Goal: Information Seeking & Learning: Learn about a topic

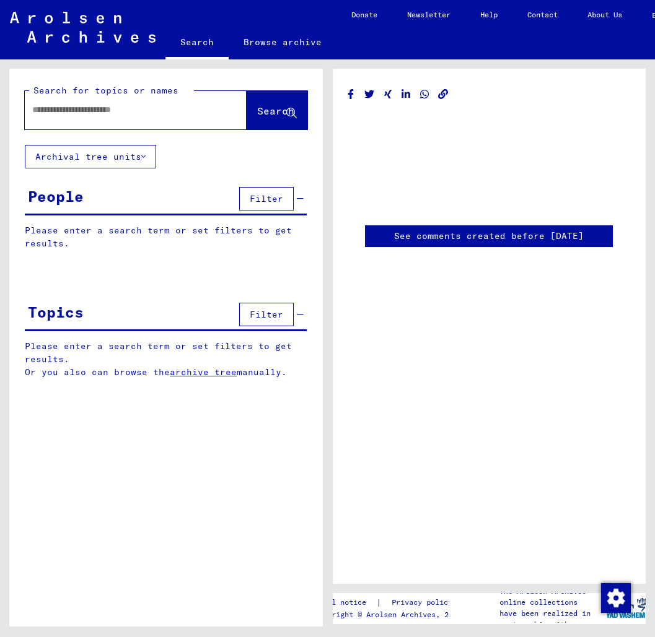
type input "********"
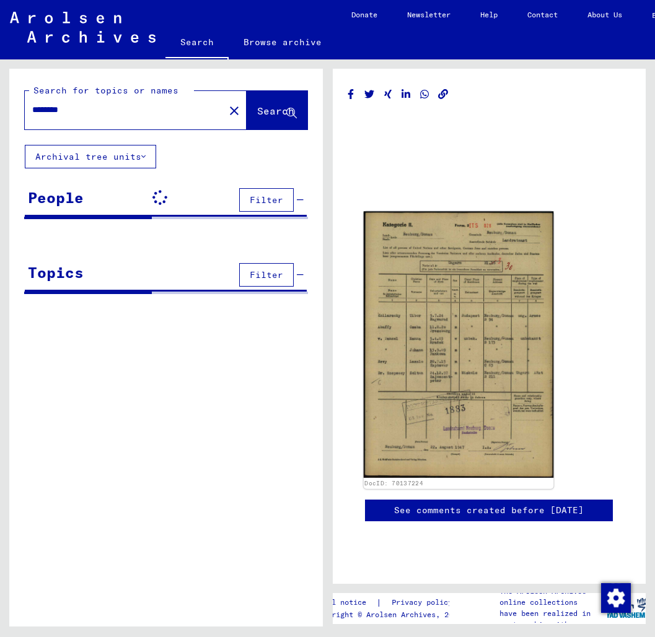
click at [421, 328] on img at bounding box center [458, 345] width 190 height 267
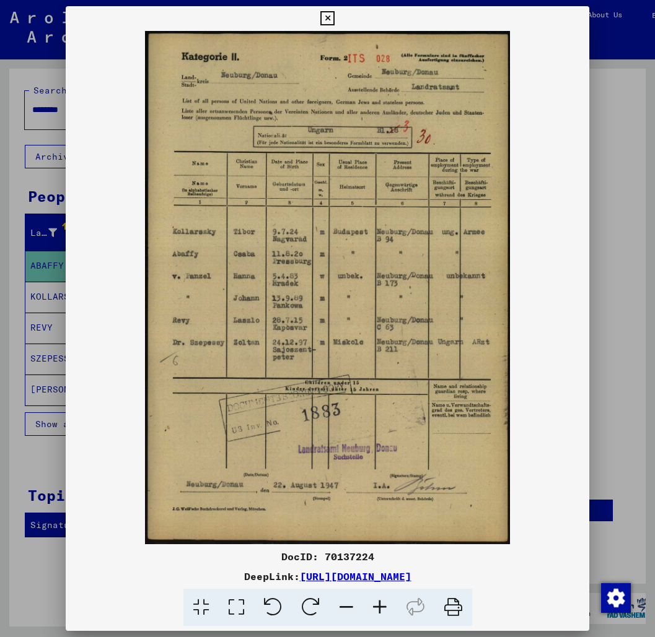
click at [9, 282] on div at bounding box center [327, 318] width 655 height 637
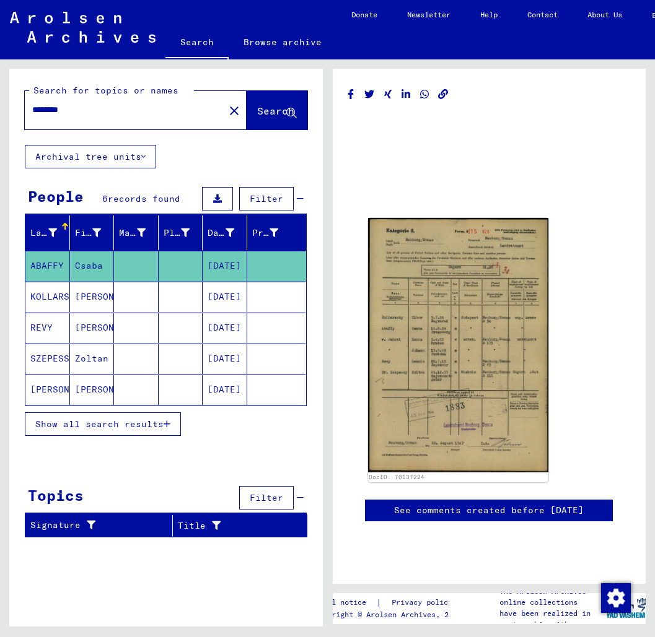
click at [264, 46] on link "Browse archive" at bounding box center [283, 42] width 108 height 30
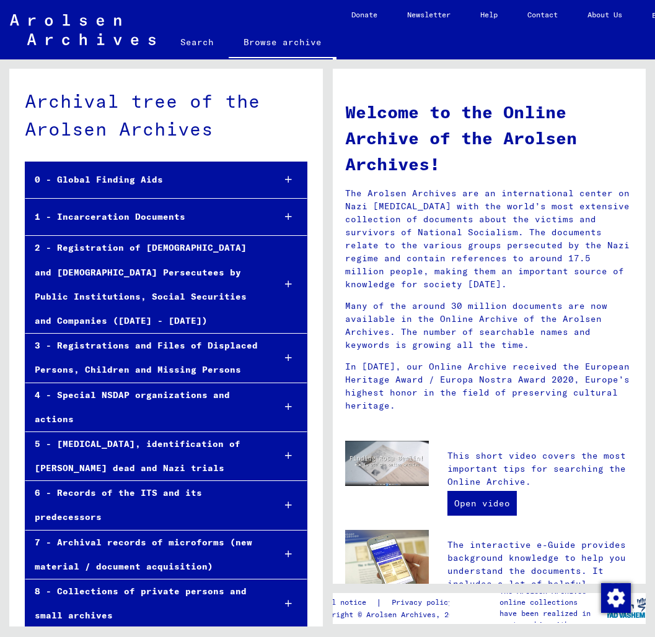
click at [292, 219] on div at bounding box center [288, 217] width 37 height 37
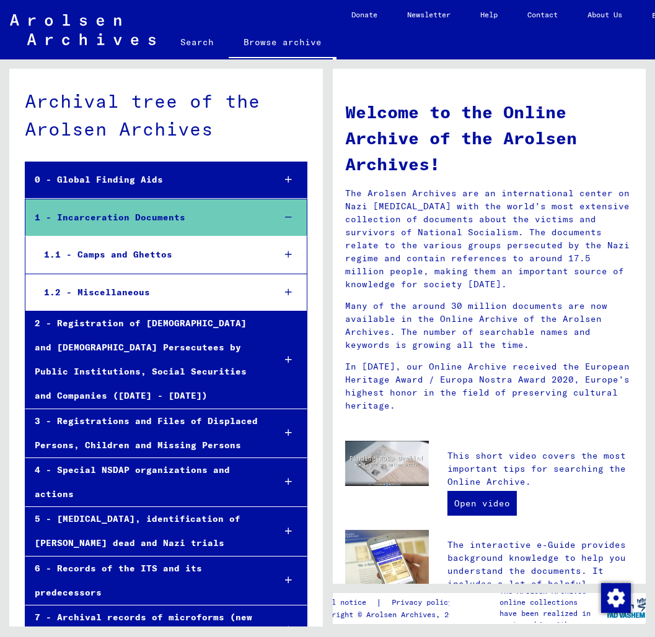
click at [151, 251] on div "1.1 - Camps and Ghettos" at bounding box center [149, 255] width 229 height 24
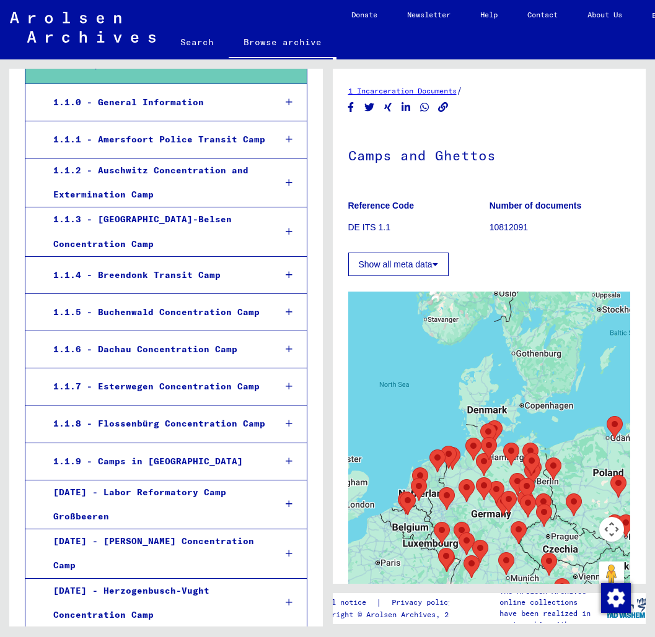
scroll to position [156, 0]
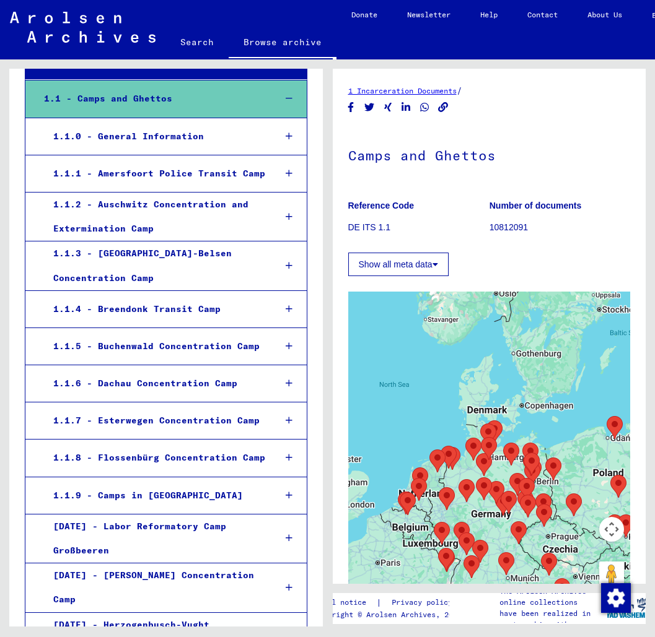
click at [152, 208] on div "1.1.2 - Auschwitz Concentration and Extermination Camp" at bounding box center [154, 217] width 221 height 48
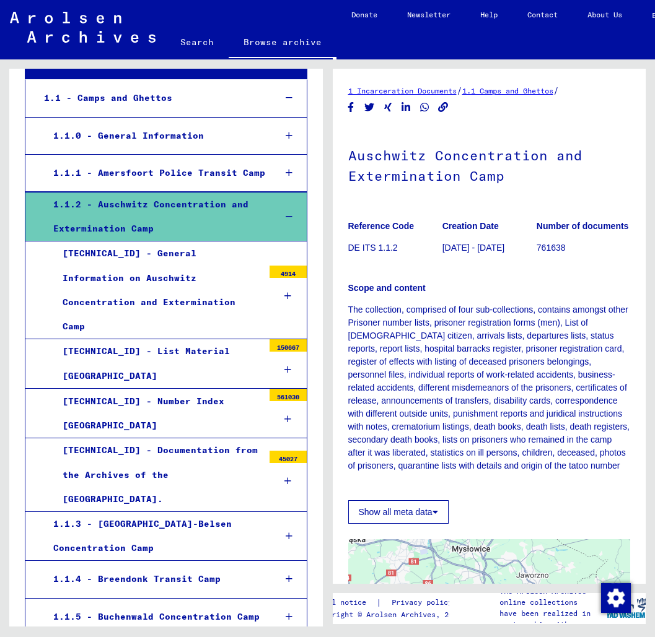
click at [145, 265] on div "[TECHNICAL_ID] - General Information on Auschwitz Concentration and Exterminati…" at bounding box center [158, 290] width 210 height 97
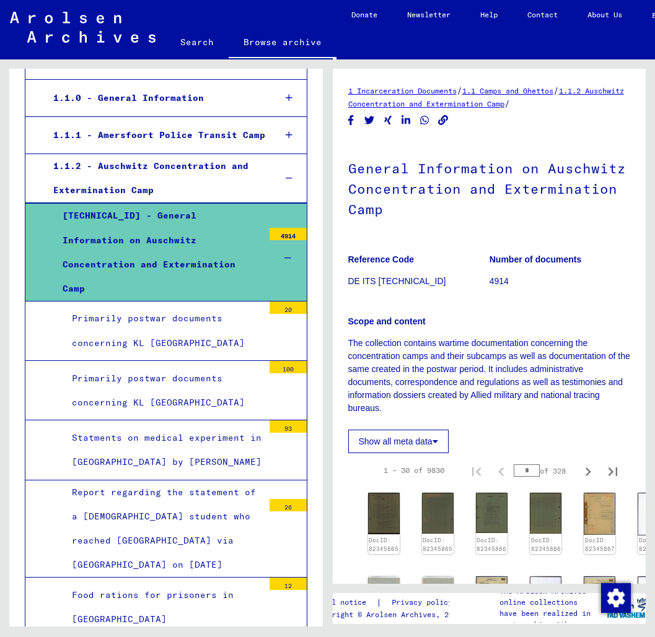
scroll to position [207, 0]
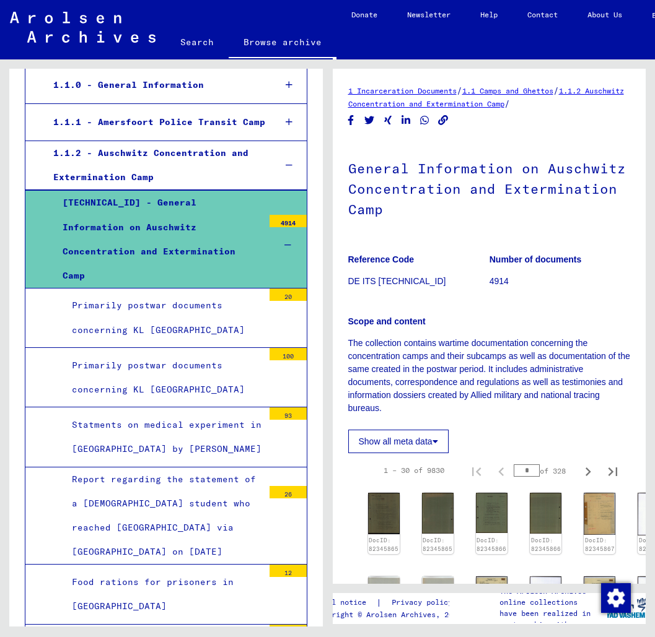
click at [144, 252] on div "[TECHNICAL_ID] - General Information on Auschwitz Concentration and Exterminati…" at bounding box center [158, 239] width 210 height 97
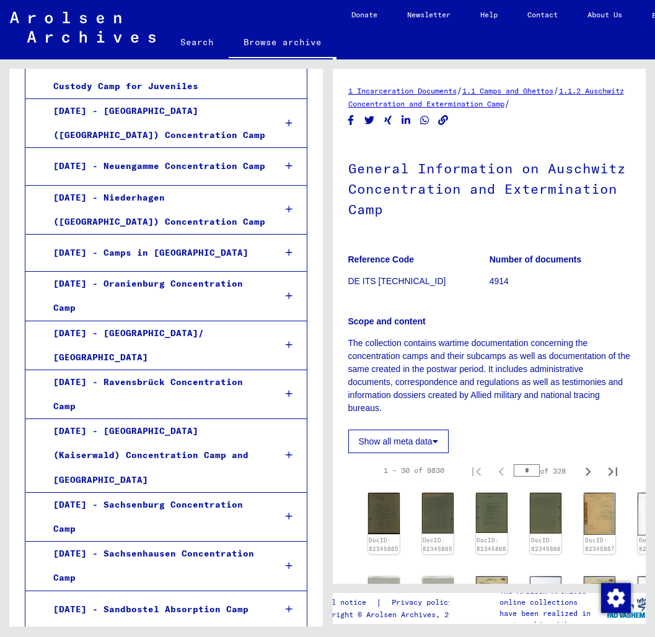
scroll to position [1840, 0]
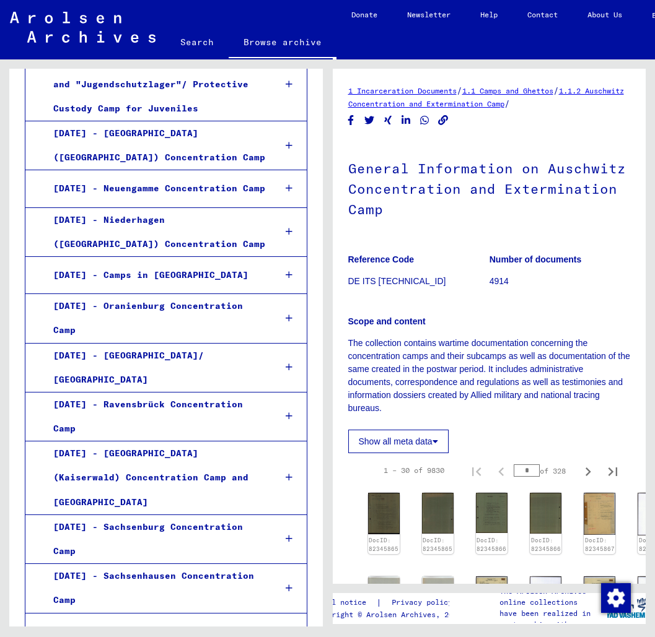
click at [183, 393] on div "[DATE] - Ravensbrück Concentration Camp" at bounding box center [154, 417] width 221 height 48
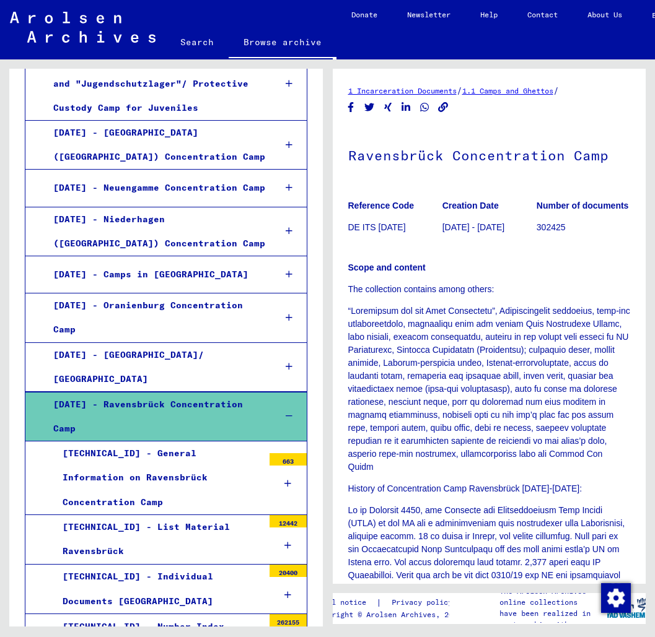
click at [199, 565] on div "[TECHNICAL_ID] - Individual Documents [GEOGRAPHIC_DATA]" at bounding box center [158, 589] width 210 height 48
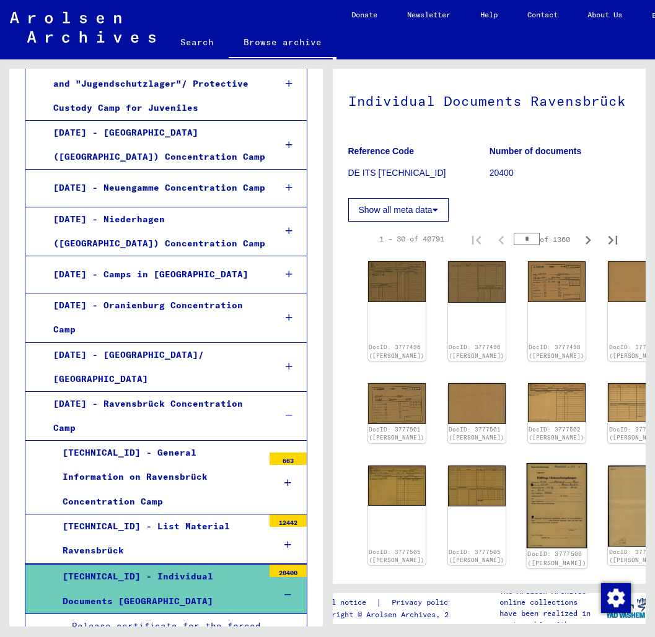
scroll to position [33, 0]
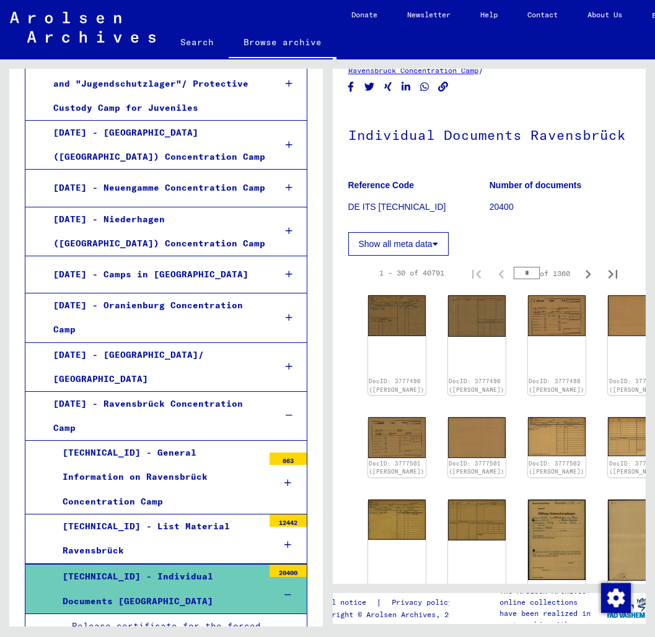
click at [415, 237] on button "Show all meta data" at bounding box center [398, 244] width 100 height 24
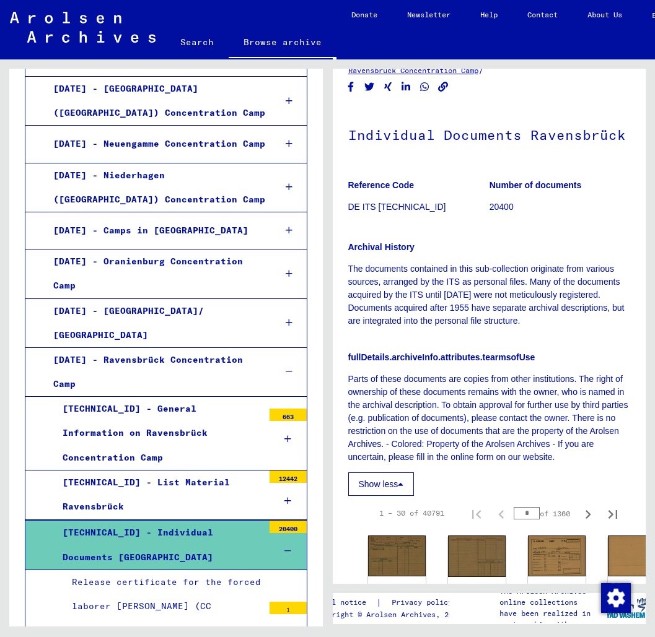
scroll to position [1882, 0]
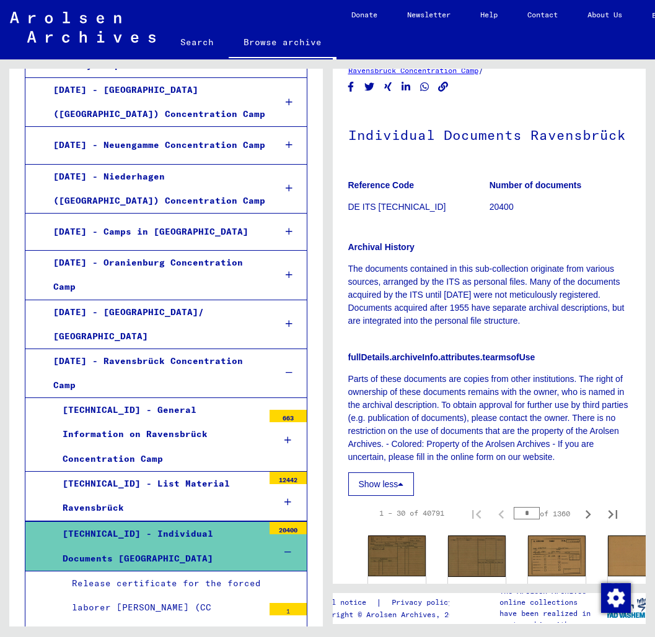
click at [290, 548] on icon at bounding box center [287, 552] width 7 height 9
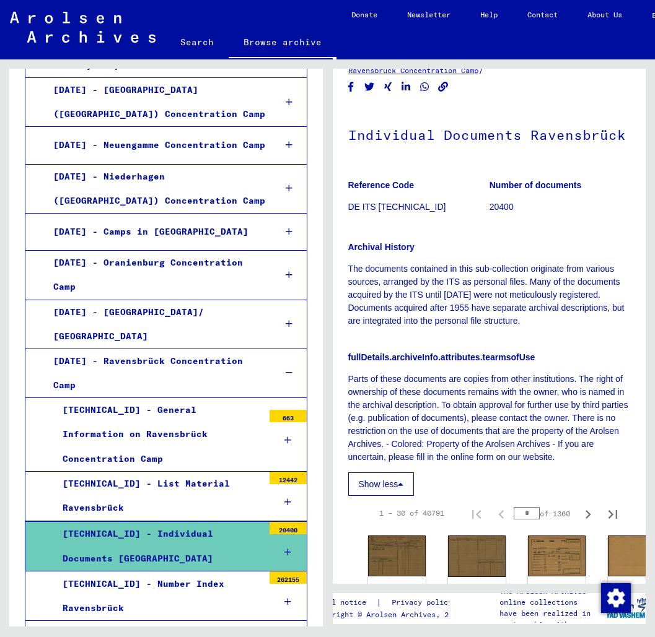
click at [258, 572] on div "[TECHNICAL_ID] - Number Index Ravensbrück" at bounding box center [158, 596] width 210 height 48
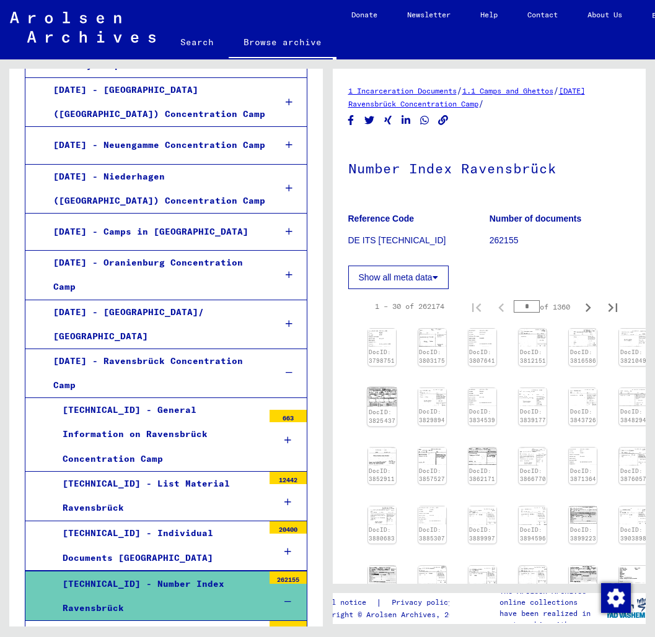
click at [379, 406] on div "DocID: 3825437" at bounding box center [381, 416] width 29 height 20
click at [434, 282] on button "Show all meta data" at bounding box center [398, 278] width 100 height 24
click at [436, 301] on div "1 – 30 of 262174" at bounding box center [409, 306] width 69 height 11
click at [378, 319] on div "1 – 30 of 262174 * of 1360" at bounding box center [492, 306] width 265 height 25
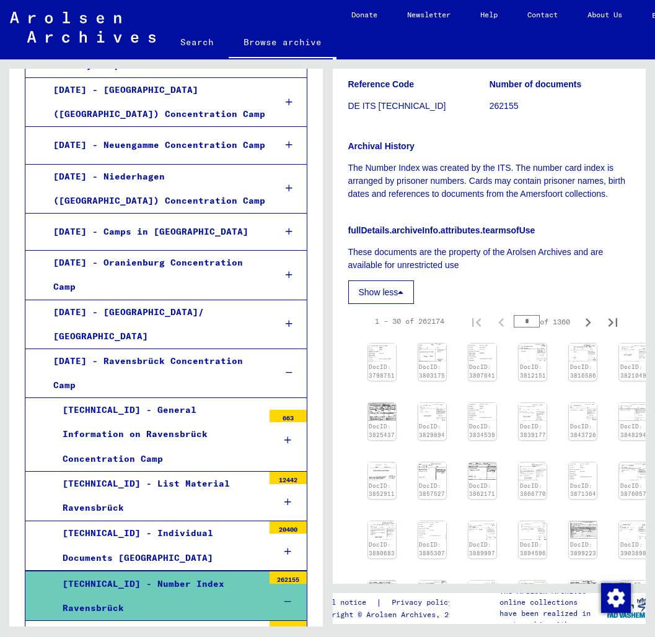
scroll to position [141, 0]
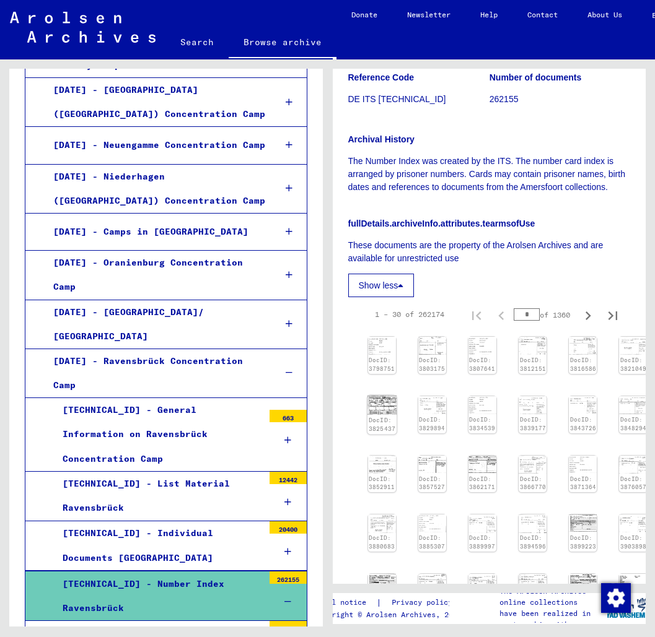
click at [381, 400] on img at bounding box center [381, 404] width 29 height 19
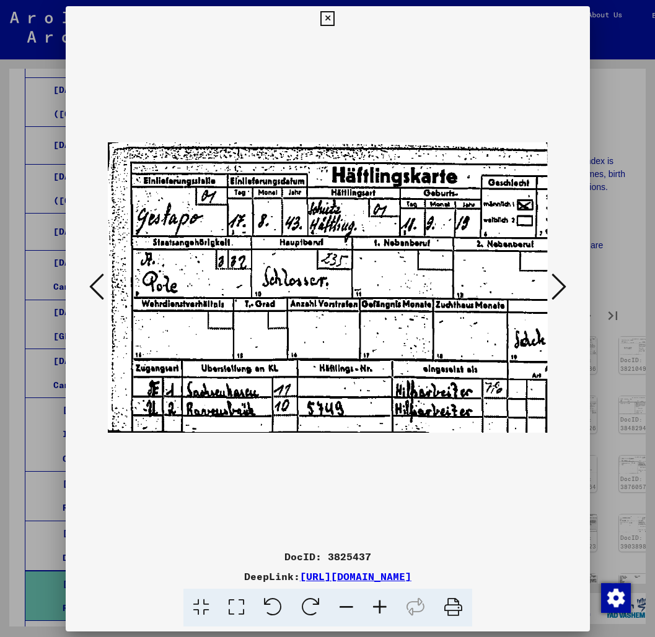
click at [381, 400] on img at bounding box center [328, 288] width 440 height 514
click at [608, 167] on div at bounding box center [327, 318] width 655 height 637
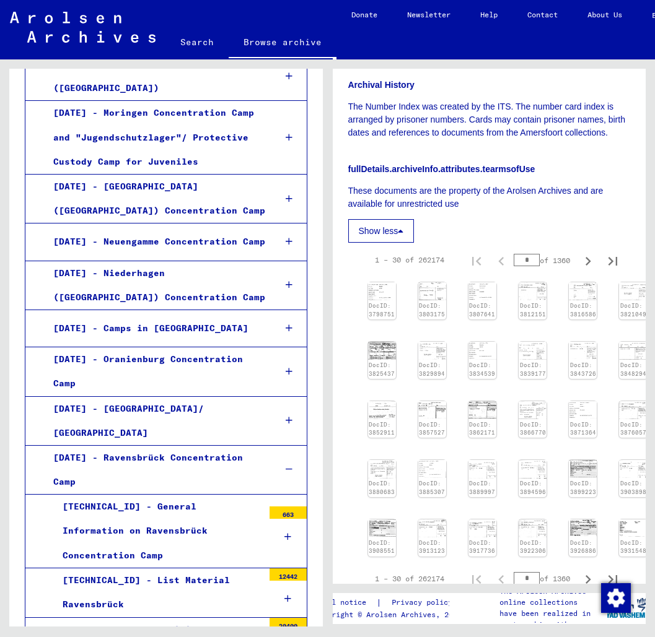
scroll to position [1783, 0]
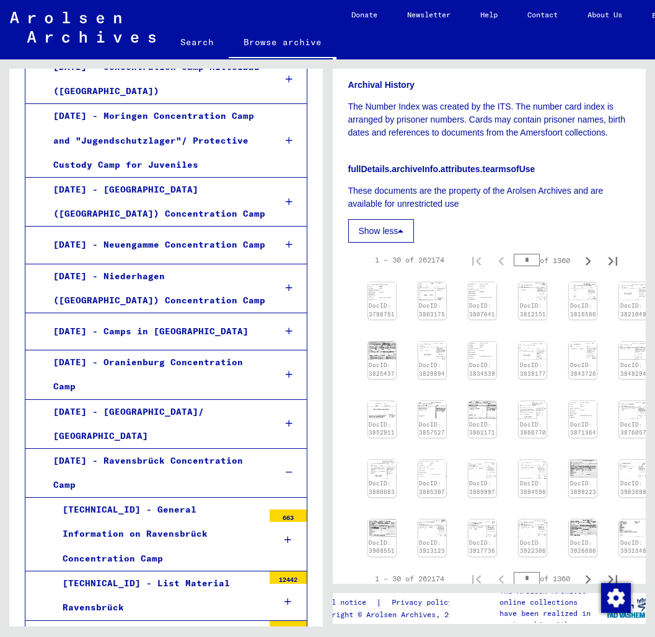
click at [126, 498] on div "[TECHNICAL_ID] - General Information on Ravensbrück Concentration Camp" at bounding box center [158, 534] width 210 height 73
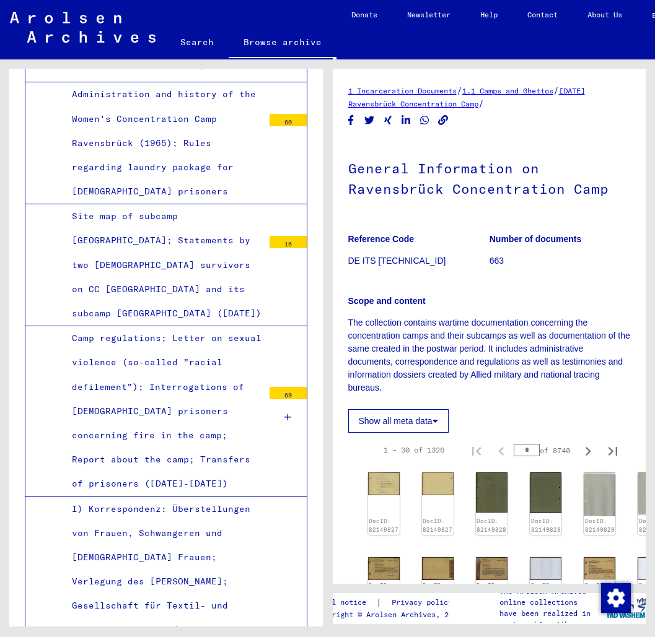
scroll to position [2896, 0]
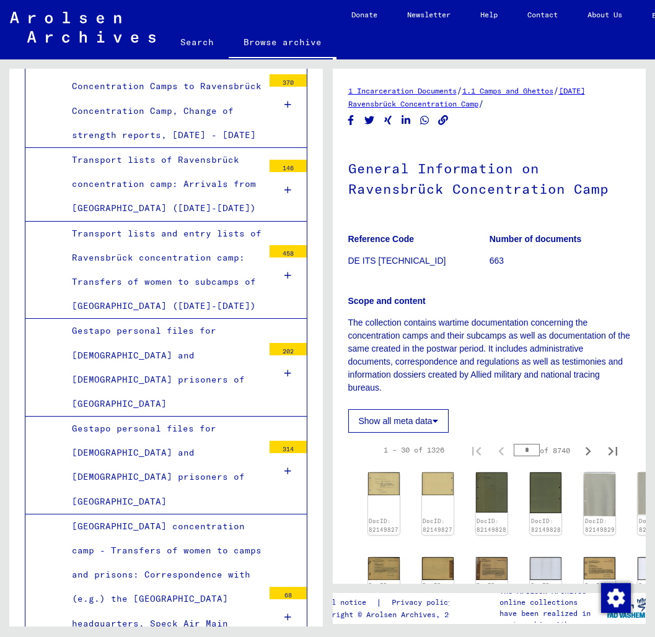
scroll to position [4639, 0]
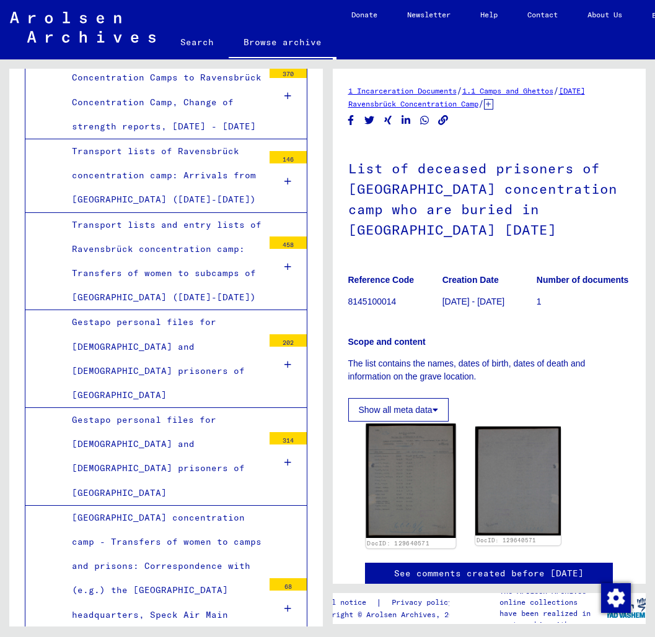
click at [408, 491] on img at bounding box center [410, 481] width 90 height 114
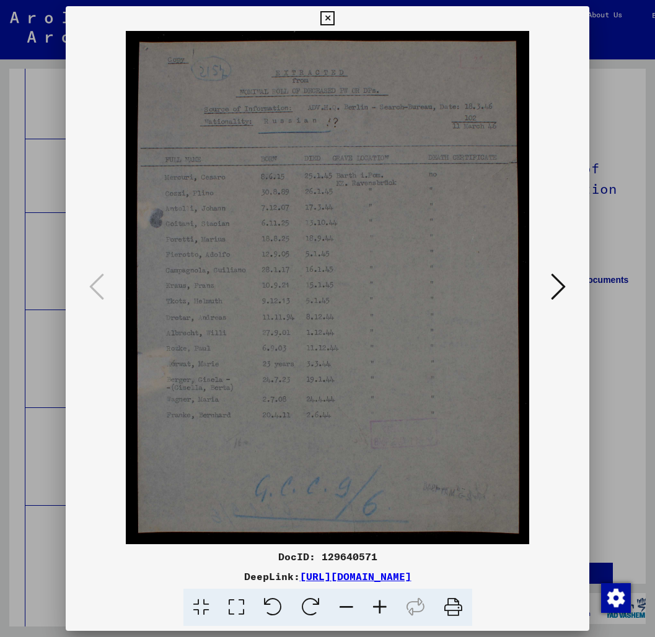
click at [554, 295] on icon at bounding box center [558, 287] width 15 height 30
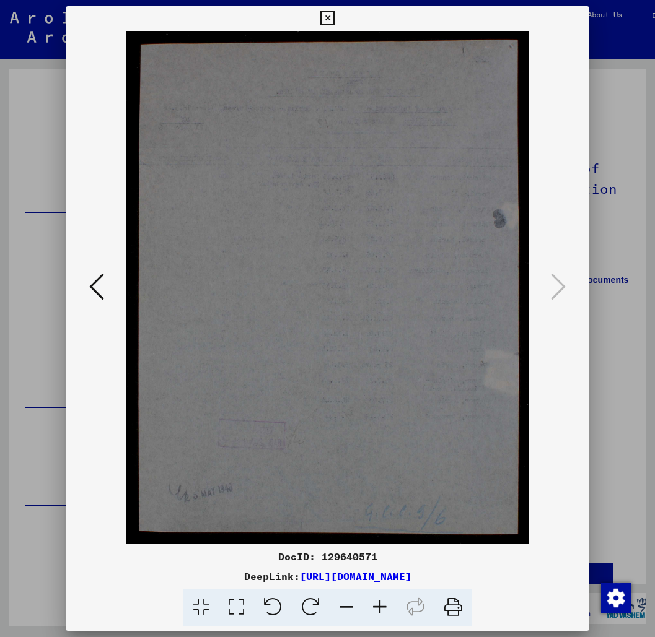
click at [95, 289] on icon at bounding box center [96, 287] width 15 height 30
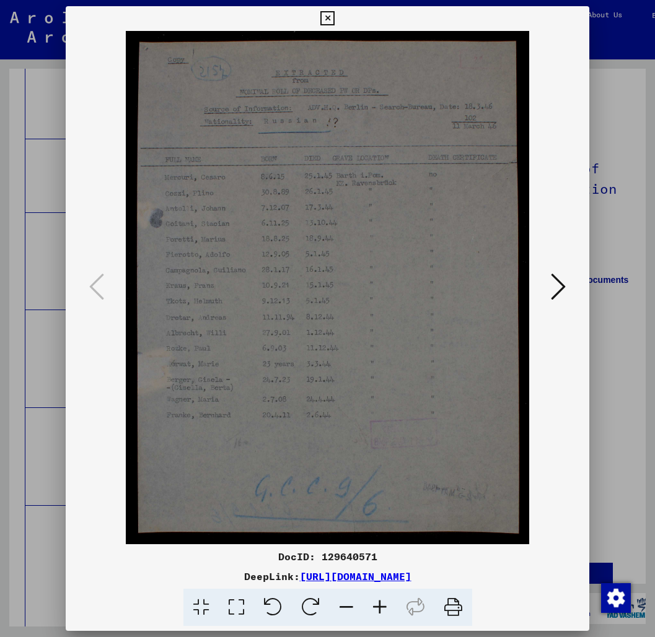
click at [334, 13] on icon at bounding box center [327, 18] width 14 height 15
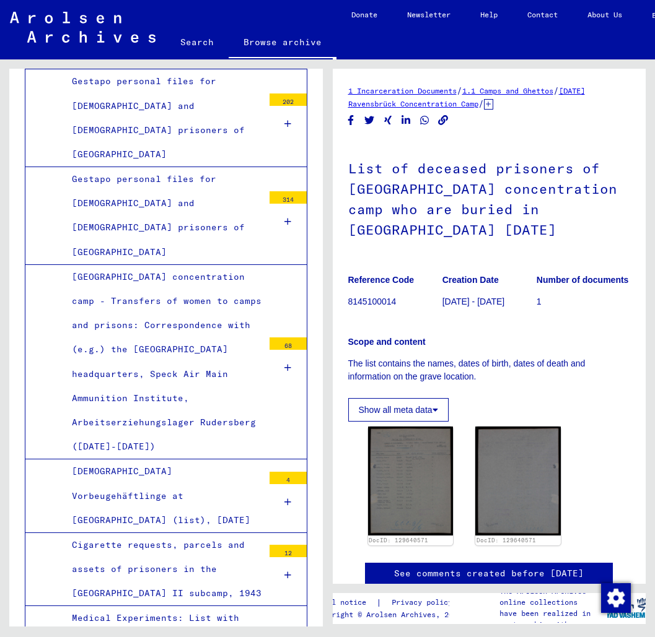
scroll to position [4897, 0]
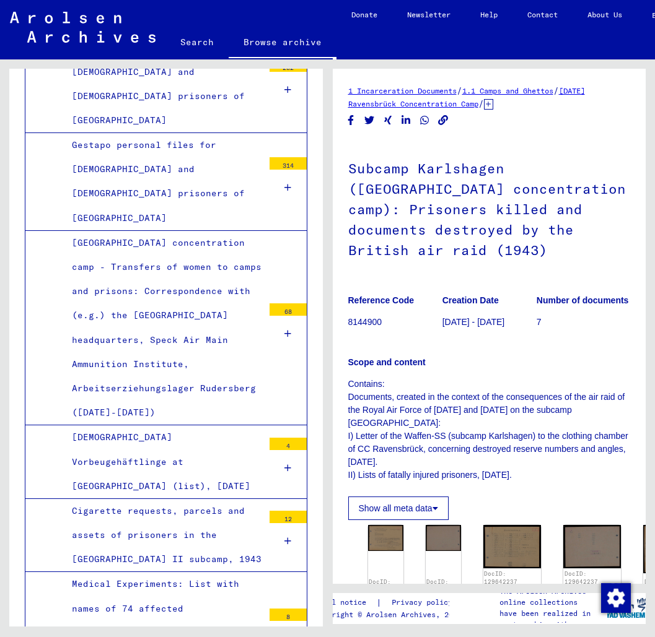
scroll to position [4928, 0]
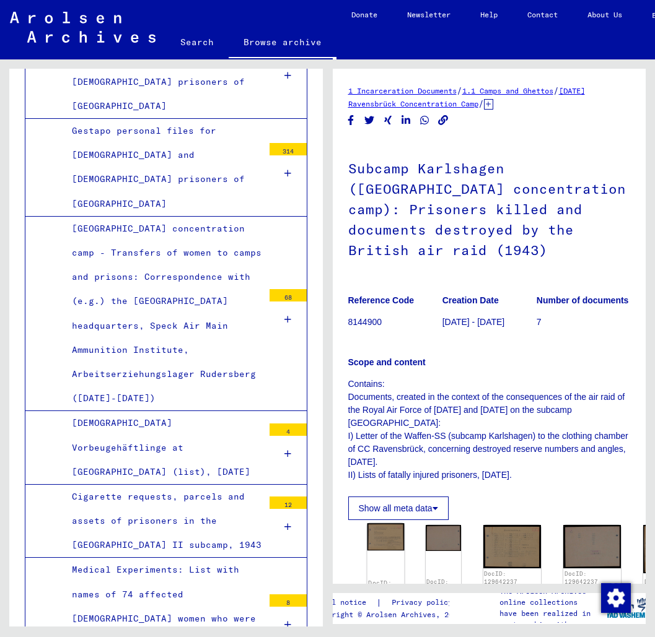
click at [389, 523] on img at bounding box center [385, 536] width 37 height 27
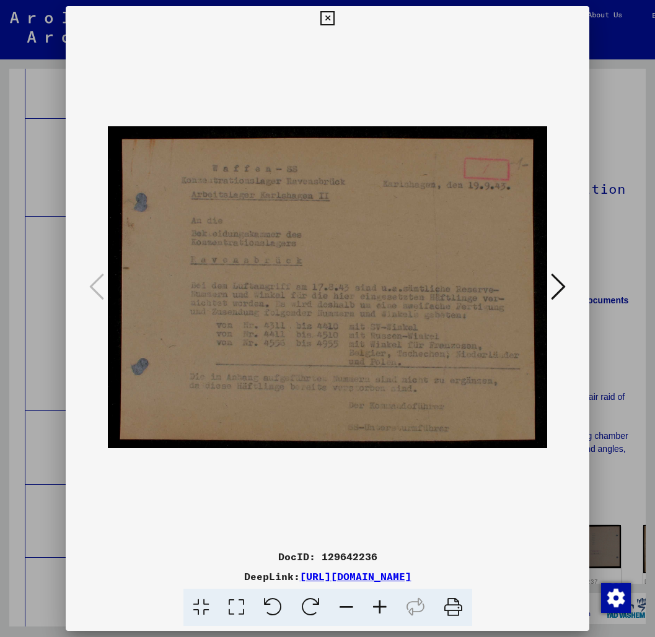
scroll to position [0, 0]
click at [553, 289] on icon at bounding box center [558, 287] width 15 height 30
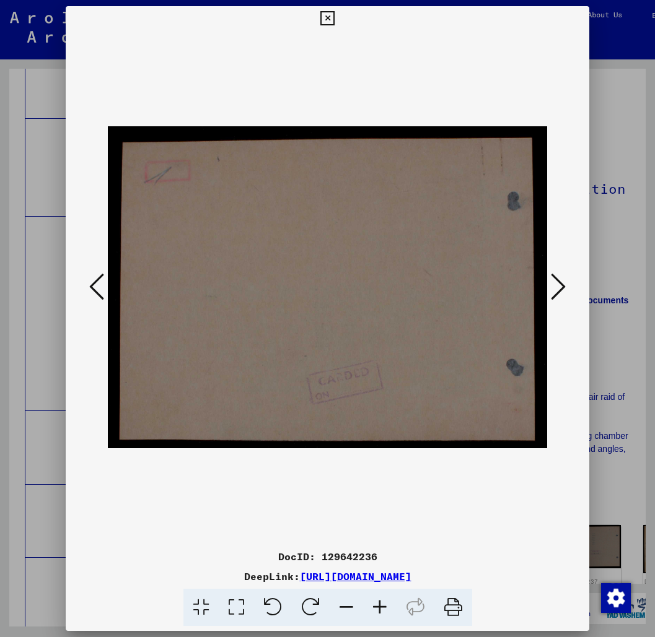
click at [553, 289] on icon at bounding box center [558, 287] width 15 height 30
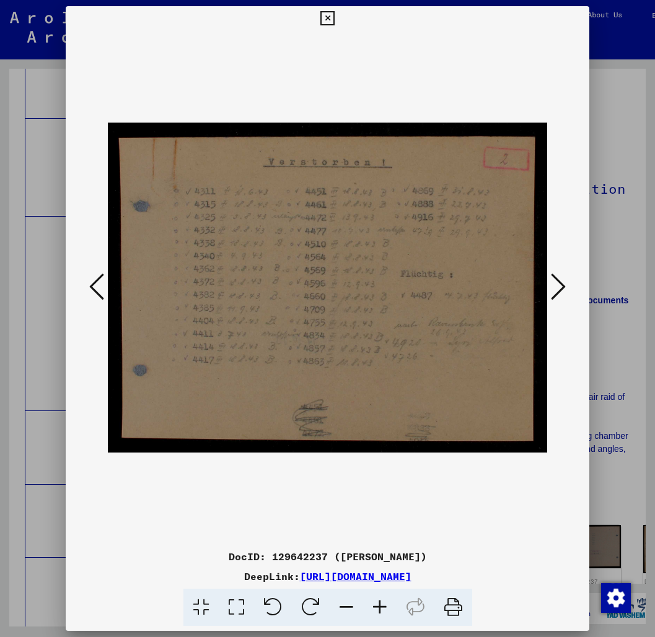
click at [553, 289] on icon at bounding box center [558, 287] width 15 height 30
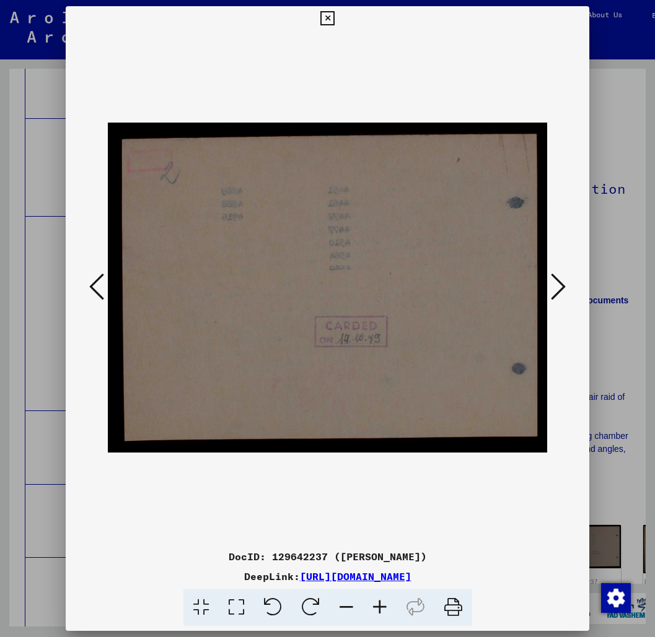
click at [553, 289] on icon at bounding box center [558, 287] width 15 height 30
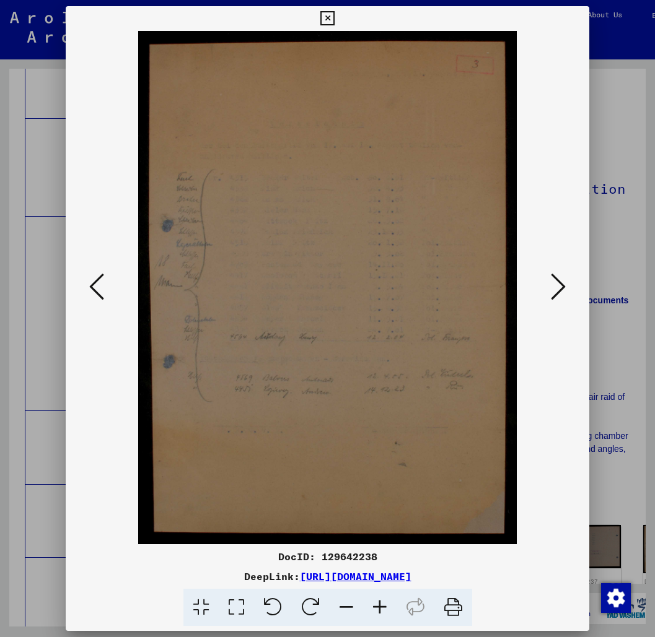
click at [553, 289] on icon at bounding box center [558, 287] width 15 height 30
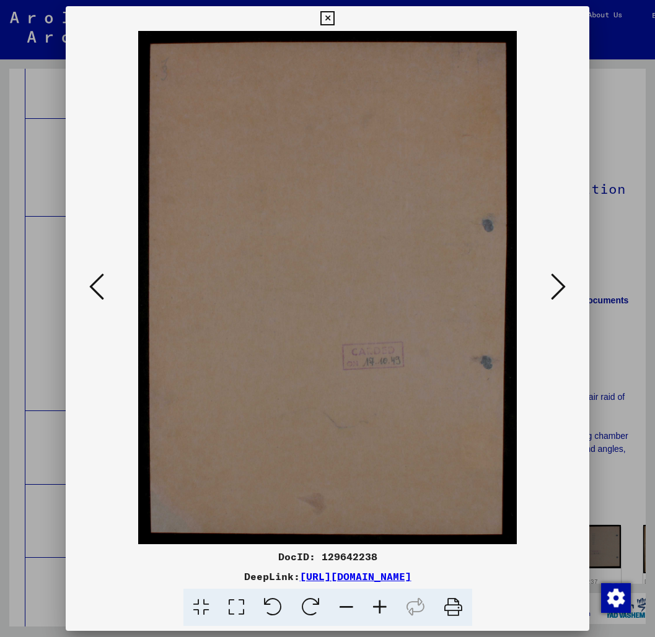
click at [553, 289] on icon at bounding box center [558, 287] width 15 height 30
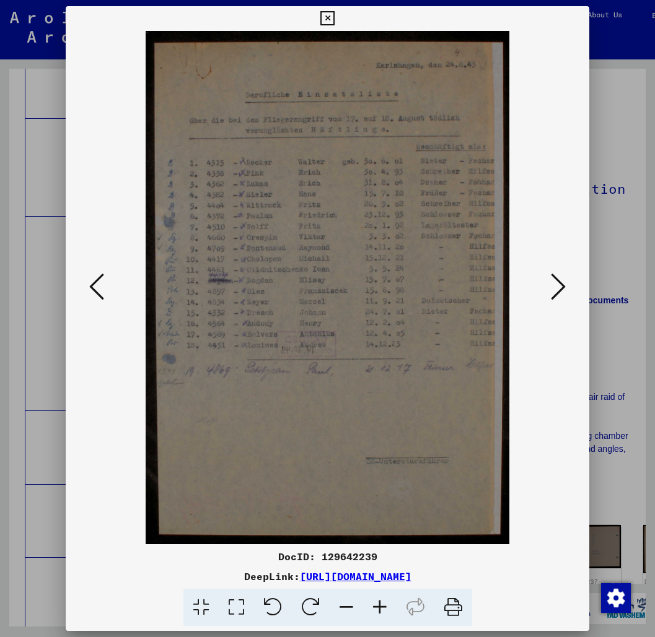
click at [553, 289] on icon at bounding box center [558, 287] width 15 height 30
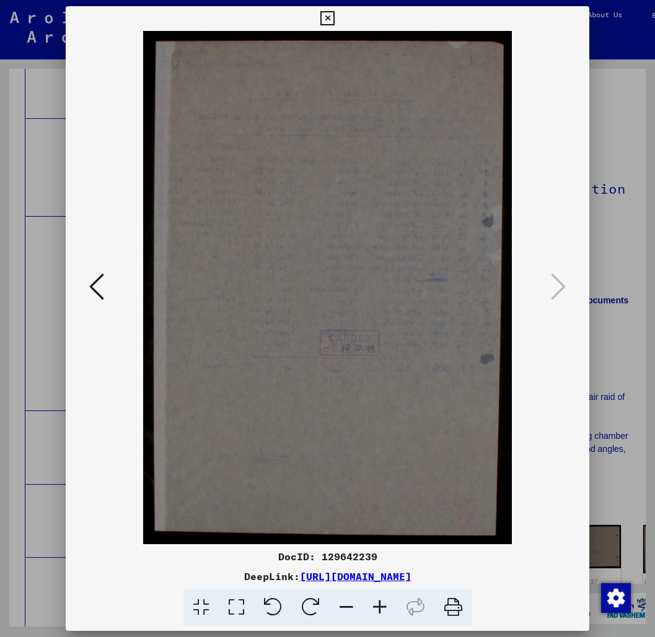
click at [334, 17] on icon at bounding box center [327, 18] width 14 height 15
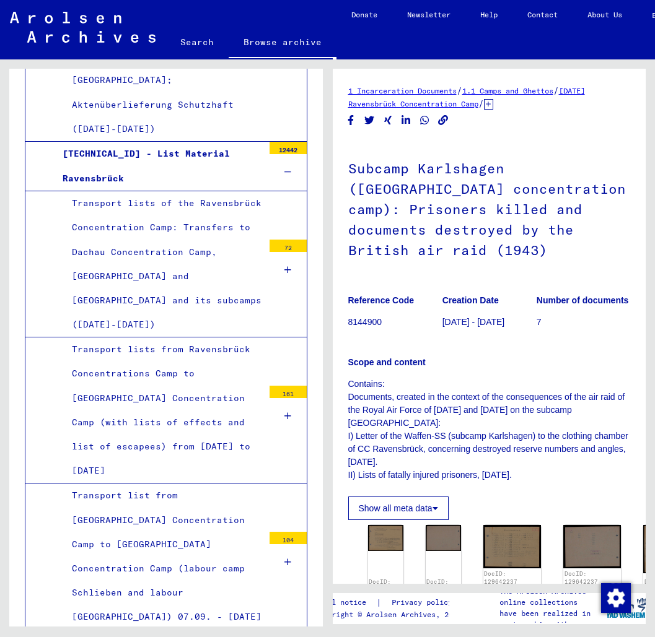
scroll to position [3439, 0]
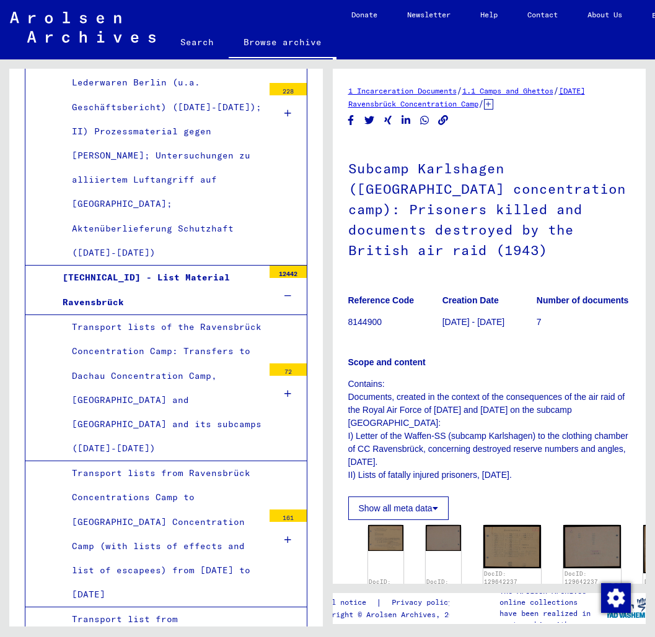
click at [201, 36] on link "Search" at bounding box center [196, 42] width 63 height 30
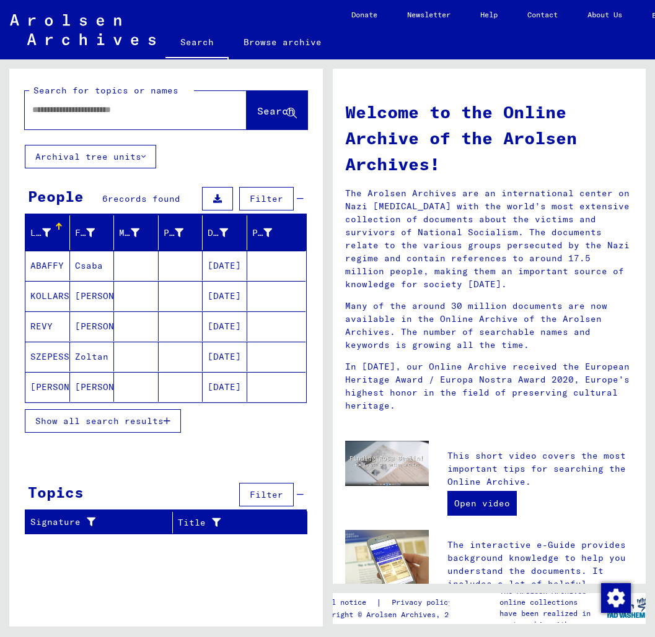
click at [135, 117] on div at bounding box center [117, 110] width 185 height 28
click at [143, 102] on div at bounding box center [117, 110] width 185 height 28
click at [136, 120] on div at bounding box center [117, 110] width 185 height 28
click at [137, 112] on input "text" at bounding box center [120, 109] width 177 height 13
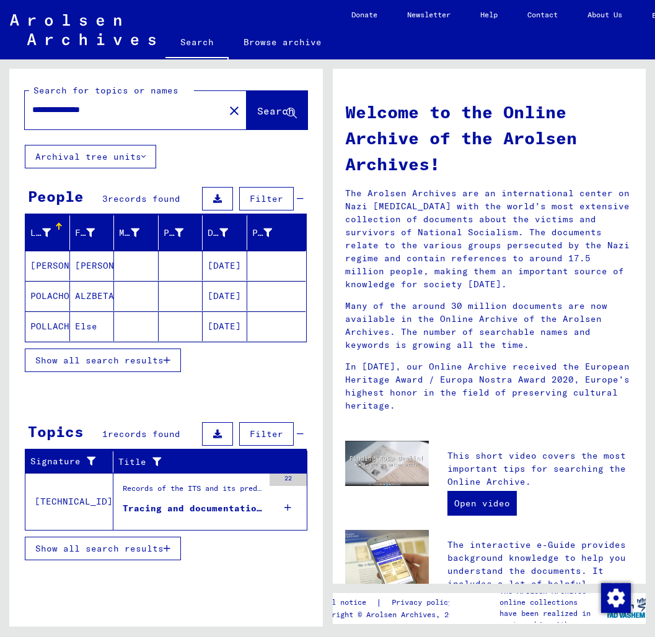
click at [84, 274] on mat-cell "[PERSON_NAME]" at bounding box center [92, 266] width 45 height 30
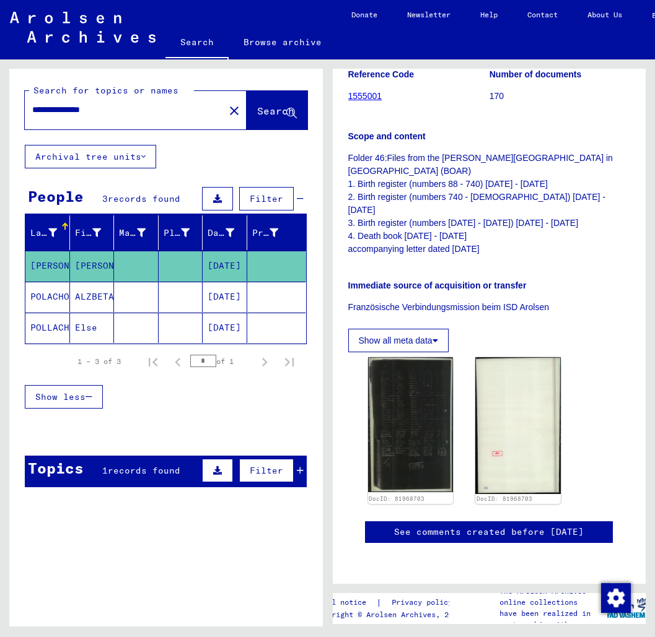
scroll to position [242, 0]
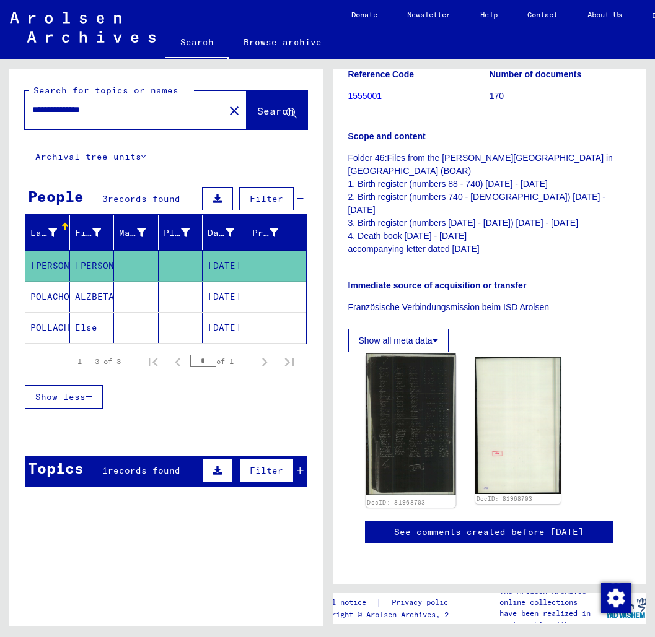
type input "**********"
click at [404, 371] on img at bounding box center [410, 425] width 90 height 142
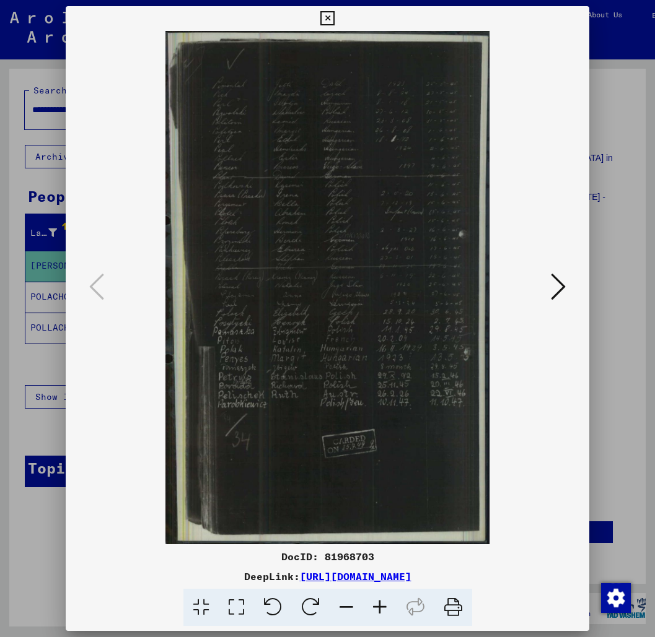
click at [561, 290] on icon at bounding box center [558, 287] width 15 height 30
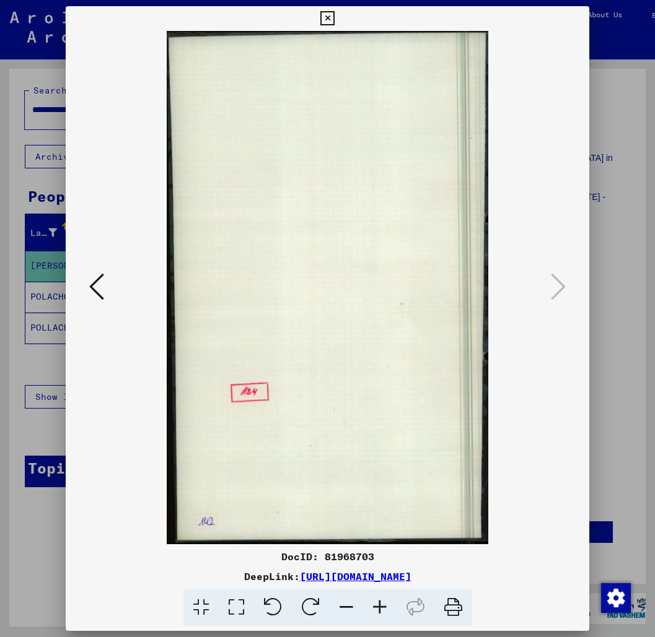
click at [113, 302] on img at bounding box center [328, 288] width 440 height 514
click at [99, 291] on icon at bounding box center [96, 287] width 15 height 30
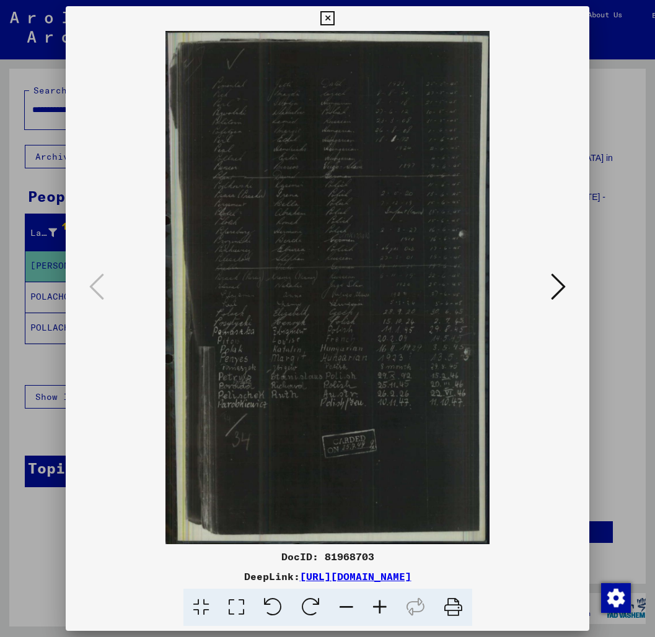
click at [610, 354] on div at bounding box center [327, 318] width 655 height 637
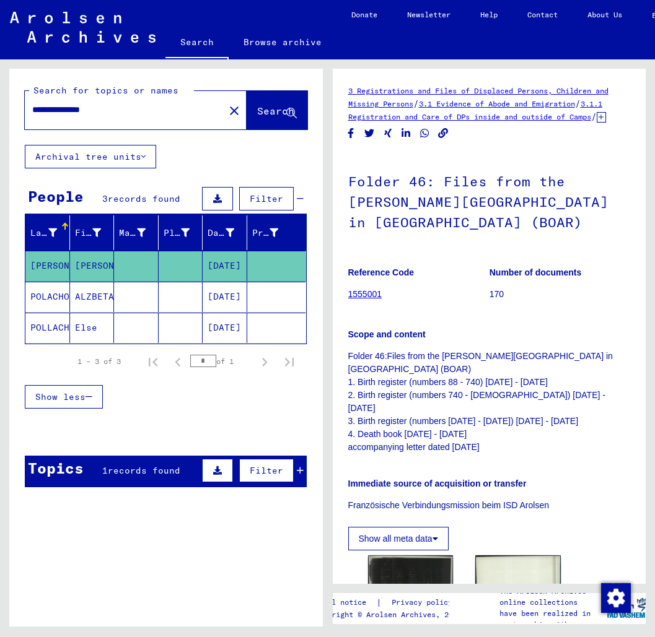
scroll to position [0, 0]
click at [123, 110] on input "**********" at bounding box center [124, 109] width 185 height 13
drag, startPoint x: 99, startPoint y: 130, endPoint x: 100, endPoint y: 304, distance: 173.4
click at [100, 304] on mat-cell "ALZBETA" at bounding box center [92, 297] width 45 height 30
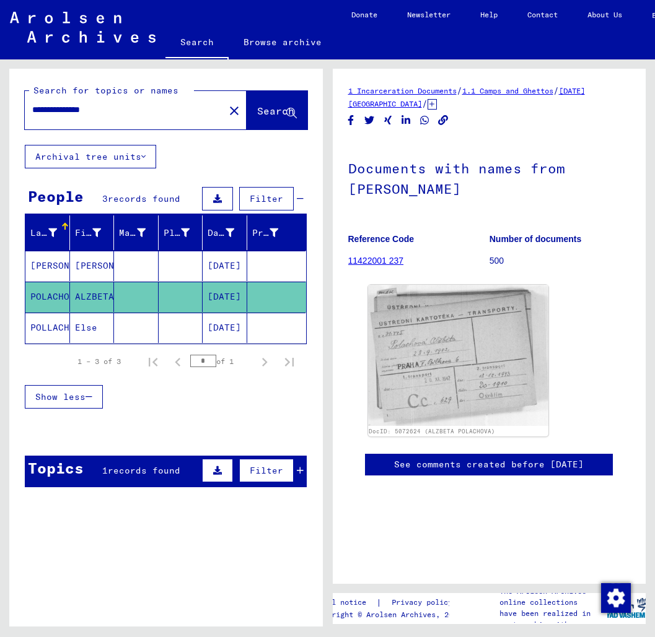
click at [87, 328] on mat-cell "Else" at bounding box center [92, 328] width 45 height 30
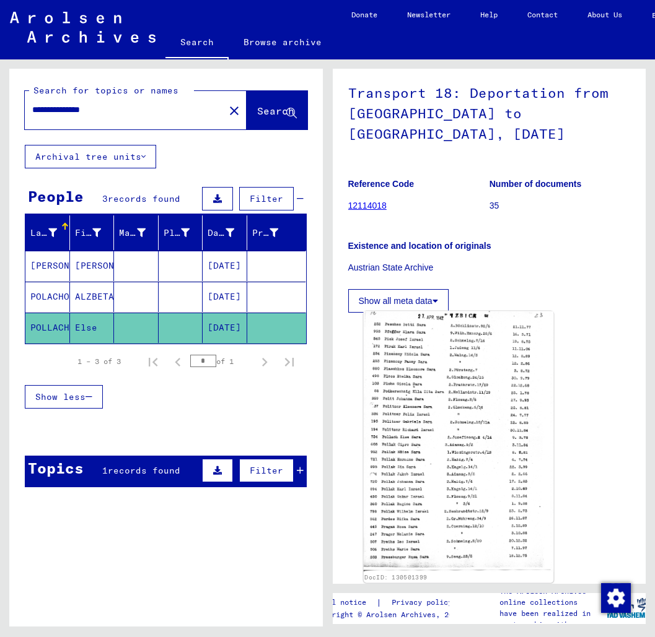
scroll to position [74, 0]
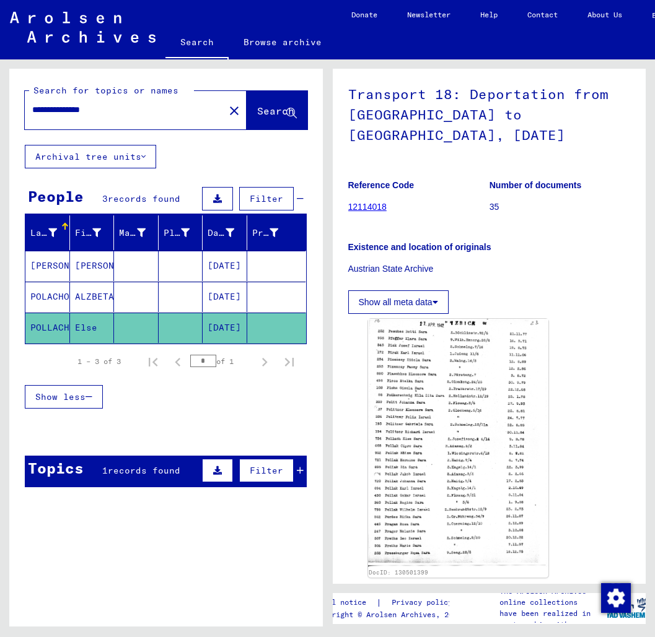
click at [281, 39] on link "Browse archive" at bounding box center [283, 42] width 108 height 30
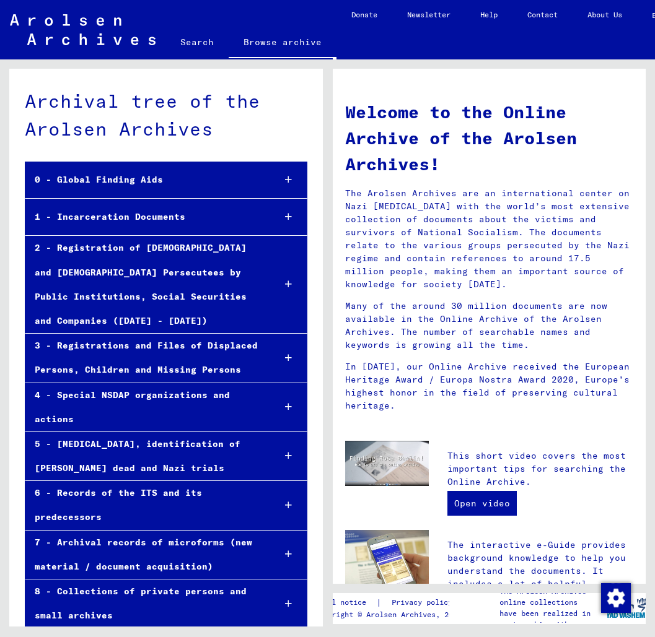
click at [152, 216] on div "1 - Incarceration Documents" at bounding box center [144, 217] width 238 height 24
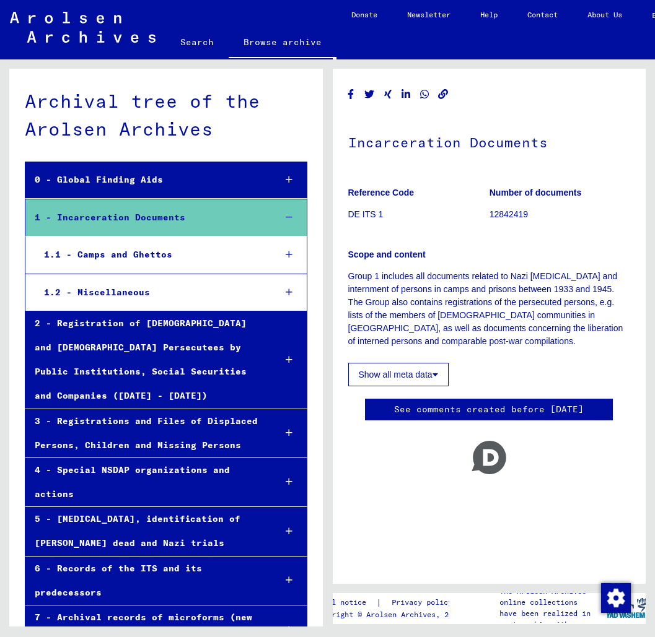
click at [140, 250] on div "1.1 - Camps and Ghettos" at bounding box center [150, 255] width 230 height 24
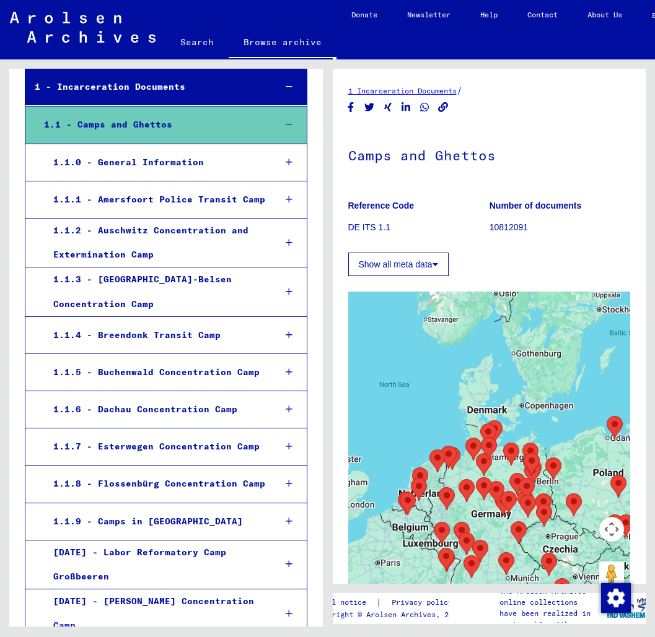
scroll to position [138, 0]
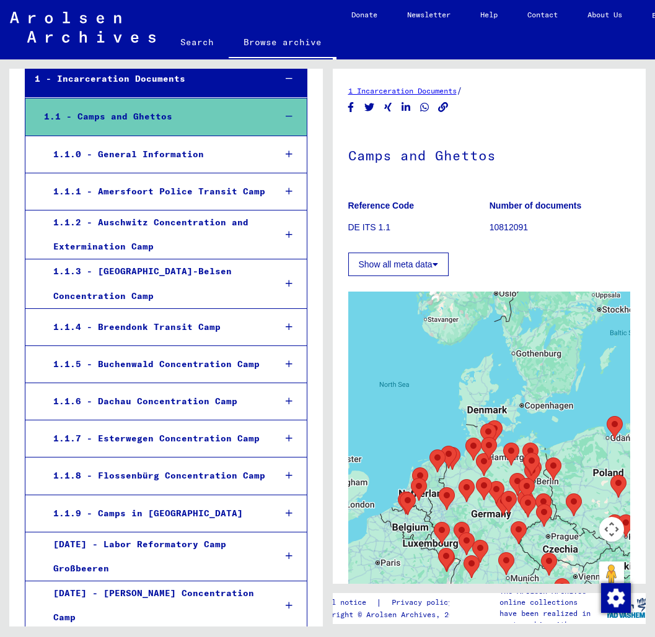
click at [237, 260] on div "1.1.3 - [GEOGRAPHIC_DATA]-Belsen Concentration Camp" at bounding box center [154, 284] width 221 height 48
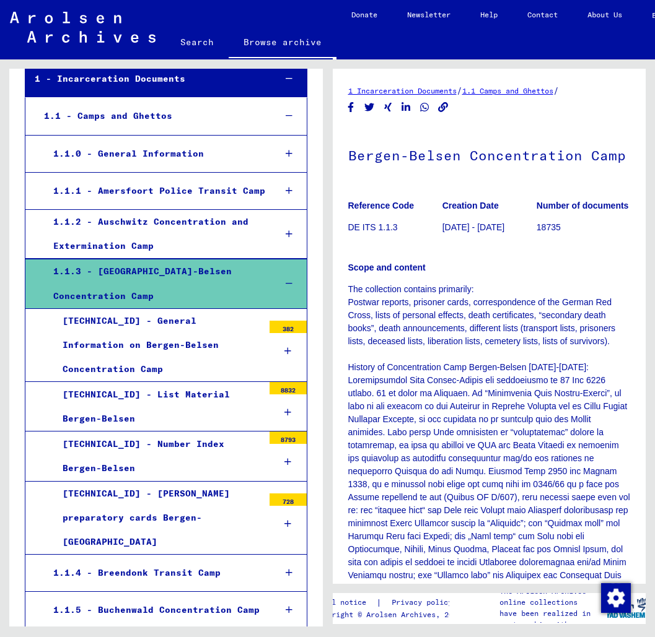
click at [232, 229] on div "1.1.2 - Auschwitz Concentration and Extermination Camp" at bounding box center [154, 234] width 221 height 48
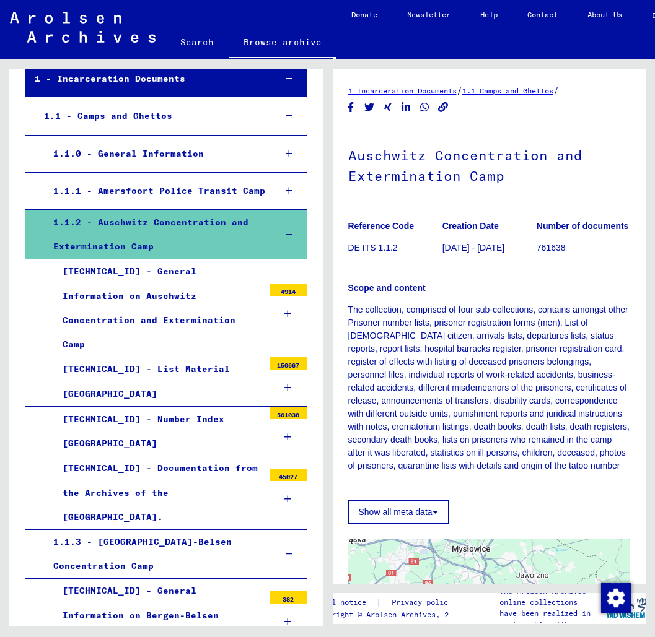
click at [217, 288] on div "[TECHNICAL_ID] - General Information on Auschwitz Concentration and Exterminati…" at bounding box center [158, 308] width 210 height 97
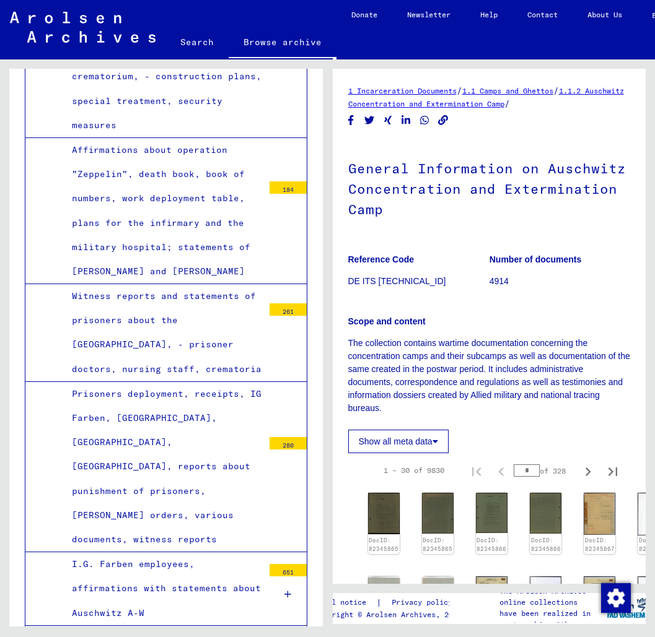
scroll to position [3302, 0]
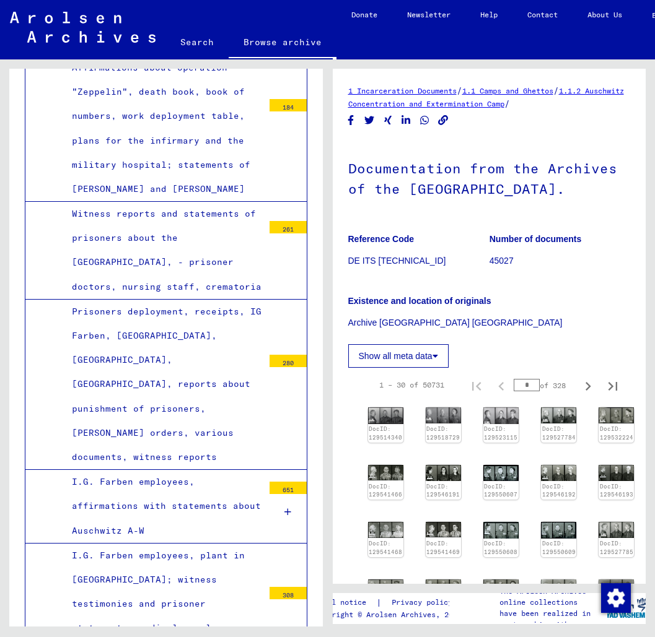
scroll to position [3383, 0]
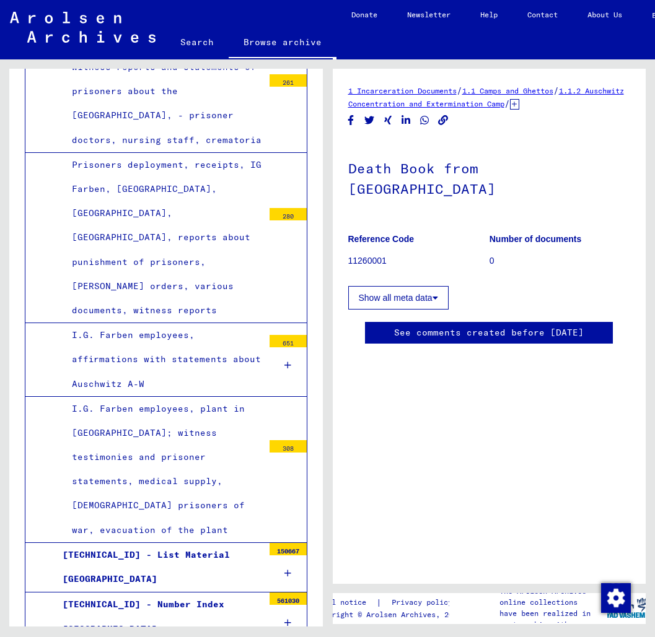
scroll to position [3530, 0]
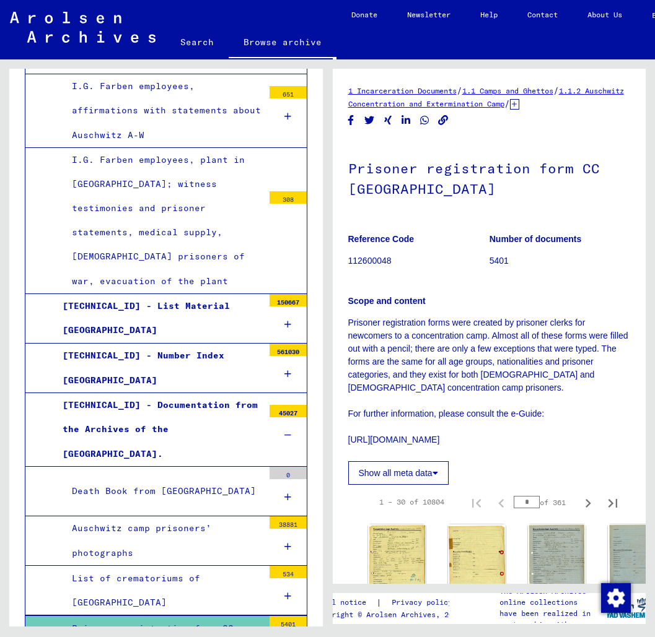
scroll to position [3777, 0]
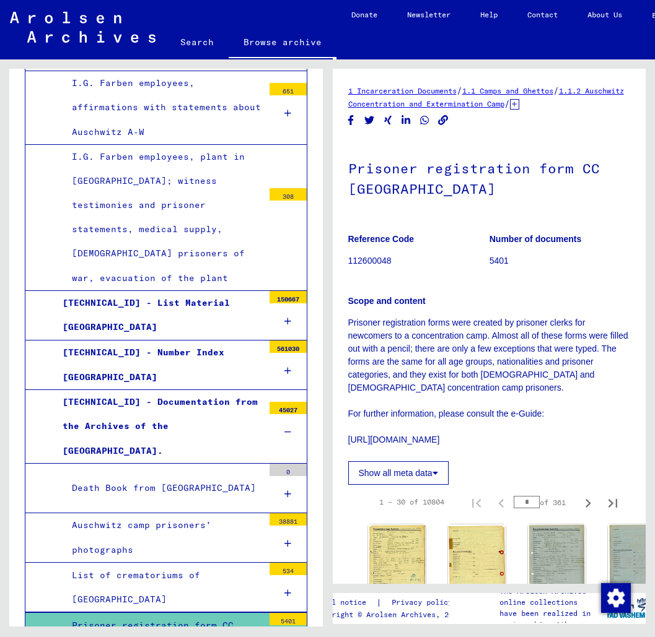
click at [289, 637] on icon at bounding box center [287, 643] width 7 height 9
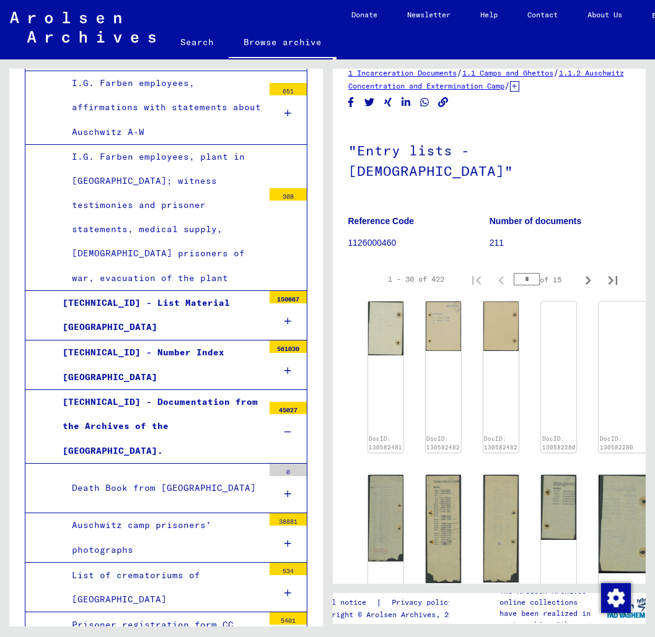
scroll to position [19, 0]
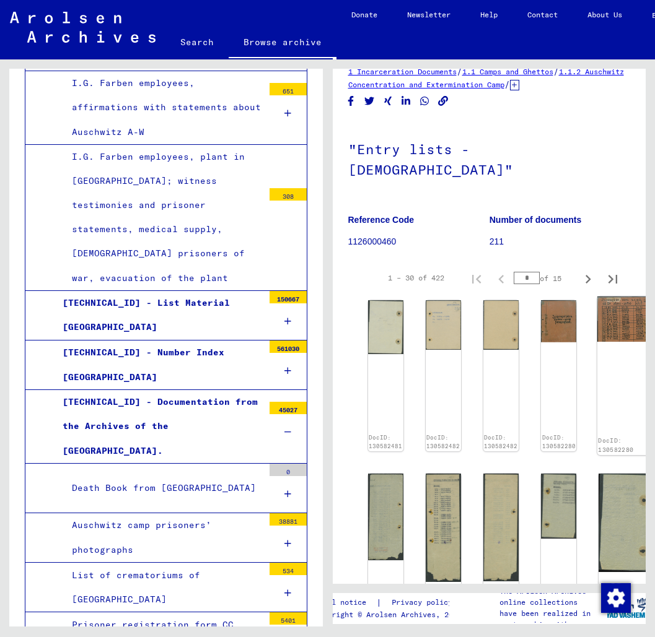
click at [610, 308] on img at bounding box center [625, 335] width 57 height 77
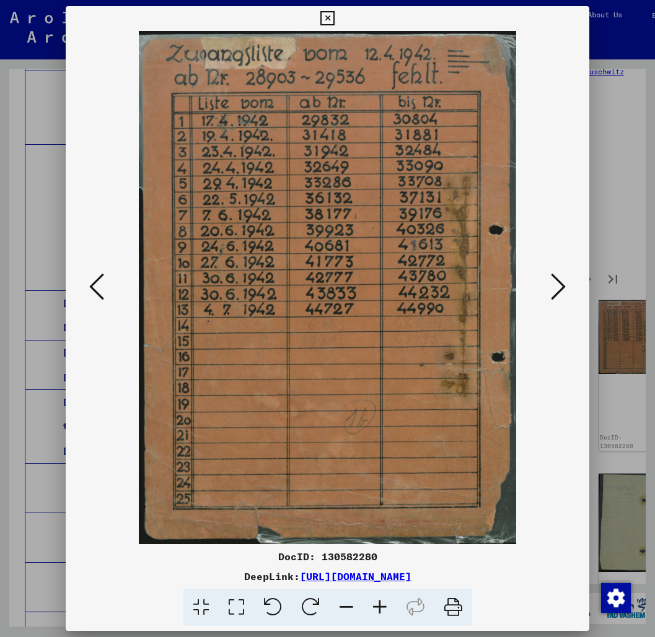
click at [598, 302] on div at bounding box center [327, 318] width 655 height 637
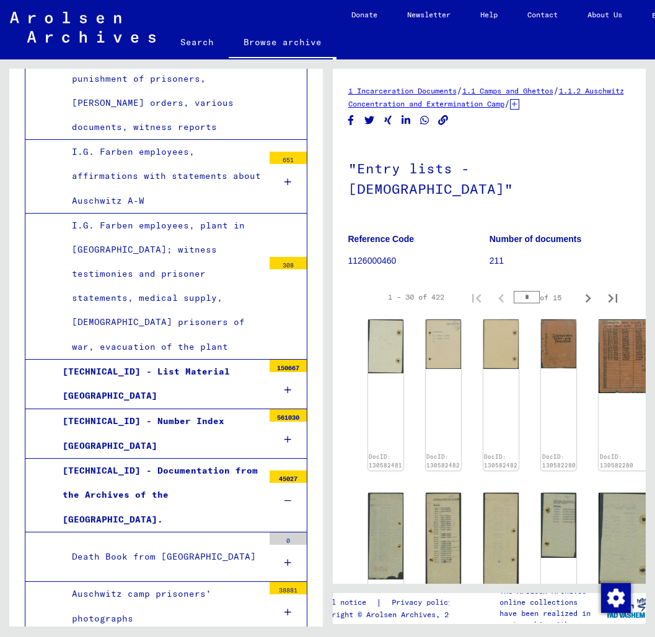
scroll to position [3691, 0]
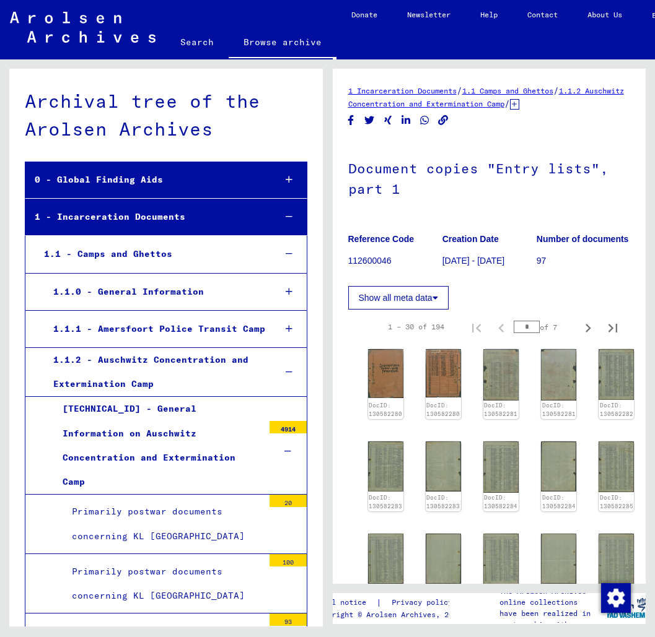
click at [287, 255] on icon at bounding box center [289, 254] width 7 height 9
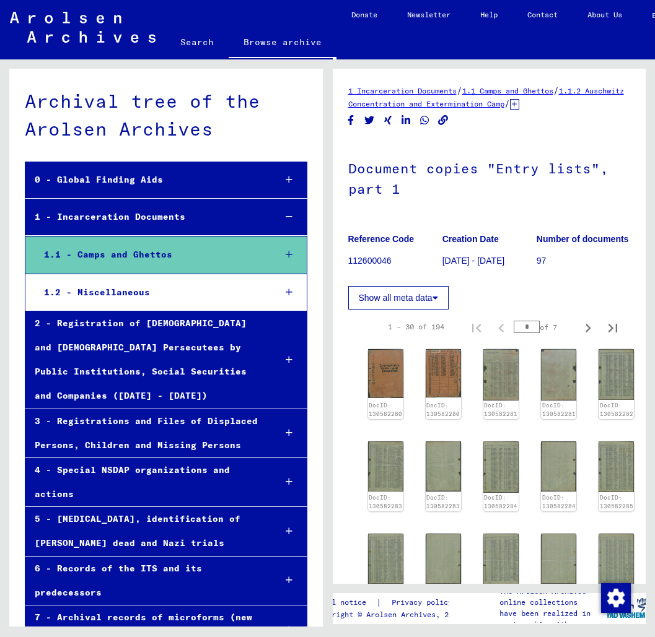
click at [287, 255] on icon at bounding box center [289, 254] width 7 height 9
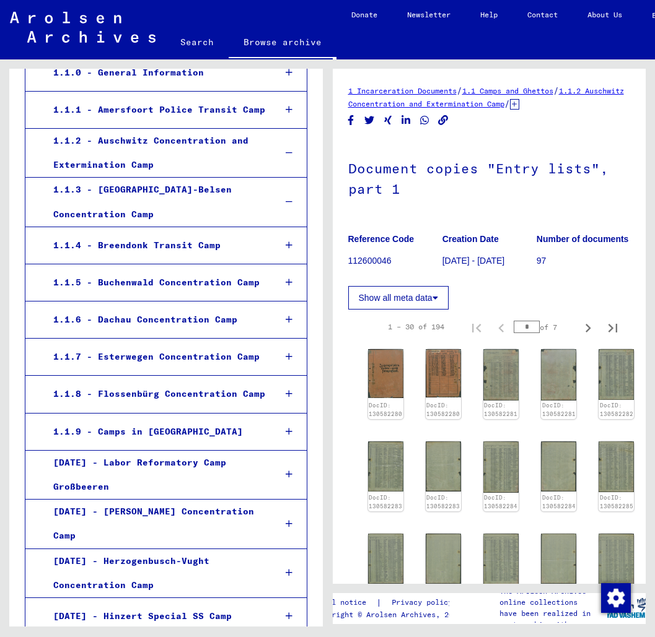
scroll to position [224, 0]
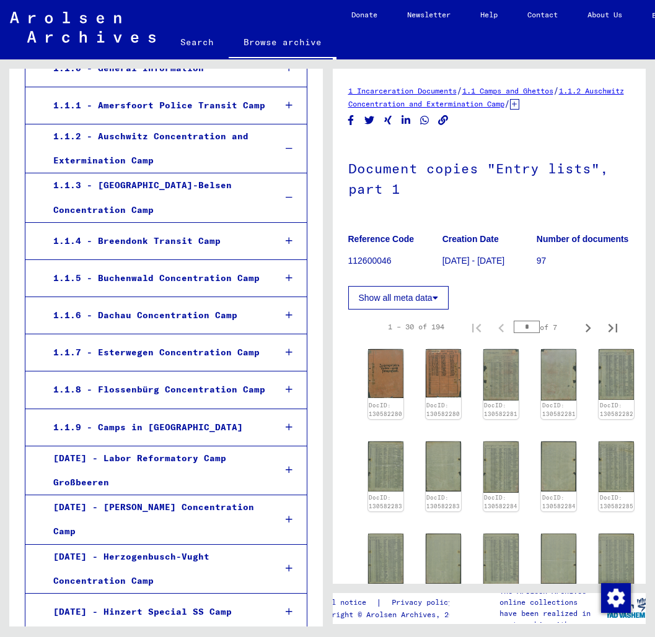
click at [186, 183] on div "1.1.3 - [GEOGRAPHIC_DATA]-Belsen Concentration Camp" at bounding box center [154, 197] width 221 height 48
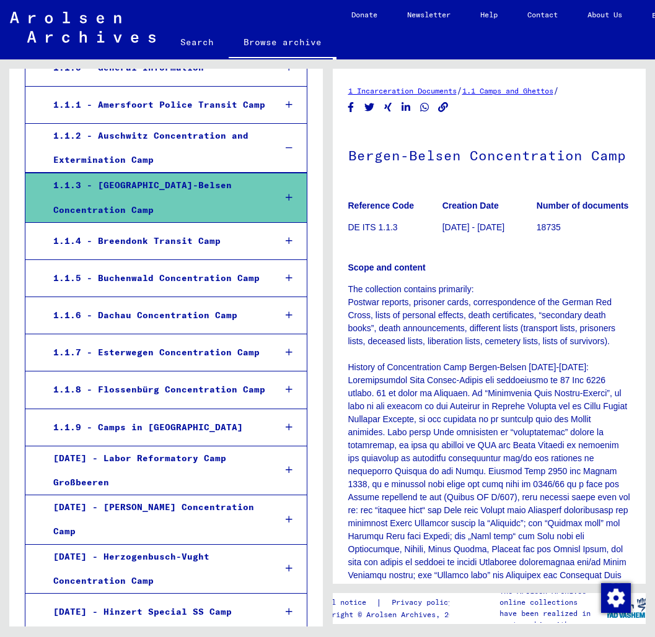
click at [294, 193] on div at bounding box center [288, 198] width 35 height 37
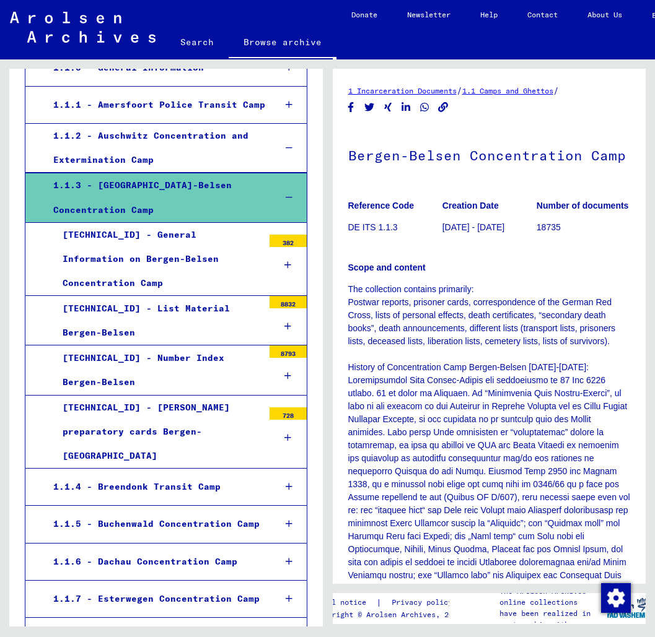
click at [288, 247] on div at bounding box center [287, 265] width 37 height 37
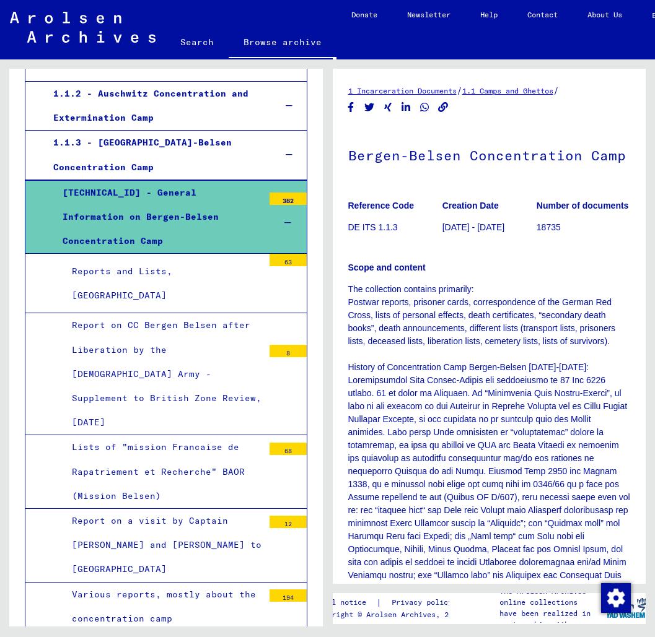
scroll to position [267, 0]
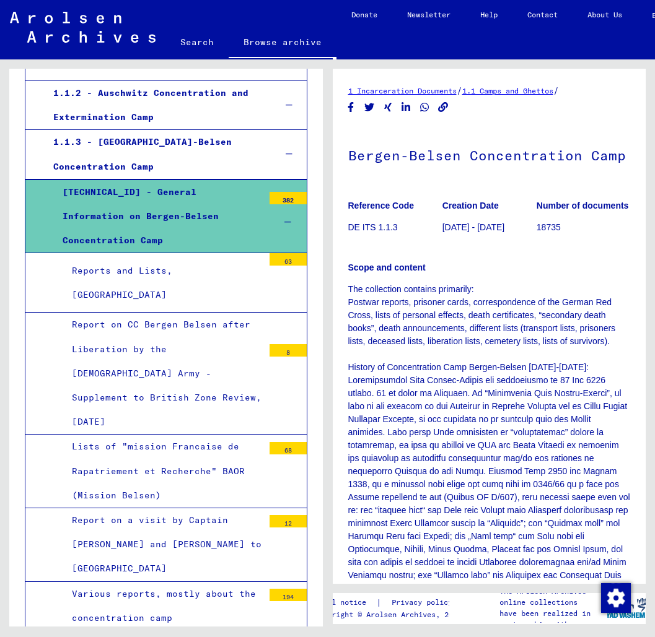
click at [221, 259] on div "Reports and Lists, [GEOGRAPHIC_DATA]" at bounding box center [163, 283] width 201 height 48
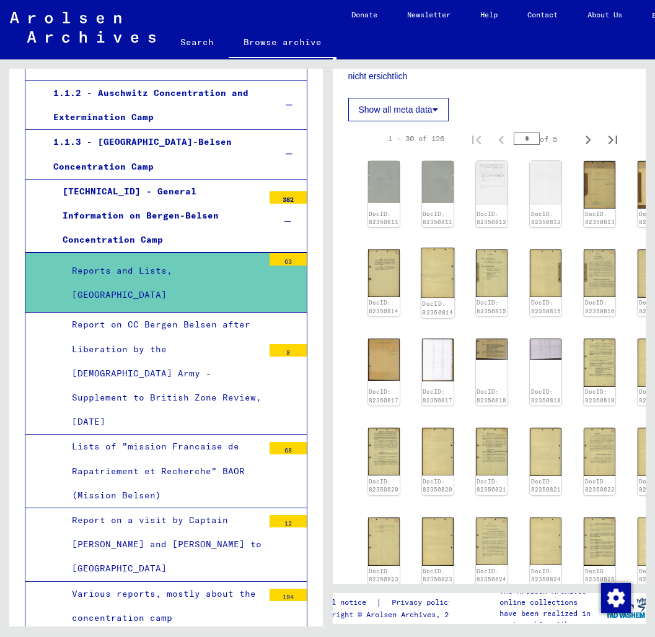
scroll to position [291, 0]
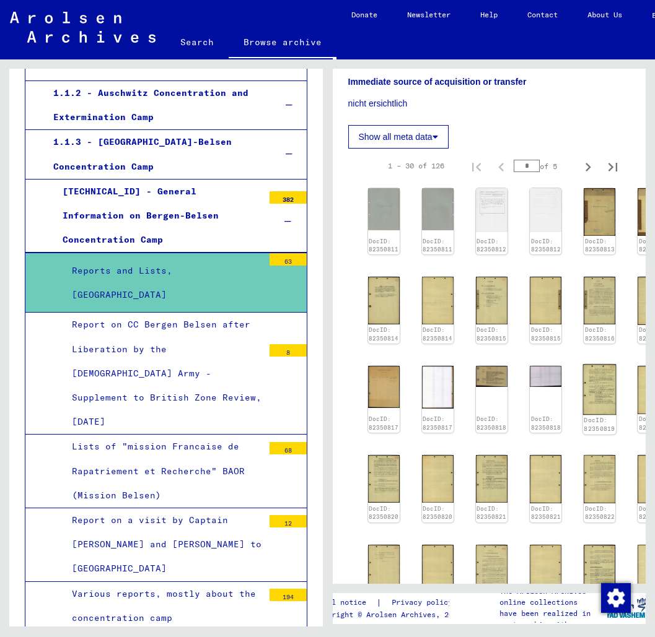
click at [583, 364] on img at bounding box center [599, 389] width 33 height 50
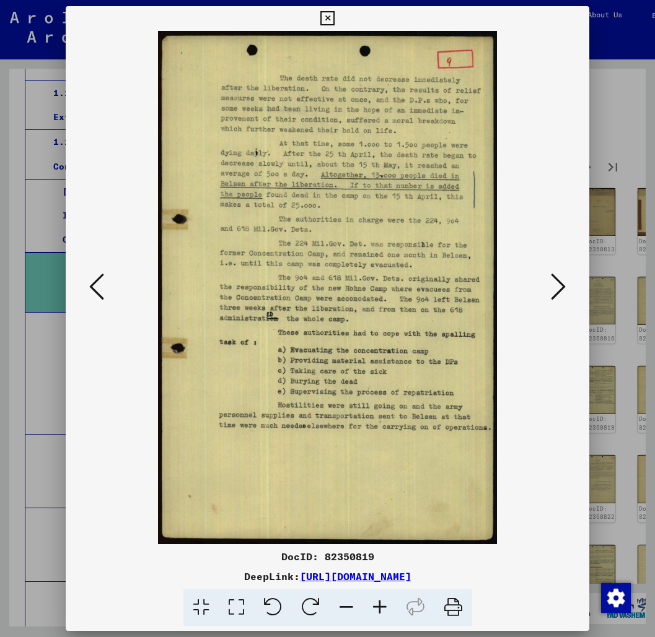
click at [586, 160] on div at bounding box center [328, 288] width 524 height 514
click at [334, 19] on icon at bounding box center [327, 18] width 14 height 15
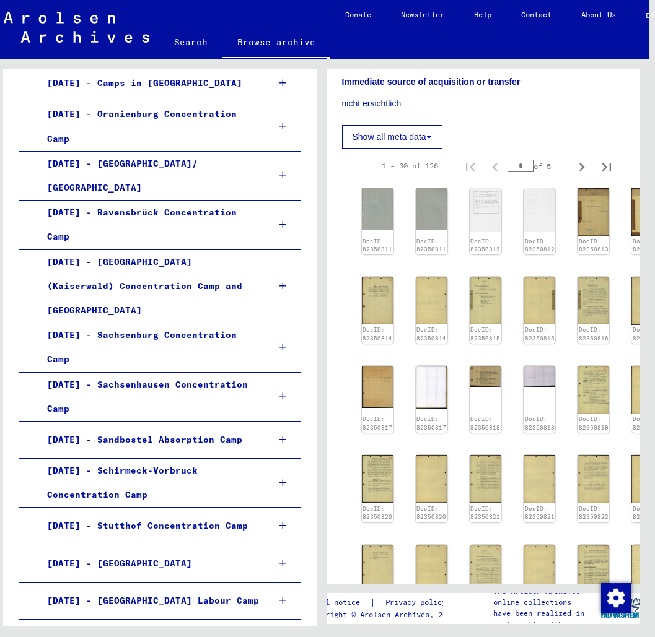
scroll to position [2662, 0]
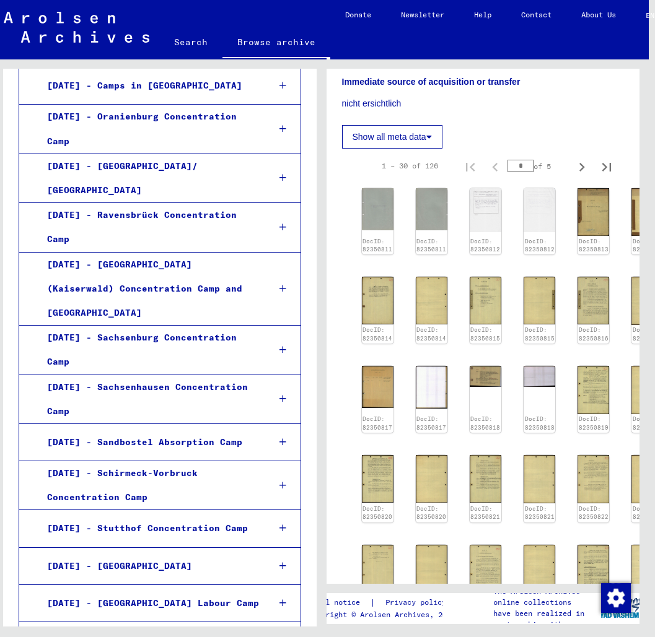
click at [270, 585] on div at bounding box center [282, 603] width 35 height 37
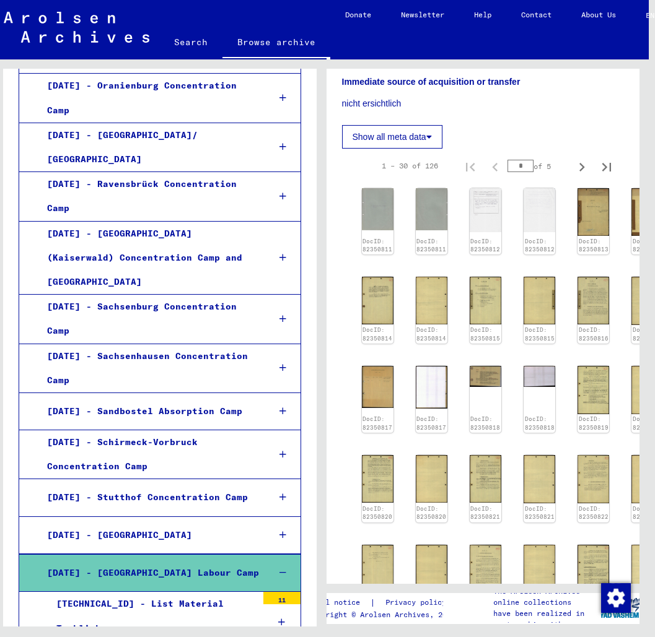
scroll to position [2693, 0]
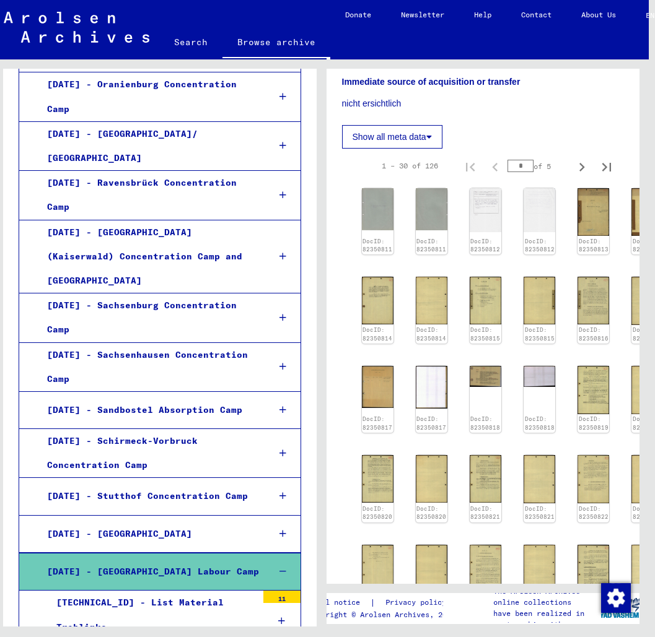
click at [211, 591] on div "[TECHNICAL_ID] - List Material Treblinka" at bounding box center [152, 615] width 210 height 48
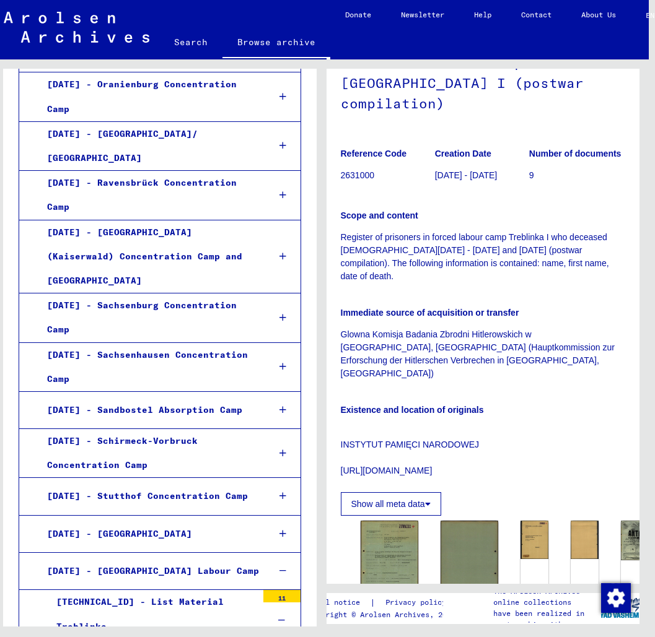
scroll to position [152, 1]
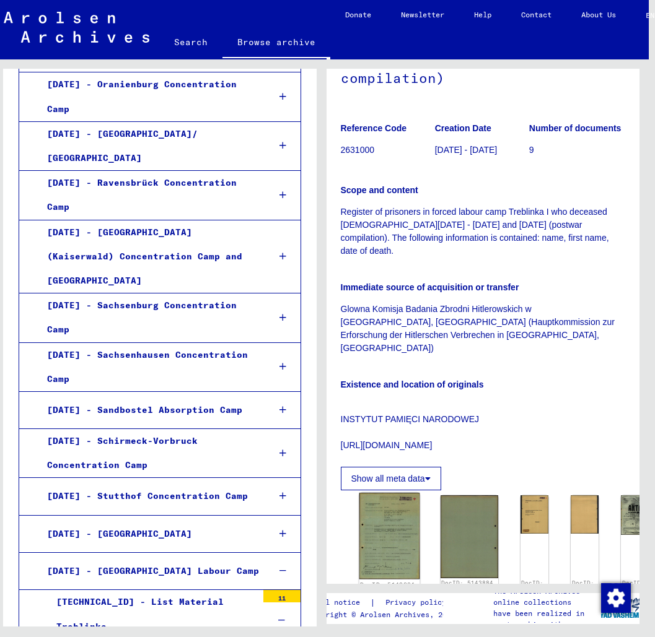
click at [377, 493] on img at bounding box center [389, 536] width 61 height 87
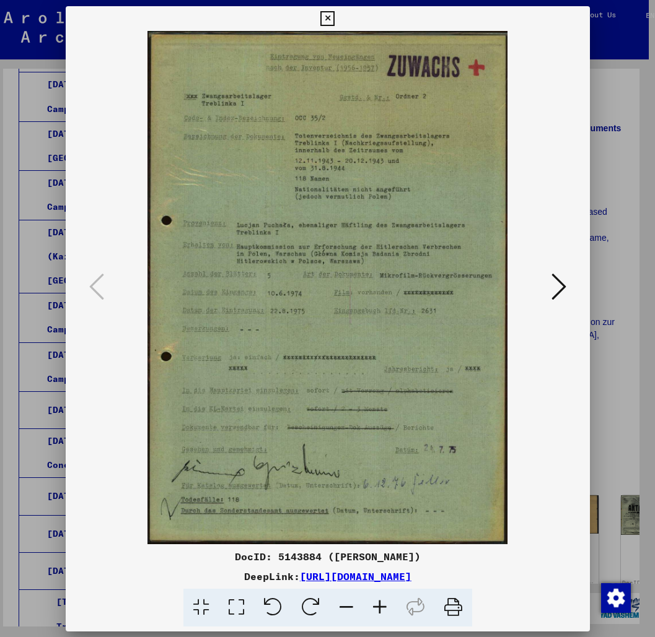
click at [377, 460] on img at bounding box center [328, 288] width 440 height 514
click at [546, 289] on img at bounding box center [328, 288] width 440 height 514
click at [564, 288] on icon at bounding box center [558, 287] width 15 height 30
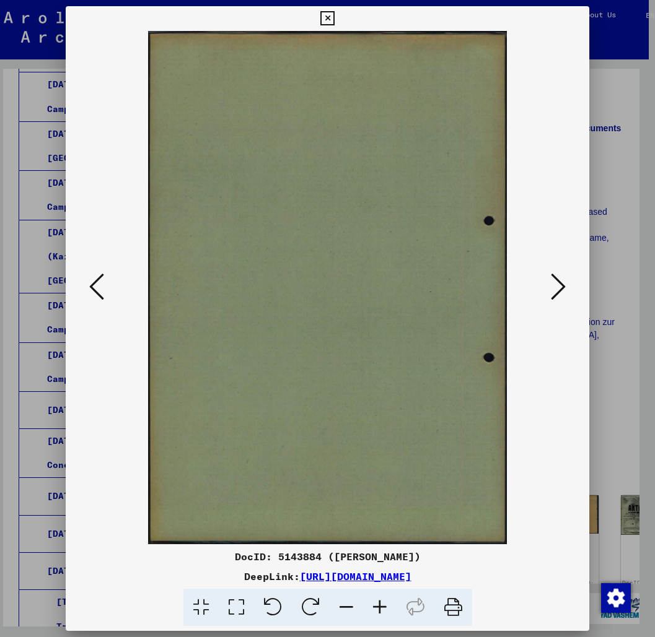
click at [564, 288] on icon at bounding box center [558, 287] width 15 height 30
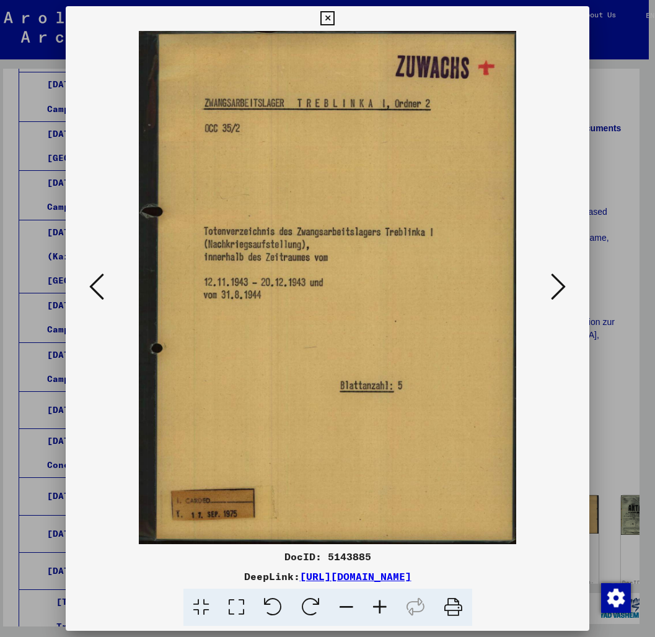
click at [564, 288] on icon at bounding box center [558, 287] width 15 height 30
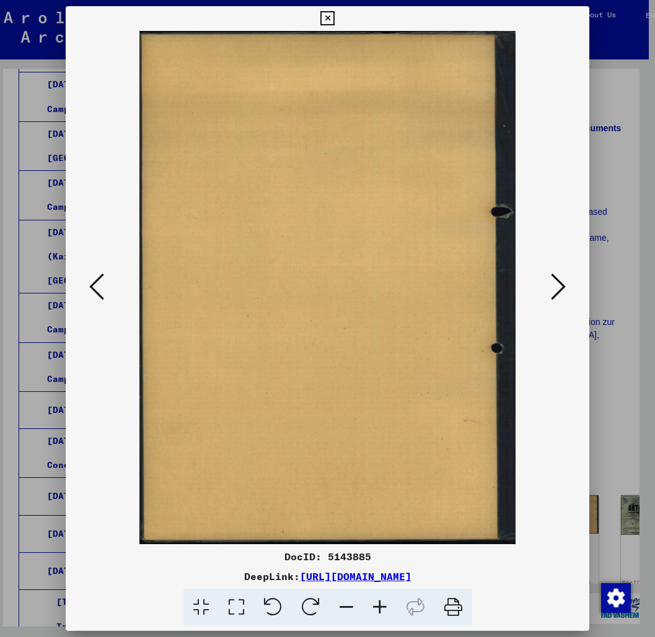
click at [564, 288] on icon at bounding box center [558, 287] width 15 height 30
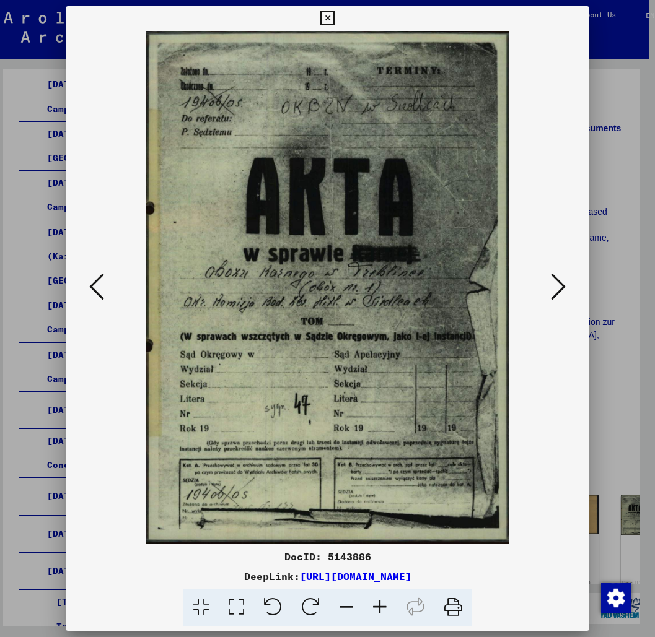
click at [564, 288] on icon at bounding box center [558, 287] width 15 height 30
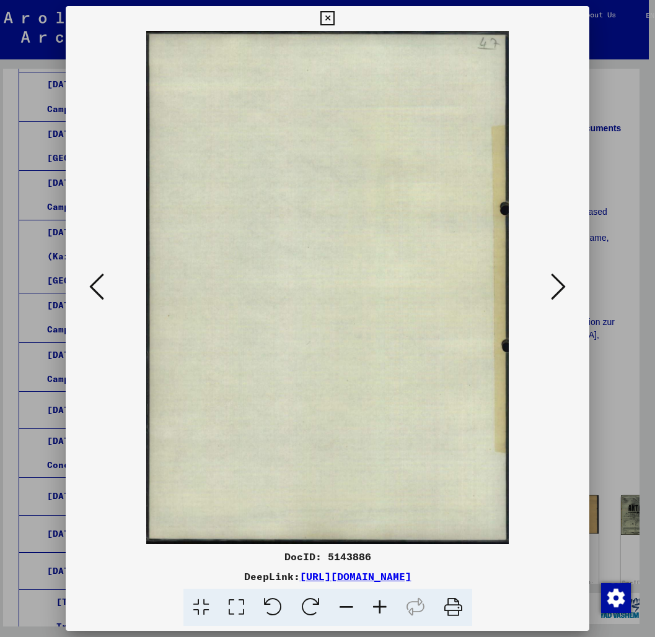
click at [564, 288] on icon at bounding box center [558, 287] width 15 height 30
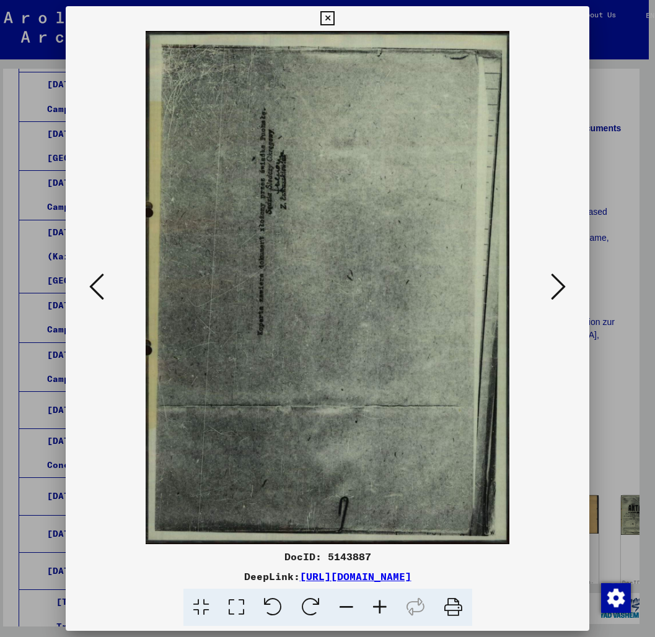
click at [564, 288] on icon at bounding box center [558, 287] width 15 height 30
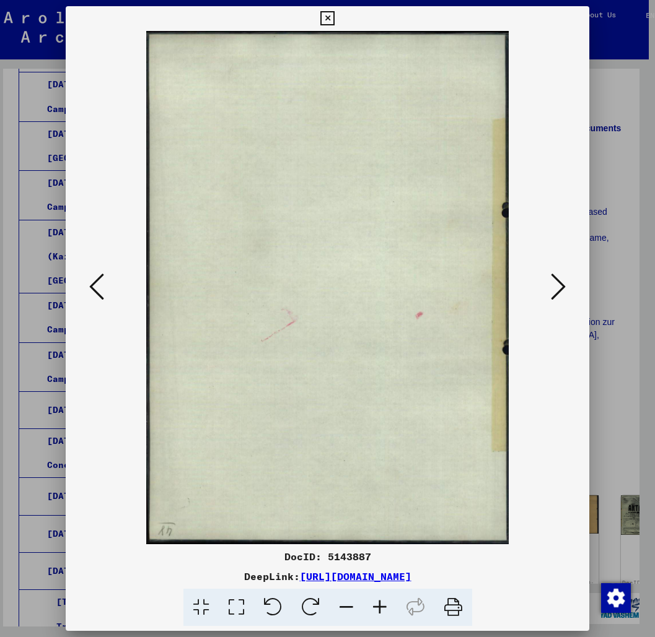
click at [564, 288] on icon at bounding box center [558, 287] width 15 height 30
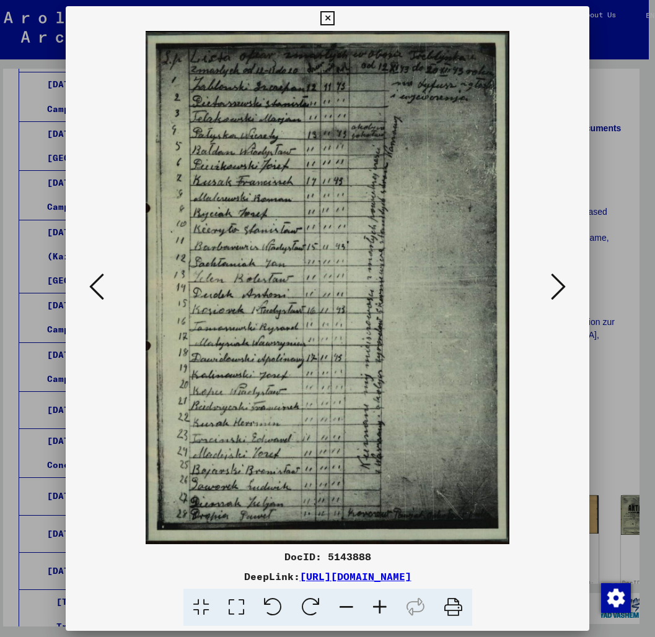
click at [564, 288] on icon at bounding box center [558, 287] width 15 height 30
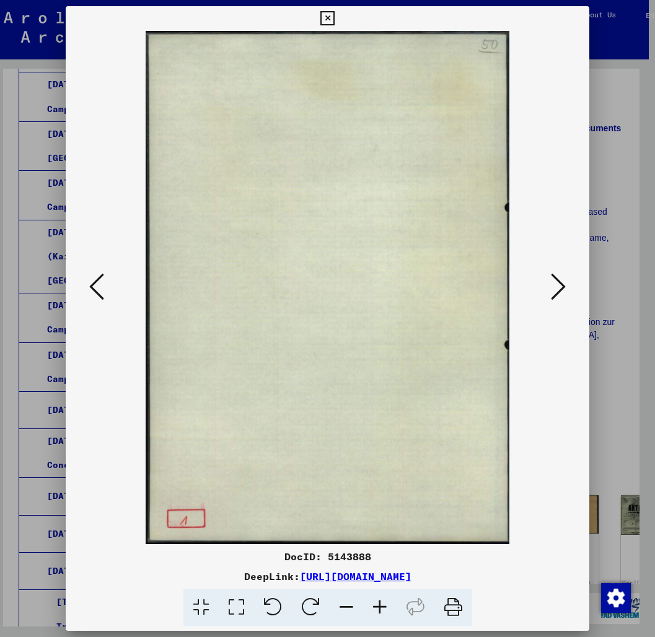
click at [564, 288] on icon at bounding box center [558, 287] width 15 height 30
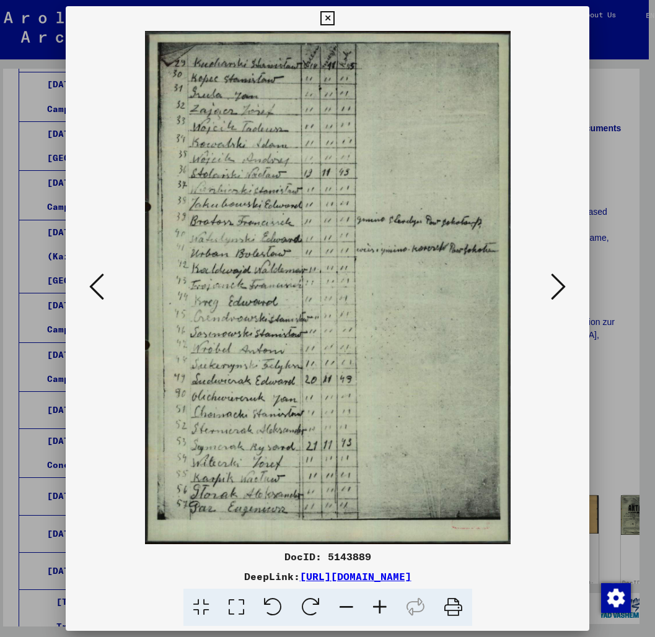
click at [564, 288] on icon at bounding box center [558, 287] width 15 height 30
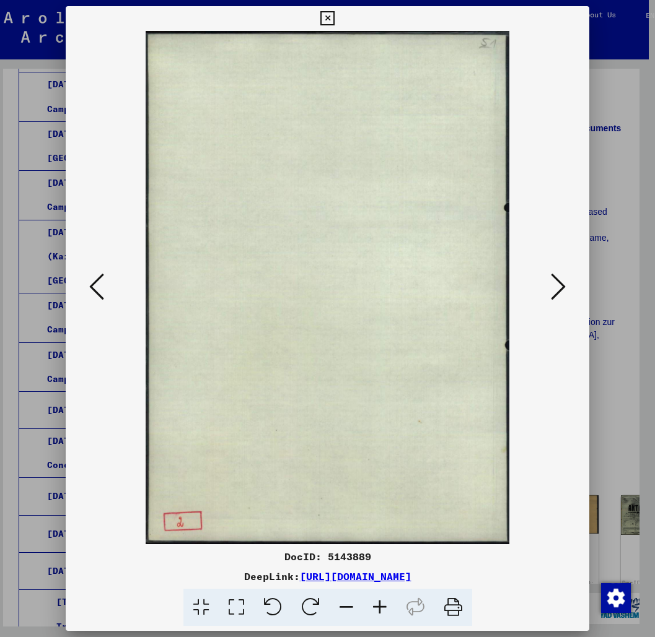
click at [564, 288] on icon at bounding box center [558, 287] width 15 height 30
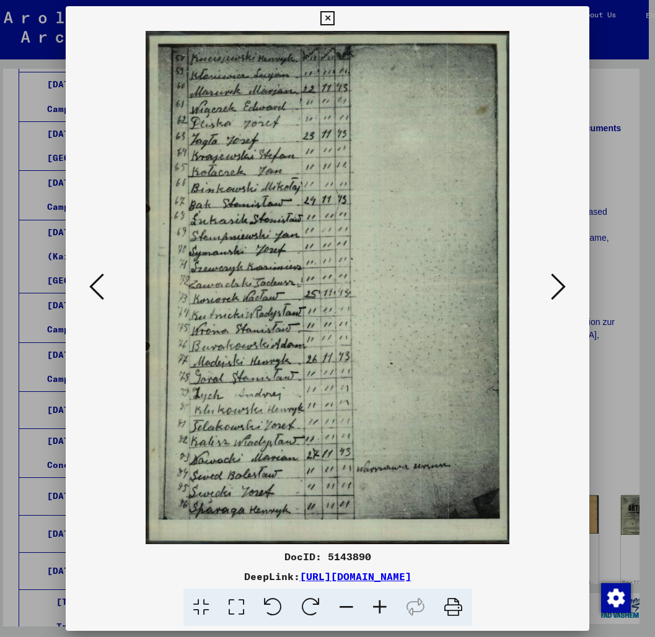
click at [564, 288] on icon at bounding box center [558, 287] width 15 height 30
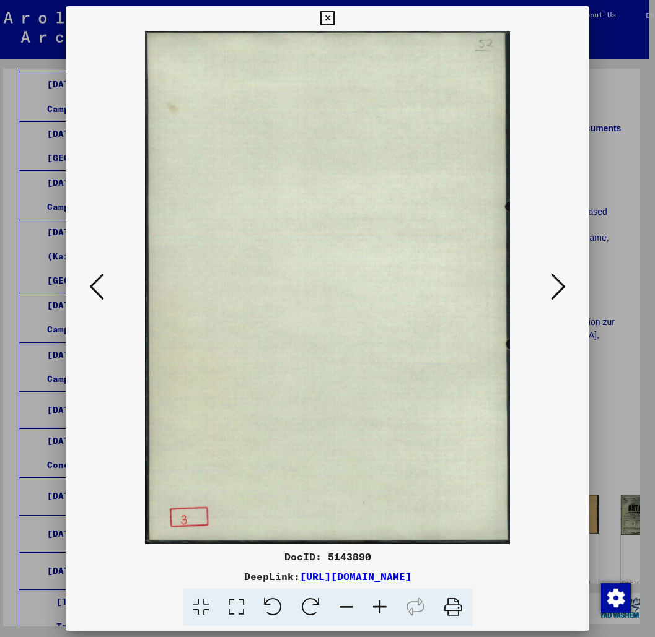
click at [564, 288] on icon at bounding box center [558, 287] width 15 height 30
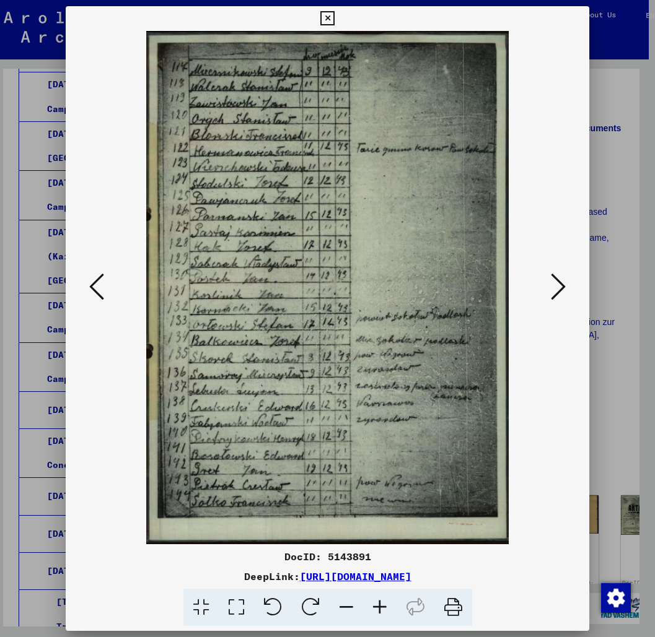
click at [564, 288] on icon at bounding box center [558, 287] width 15 height 30
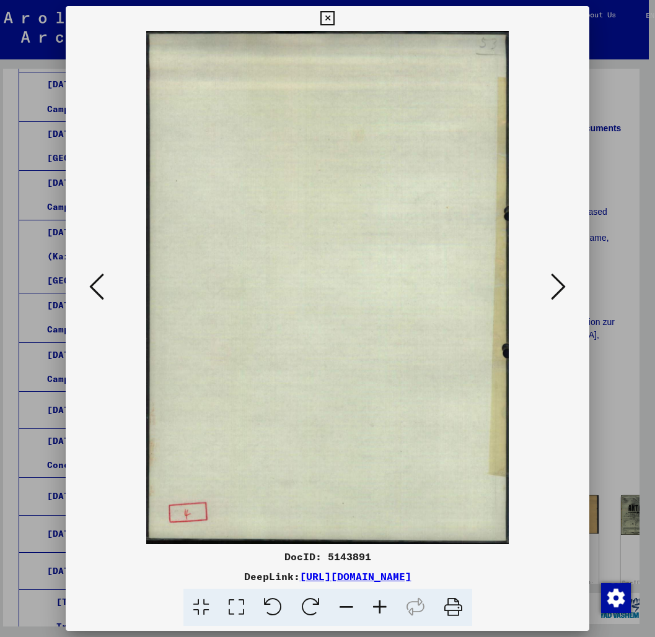
click at [564, 288] on icon at bounding box center [558, 287] width 15 height 30
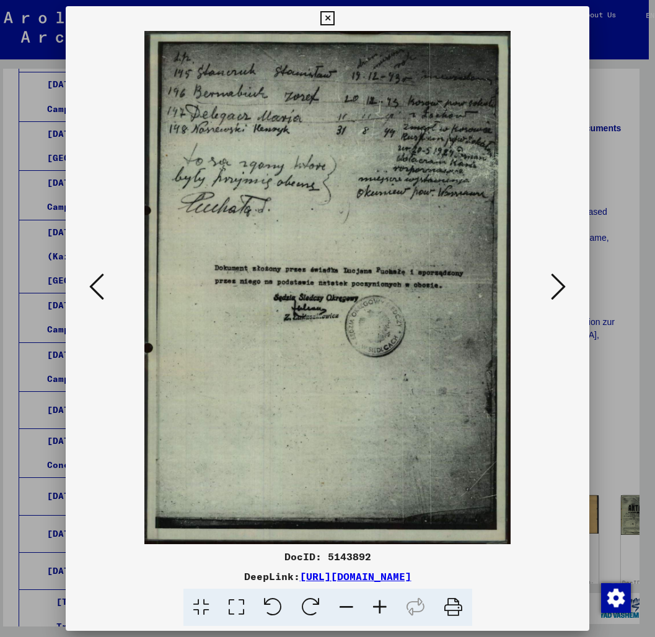
click at [564, 288] on icon at bounding box center [558, 287] width 15 height 30
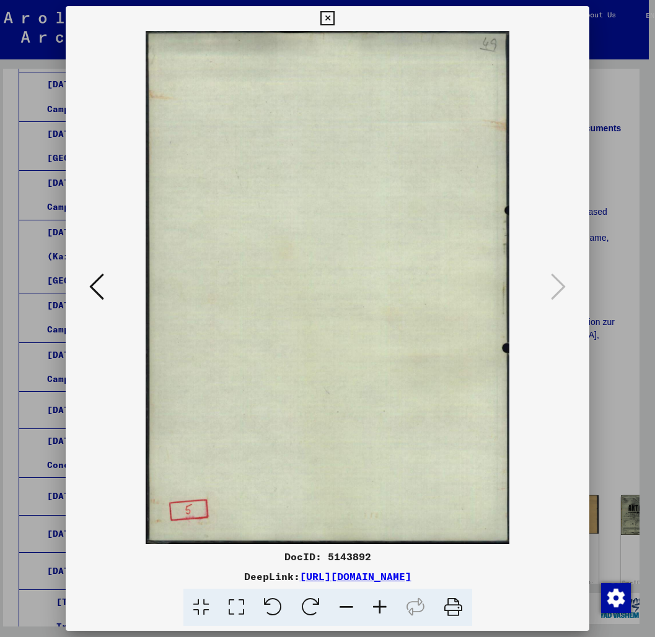
click at [92, 303] on button at bounding box center [96, 287] width 22 height 35
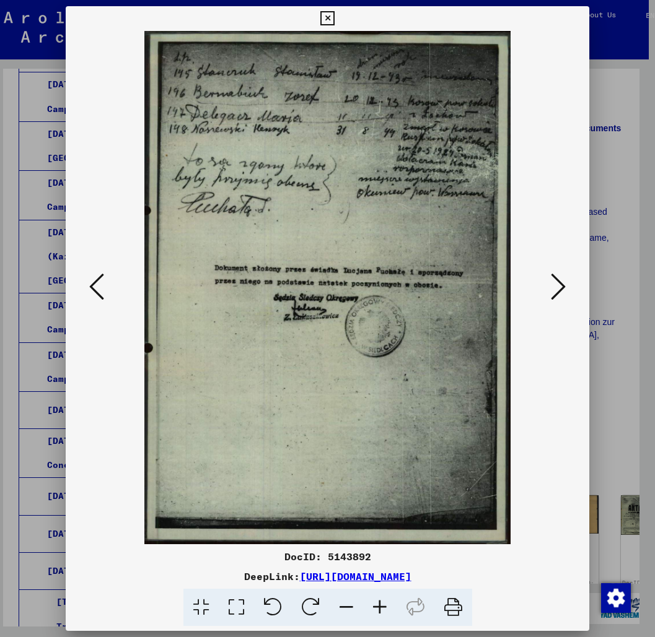
click at [338, 9] on button at bounding box center [328, 18] width 22 height 25
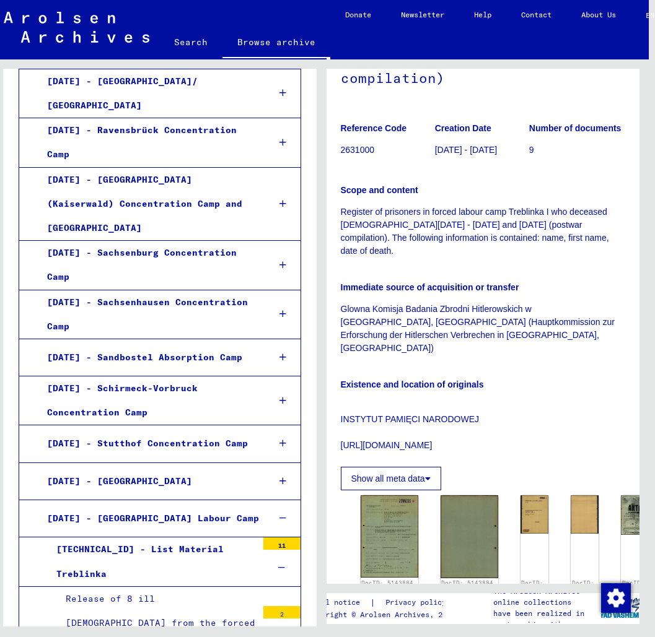
scroll to position [2764, 0]
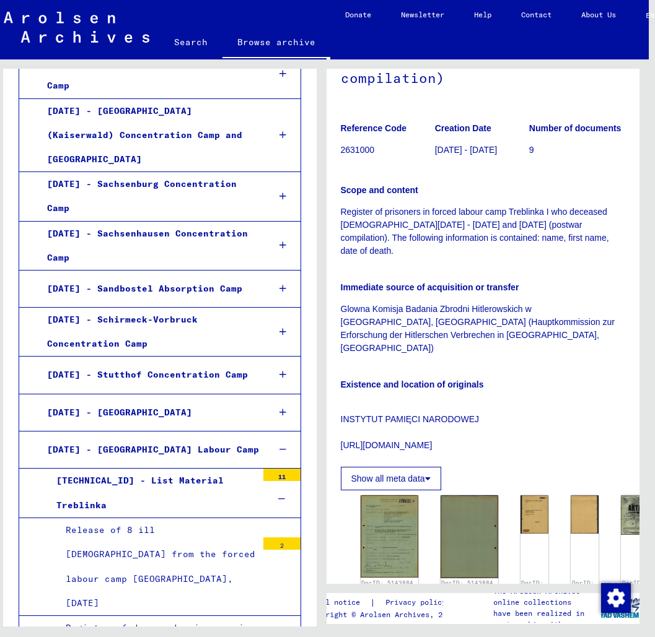
scroll to position [2831, 0]
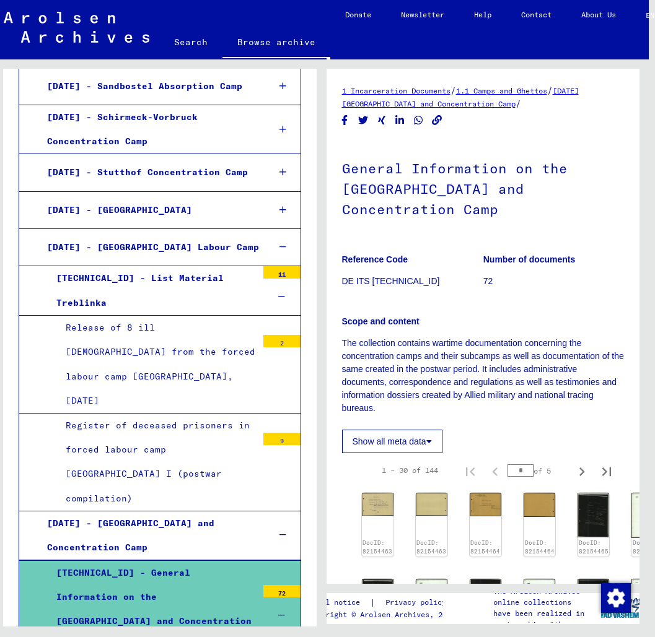
scroll to position [3017, 0]
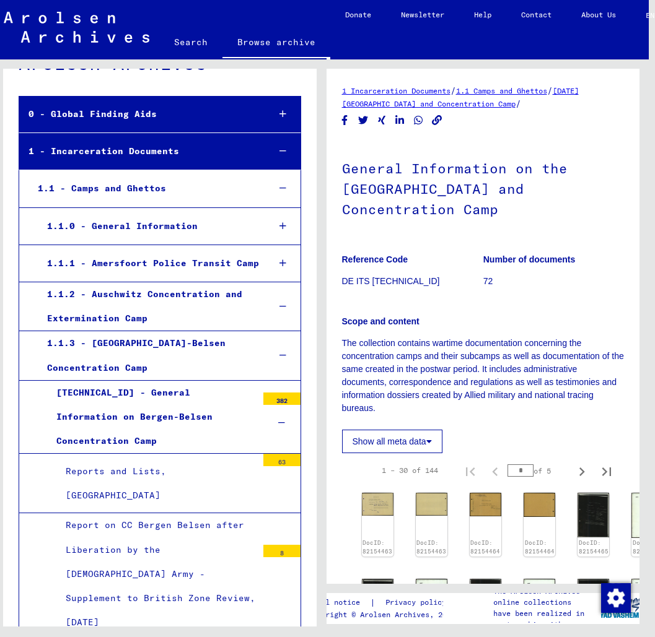
scroll to position [68, 0]
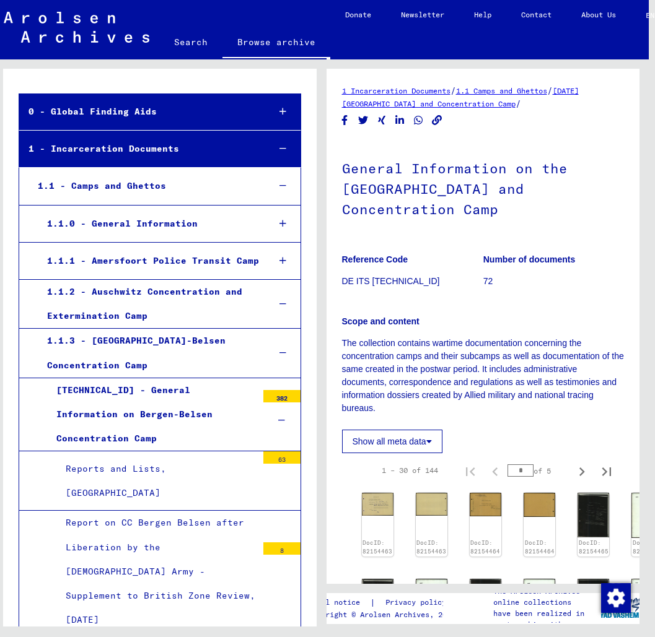
click at [289, 305] on div at bounding box center [282, 304] width 35 height 37
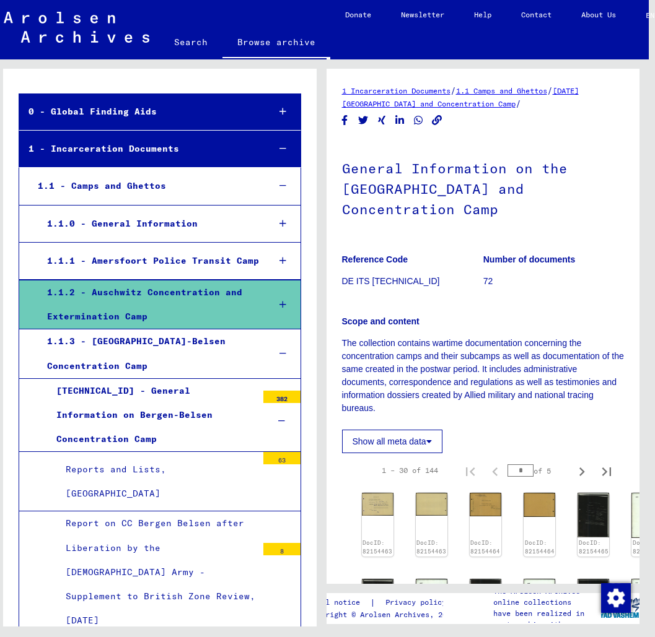
click at [287, 351] on div at bounding box center [282, 354] width 35 height 37
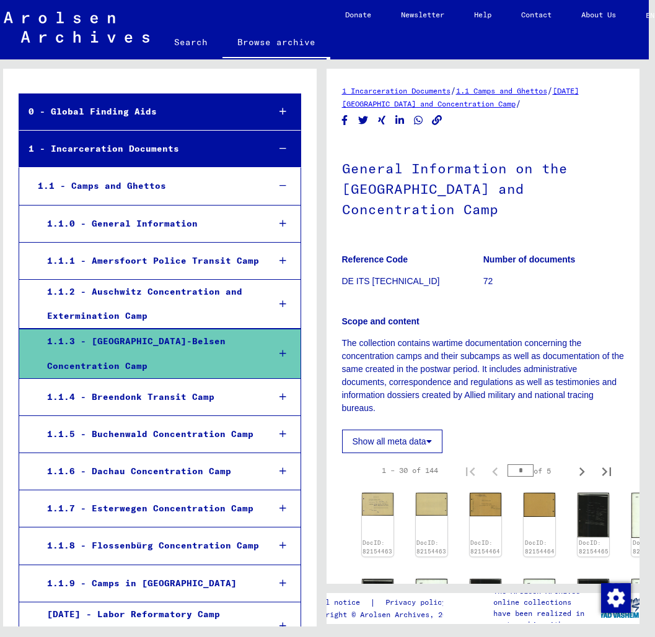
click at [283, 430] on icon at bounding box center [282, 434] width 7 height 9
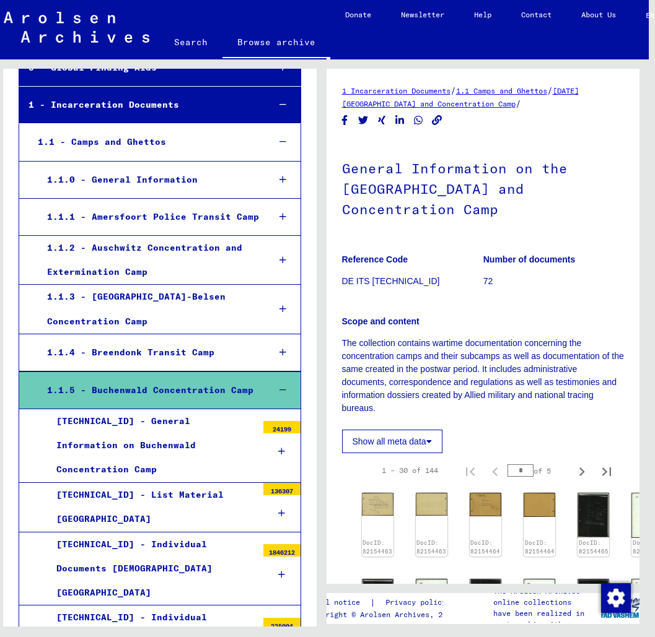
scroll to position [135, 0]
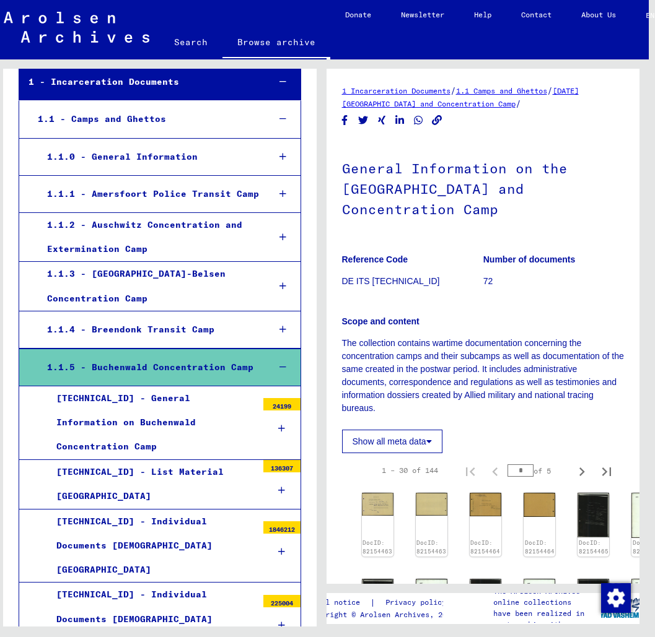
click at [282, 486] on icon at bounding box center [281, 490] width 7 height 9
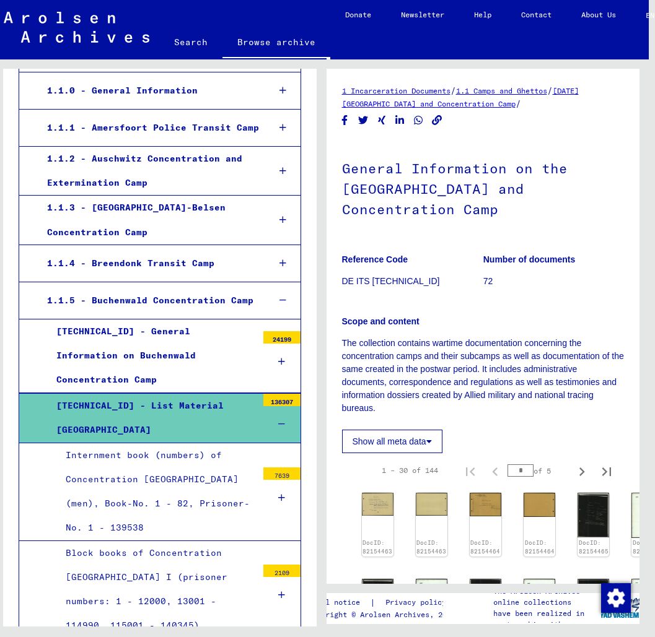
scroll to position [202, 0]
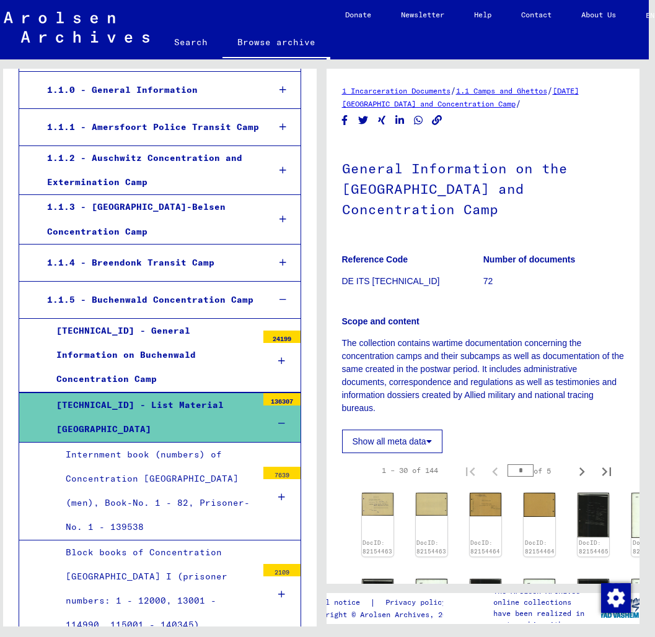
click at [279, 357] on icon at bounding box center [281, 361] width 7 height 9
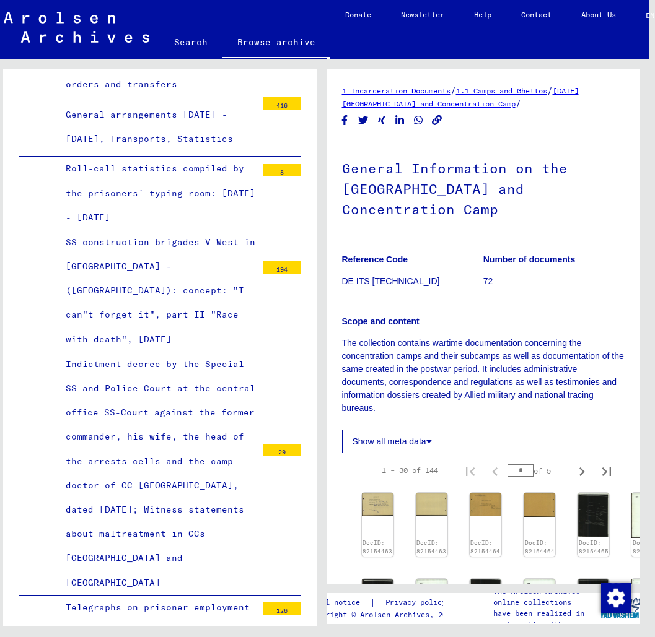
scroll to position [8888, 0]
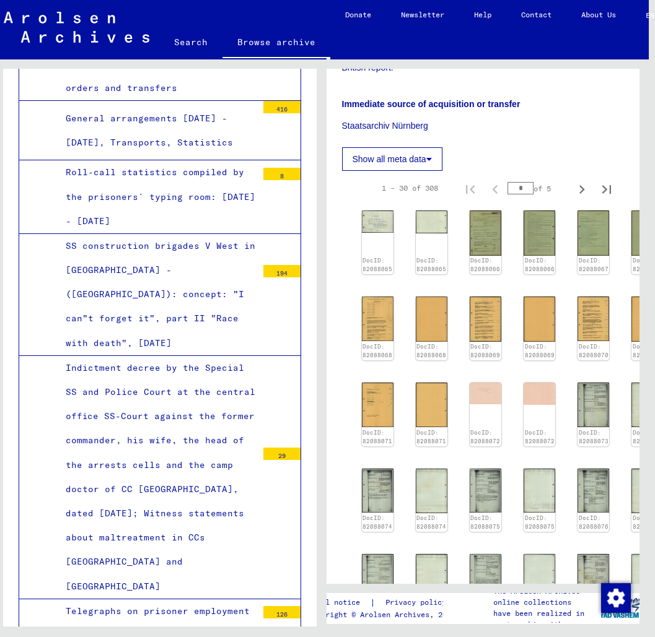
scroll to position [581, 0]
click at [562, 264] on div "DocID: 82088065 DocID: 82088065 DocID: 82088066 DocID: 82088066 DocID: 82088067…" at bounding box center [483, 413] width 253 height 417
click at [362, 209] on div "DocID: 82088065" at bounding box center [377, 242] width 33 height 67
click at [367, 209] on div "DocID: 82088065" at bounding box center [377, 242] width 33 height 67
click at [381, 209] on img at bounding box center [377, 221] width 33 height 24
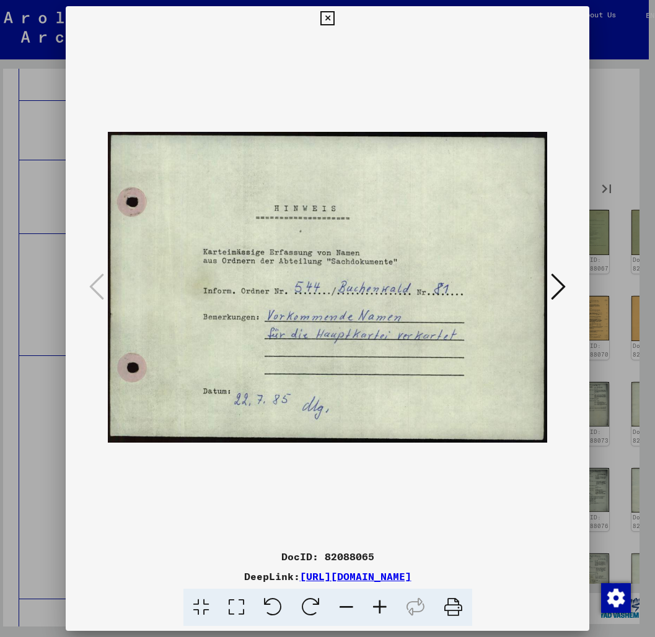
click at [562, 286] on icon at bounding box center [558, 287] width 15 height 30
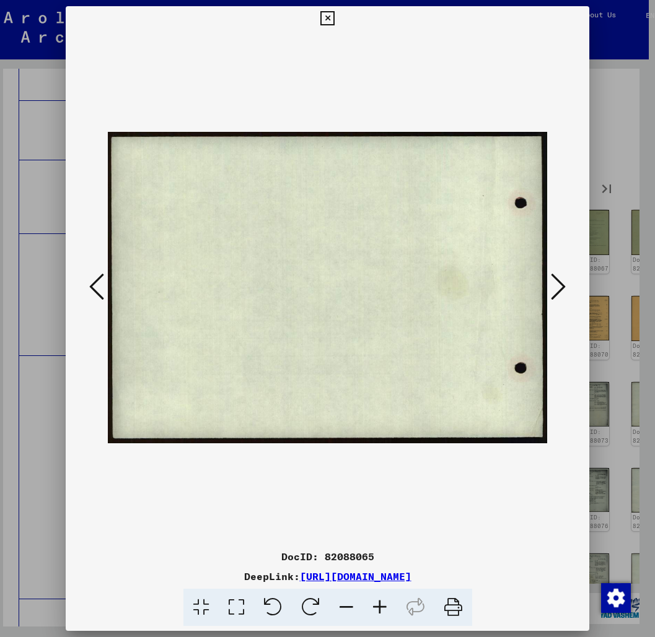
click at [562, 286] on icon at bounding box center [558, 287] width 15 height 30
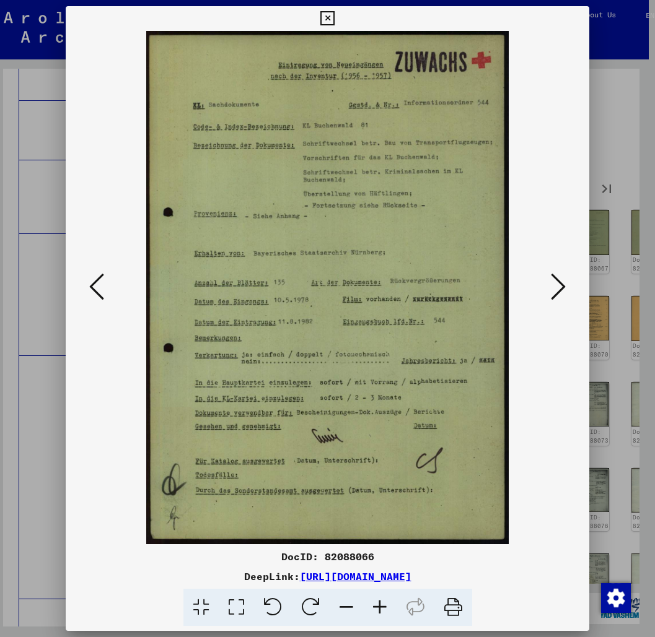
click at [562, 286] on icon at bounding box center [558, 287] width 15 height 30
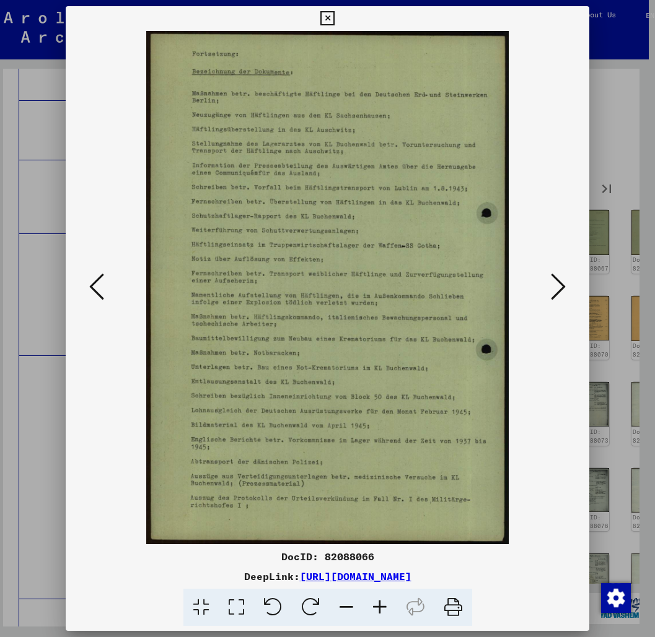
click at [540, 276] on img at bounding box center [328, 288] width 440 height 514
click at [553, 279] on icon at bounding box center [558, 287] width 15 height 30
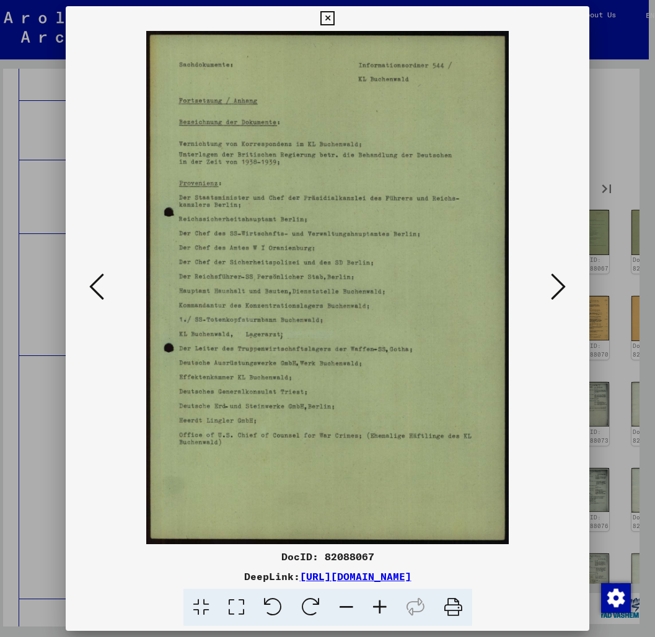
click at [554, 278] on icon at bounding box center [558, 287] width 15 height 30
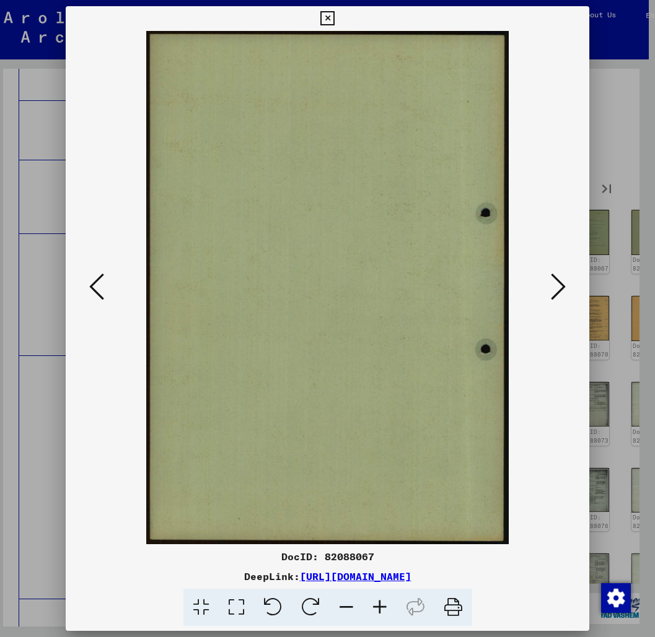
click at [569, 305] on button at bounding box center [558, 287] width 22 height 35
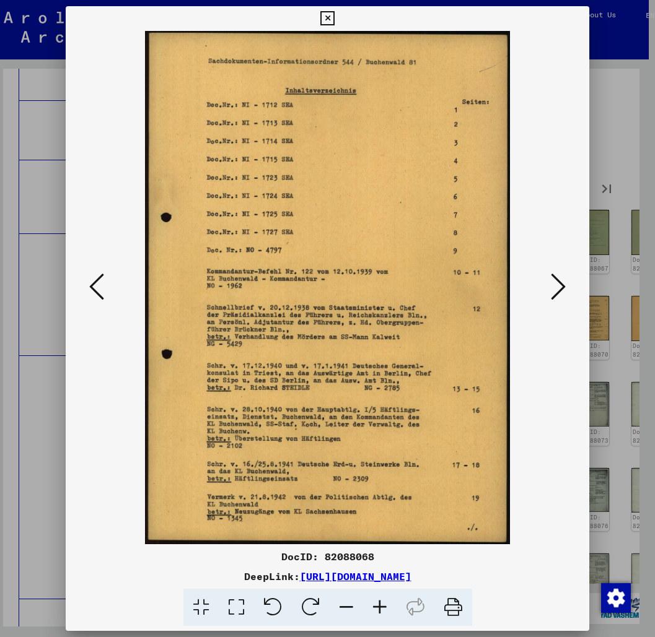
click at [569, 305] on button at bounding box center [558, 287] width 22 height 35
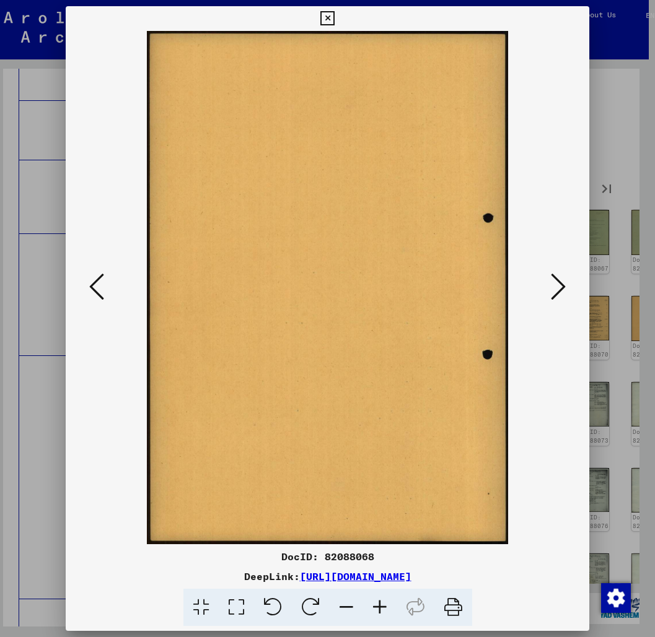
click at [569, 305] on button at bounding box center [558, 287] width 22 height 35
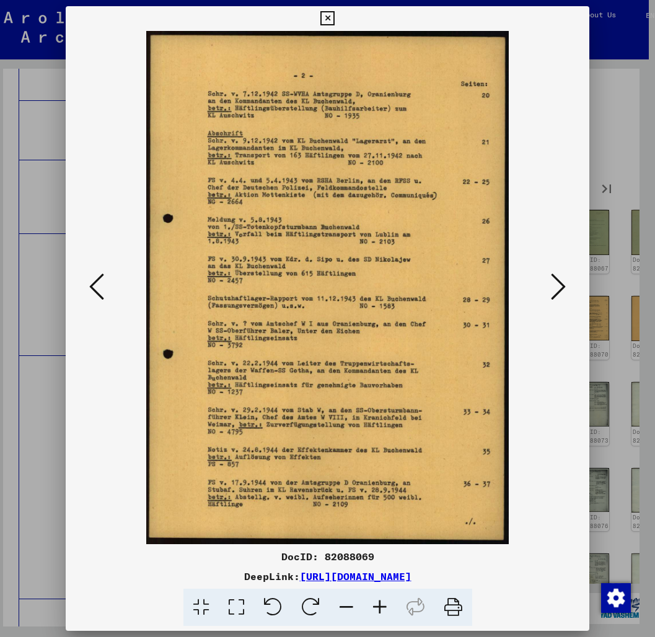
click at [569, 305] on button at bounding box center [558, 287] width 22 height 35
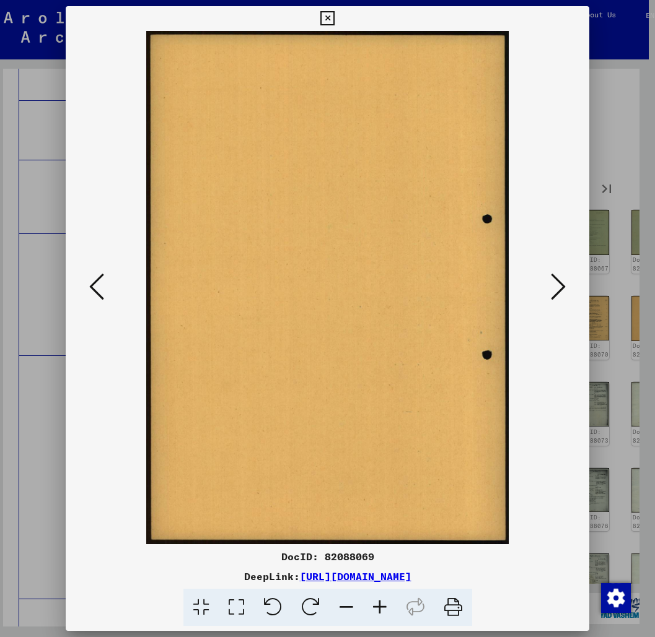
click at [569, 305] on button at bounding box center [558, 287] width 22 height 35
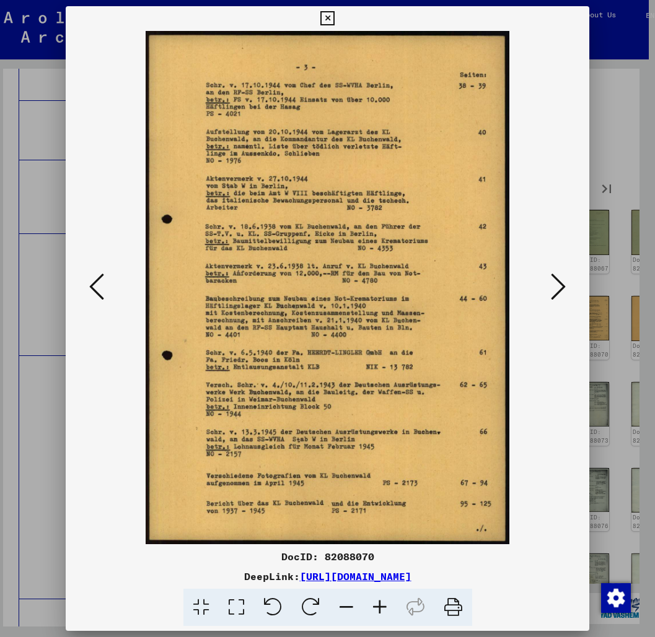
click at [569, 305] on button at bounding box center [558, 287] width 22 height 35
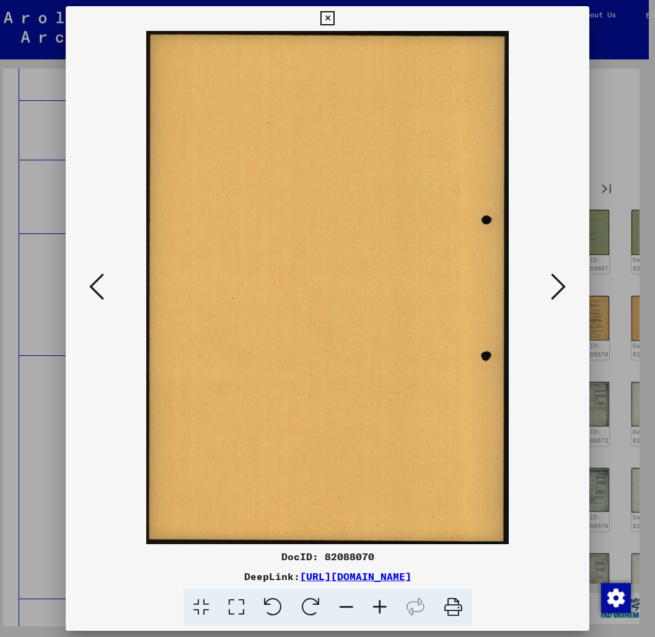
click at [569, 305] on button at bounding box center [558, 287] width 22 height 35
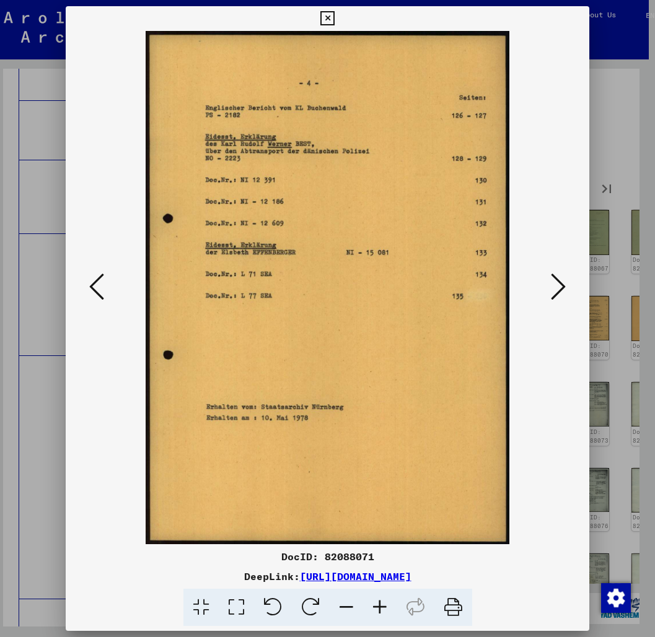
click at [569, 305] on button at bounding box center [558, 287] width 22 height 35
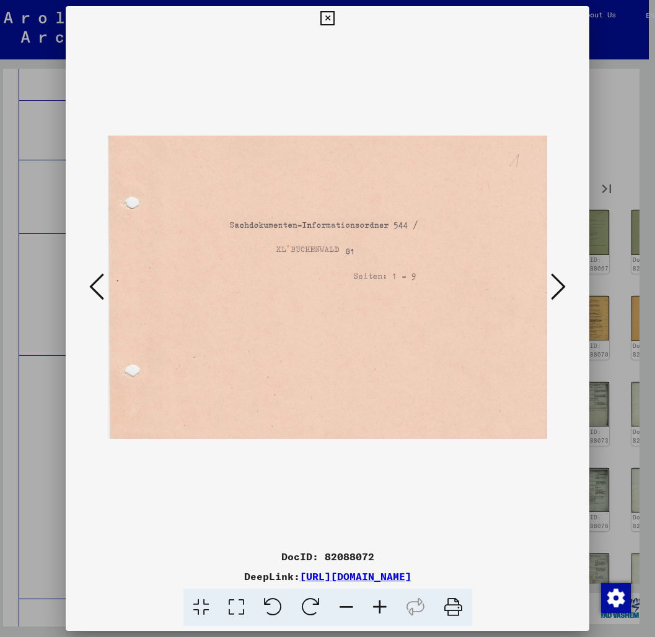
click at [569, 305] on button at bounding box center [558, 287] width 22 height 35
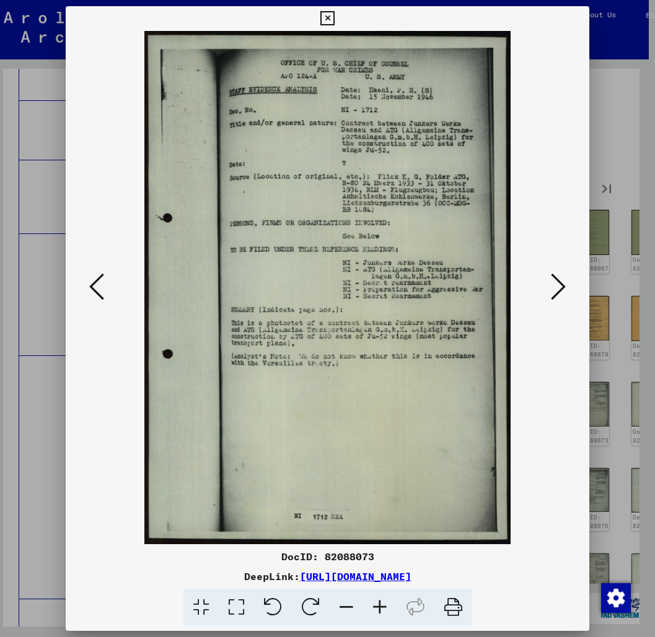
click at [569, 305] on button at bounding box center [558, 287] width 22 height 35
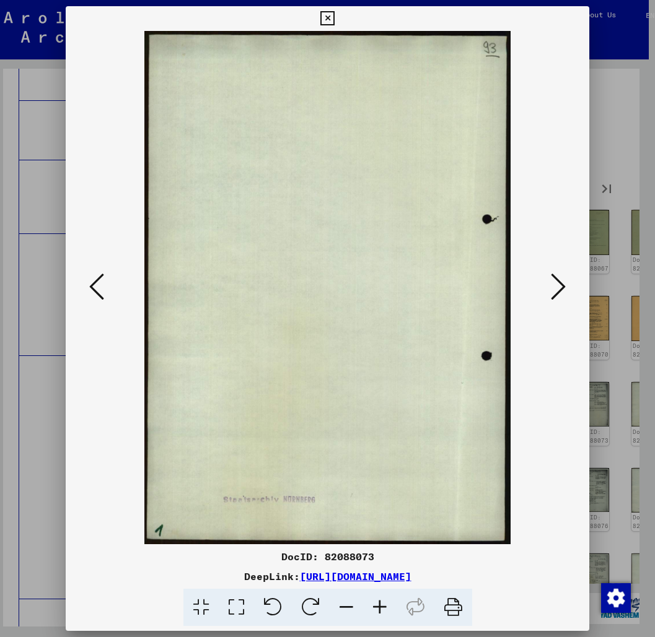
click at [569, 305] on button at bounding box center [558, 287] width 22 height 35
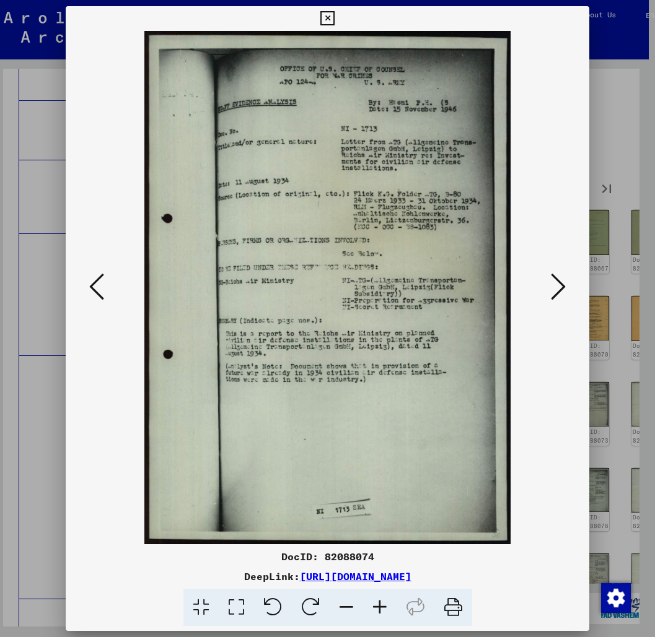
click at [569, 305] on button at bounding box center [558, 287] width 22 height 35
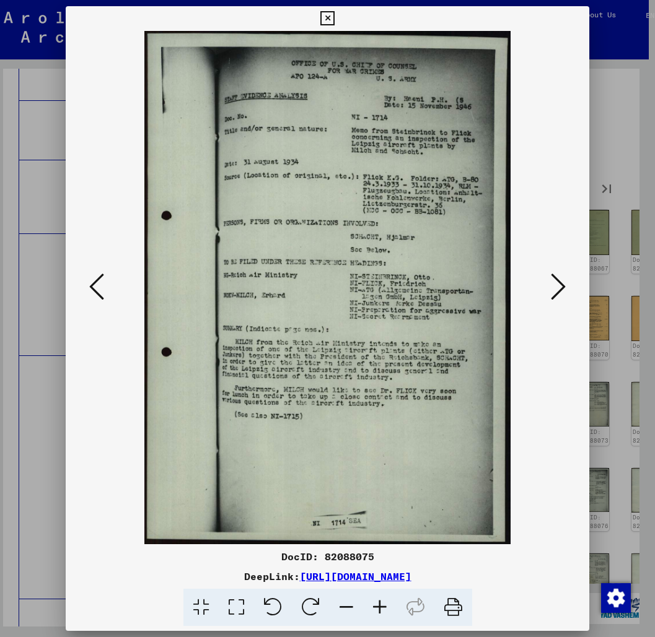
click at [569, 305] on button at bounding box center [558, 287] width 22 height 35
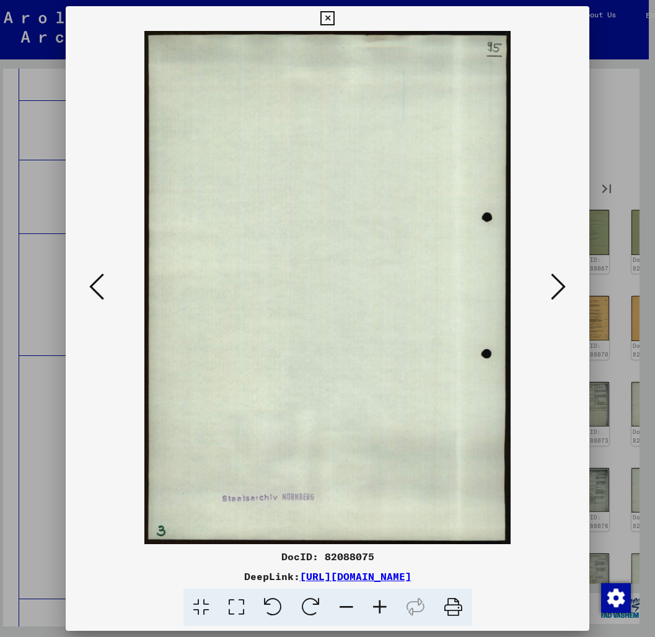
click at [569, 305] on button at bounding box center [558, 287] width 22 height 35
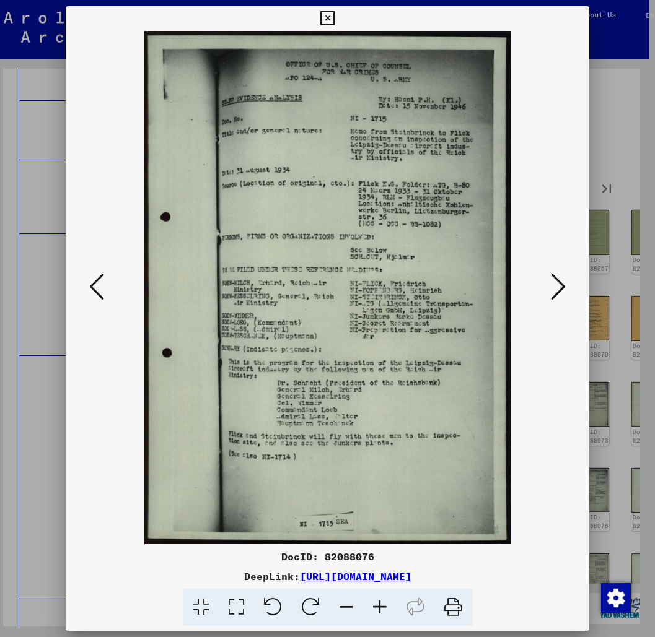
click at [569, 305] on button at bounding box center [558, 287] width 22 height 35
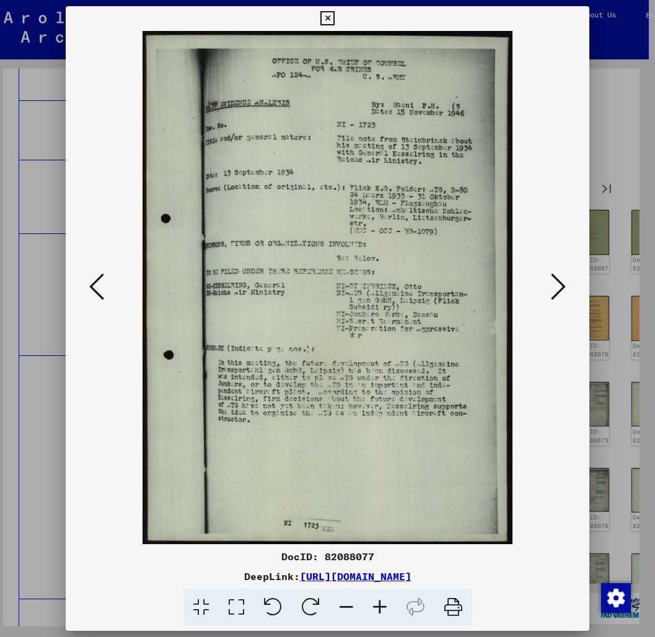
click at [569, 305] on button at bounding box center [558, 287] width 22 height 35
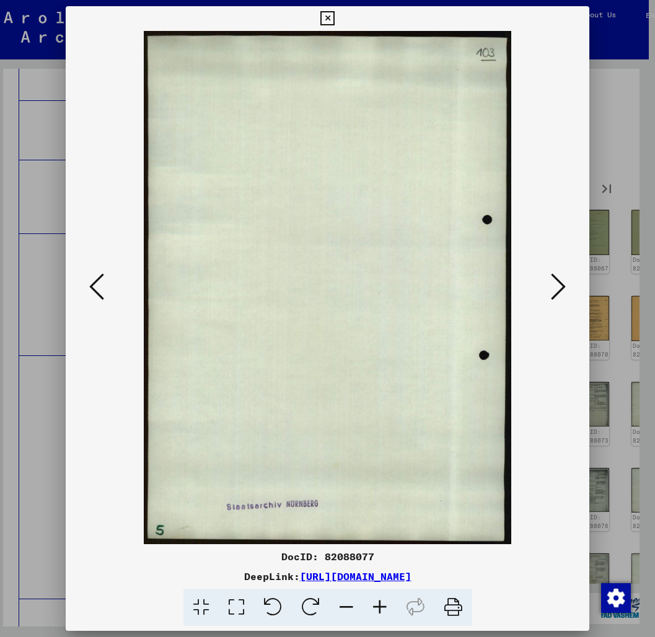
click at [569, 305] on button at bounding box center [558, 287] width 22 height 35
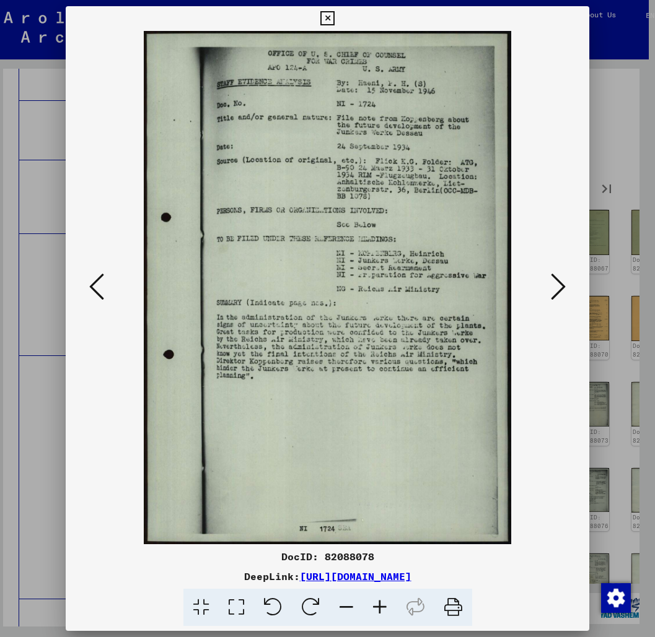
click at [569, 305] on button at bounding box center [558, 287] width 22 height 35
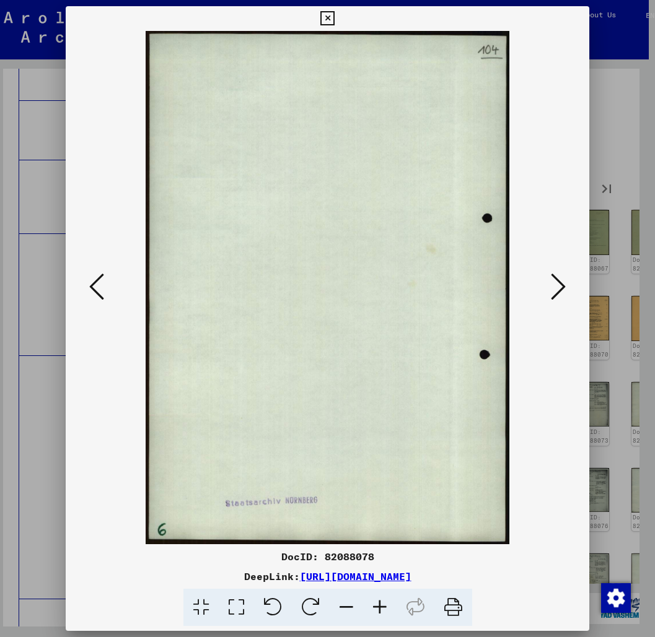
click at [569, 305] on button at bounding box center [558, 287] width 22 height 35
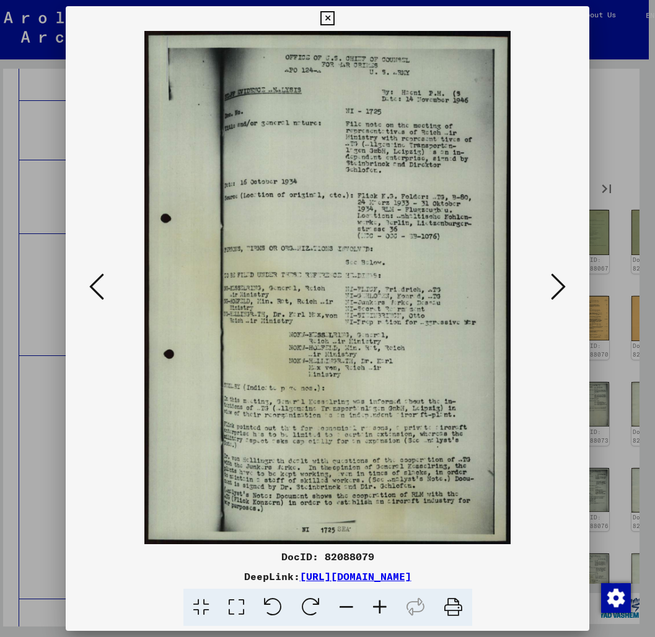
click at [569, 305] on button at bounding box center [558, 287] width 22 height 35
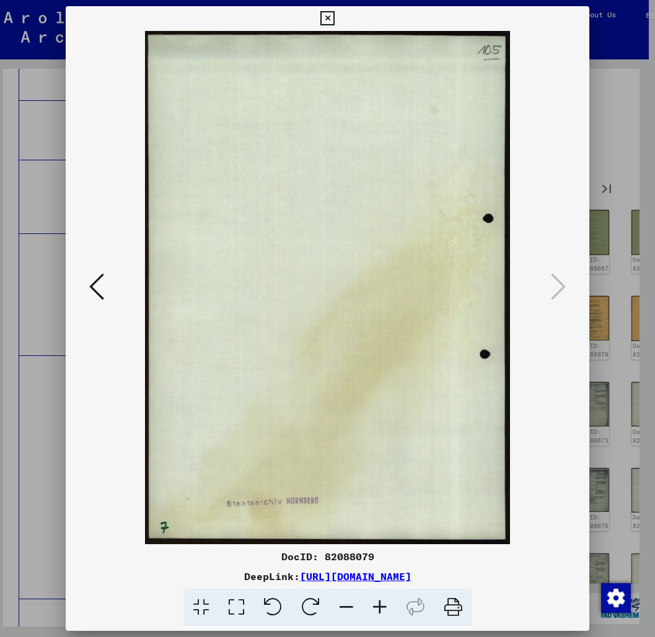
click at [334, 17] on icon at bounding box center [327, 18] width 14 height 15
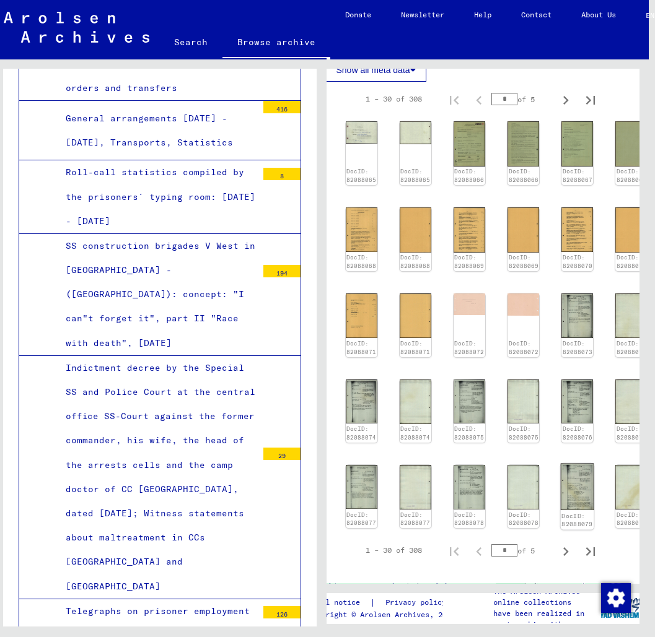
scroll to position [836, 16]
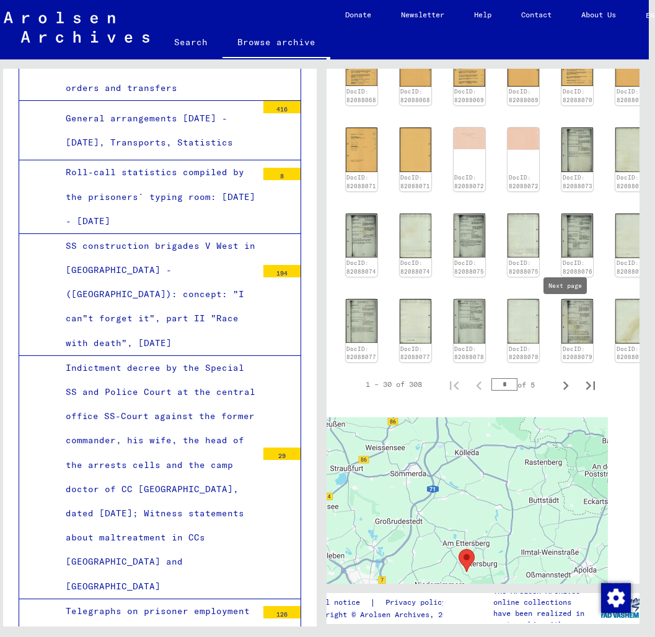
click at [561, 377] on icon "Next page" at bounding box center [565, 385] width 17 height 17
type input "*"
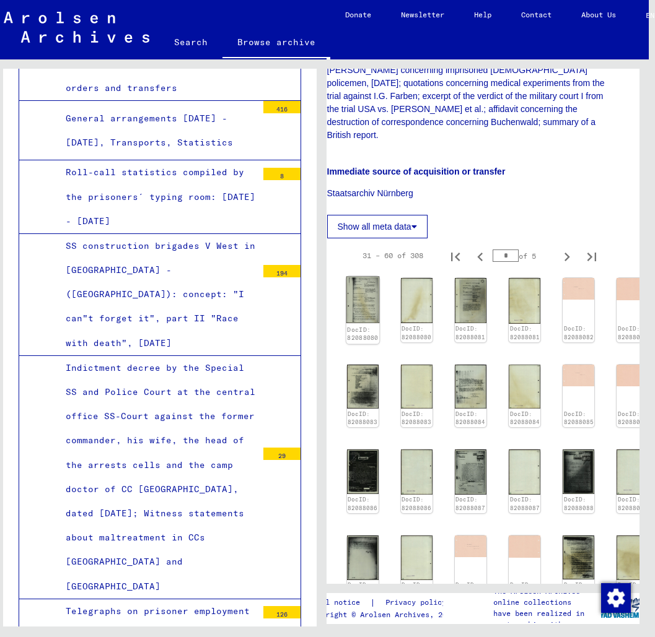
scroll to position [512, 15]
click at [352, 278] on img at bounding box center [362, 301] width 33 height 46
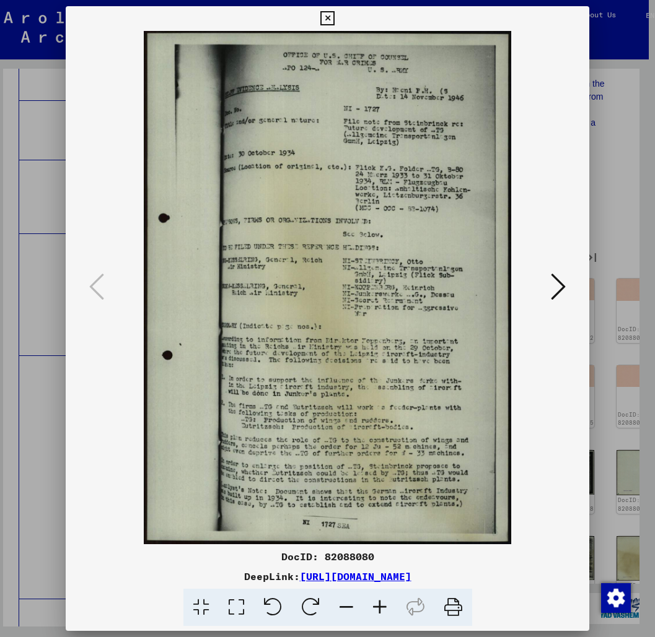
click at [546, 299] on img at bounding box center [328, 288] width 440 height 514
click at [554, 289] on icon at bounding box center [558, 287] width 15 height 30
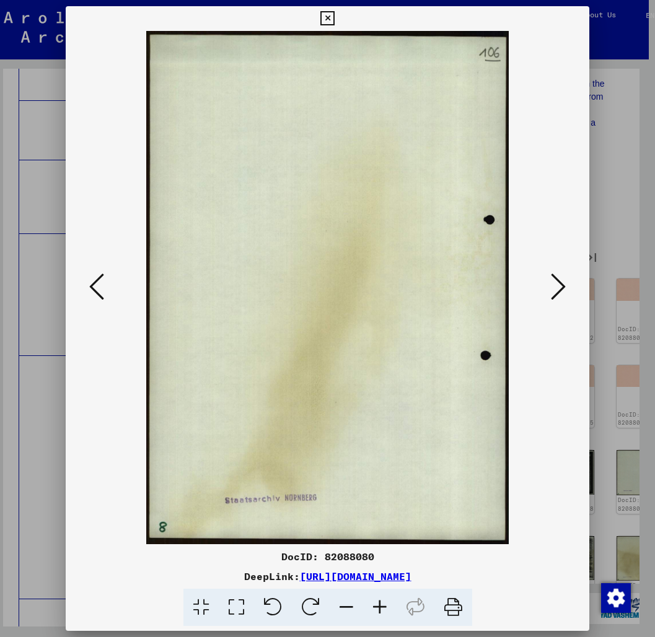
click at [554, 289] on icon at bounding box center [558, 287] width 15 height 30
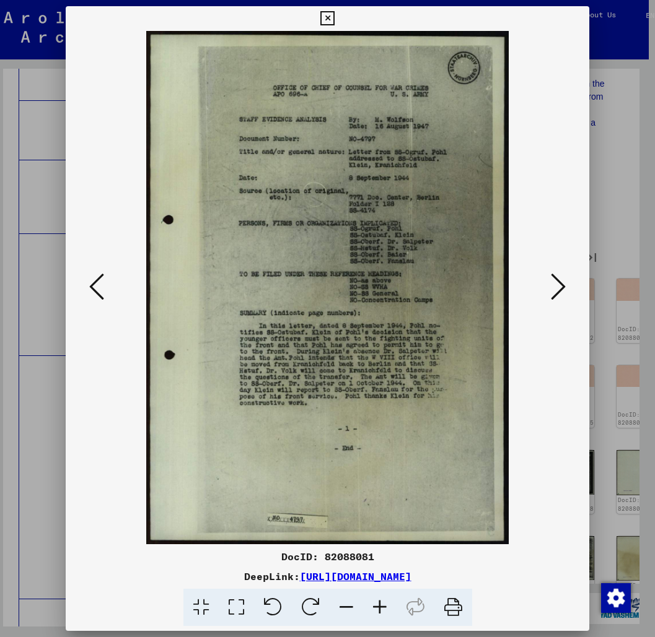
click at [554, 289] on icon at bounding box center [558, 287] width 15 height 30
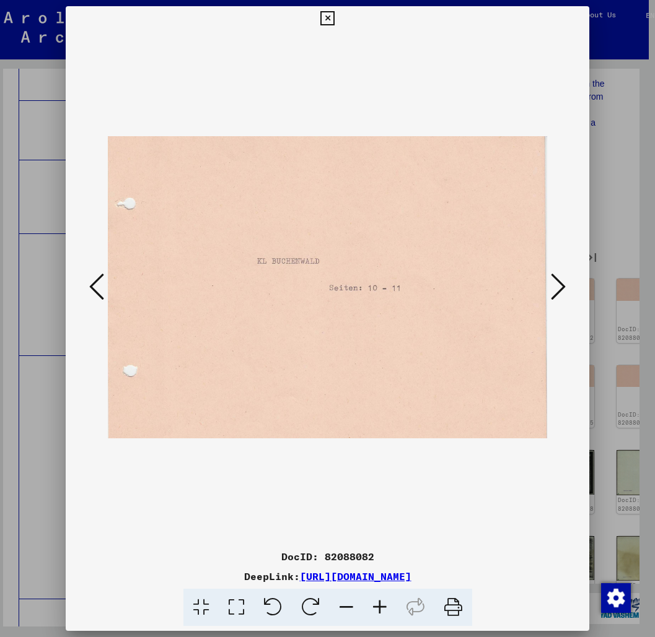
click at [554, 289] on icon at bounding box center [558, 287] width 15 height 30
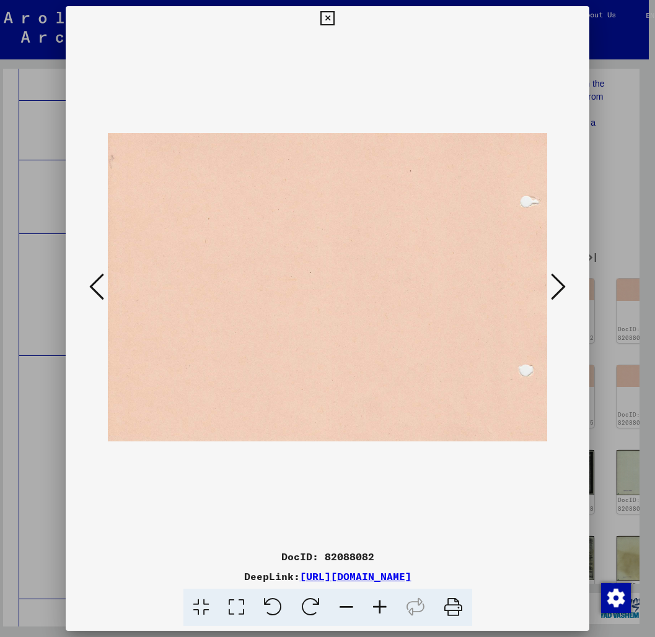
click at [554, 289] on icon at bounding box center [558, 287] width 15 height 30
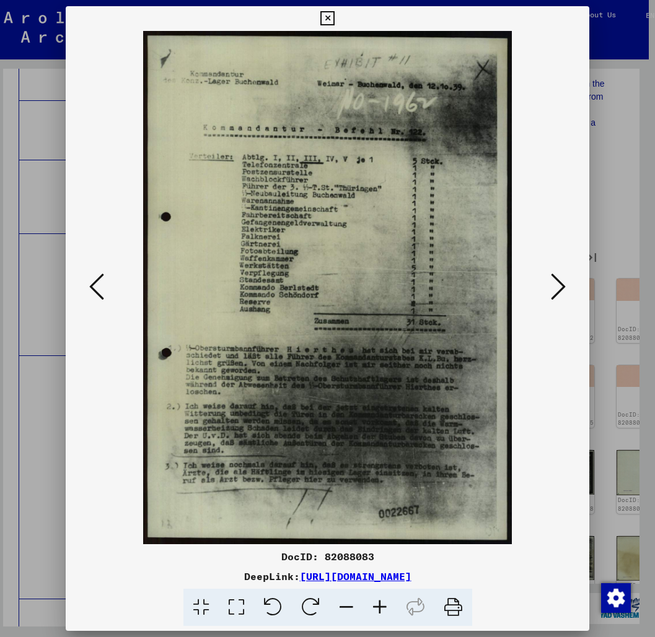
click at [554, 289] on icon at bounding box center [558, 287] width 15 height 30
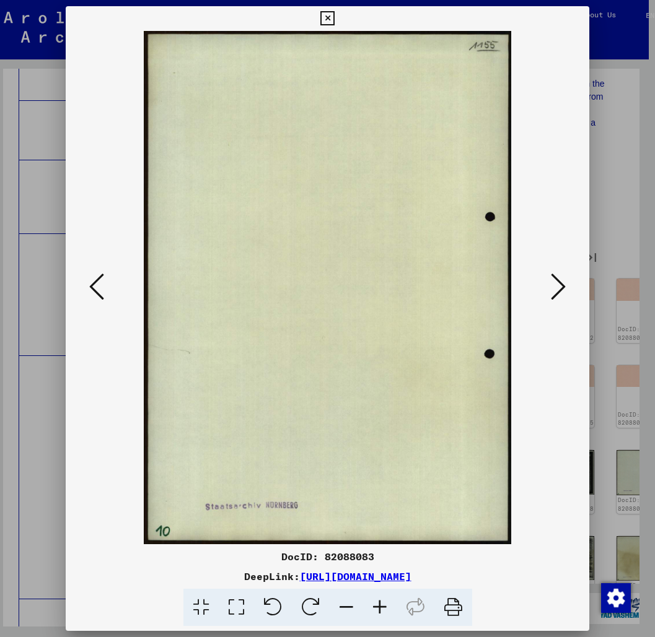
click at [554, 289] on icon at bounding box center [558, 287] width 15 height 30
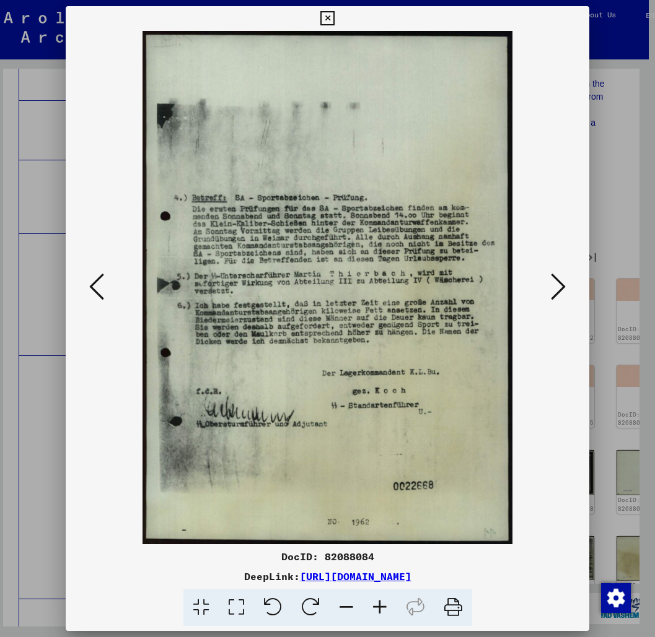
click at [554, 289] on icon at bounding box center [558, 287] width 15 height 30
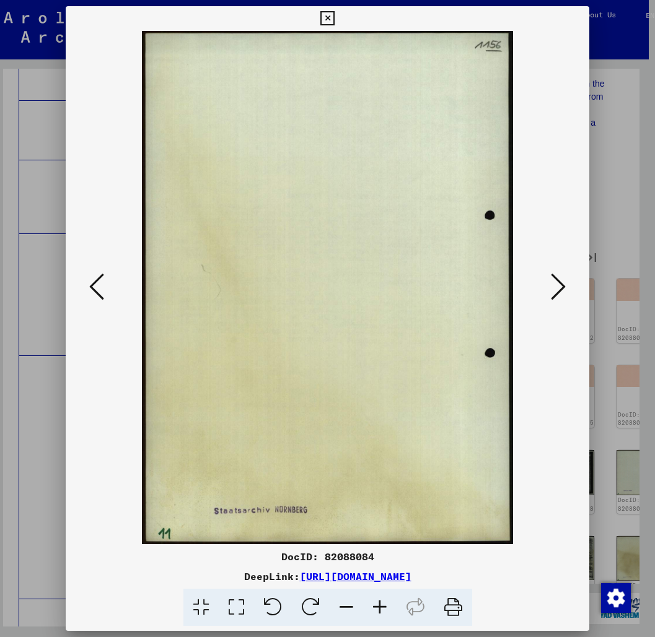
click at [554, 289] on icon at bounding box center [558, 287] width 15 height 30
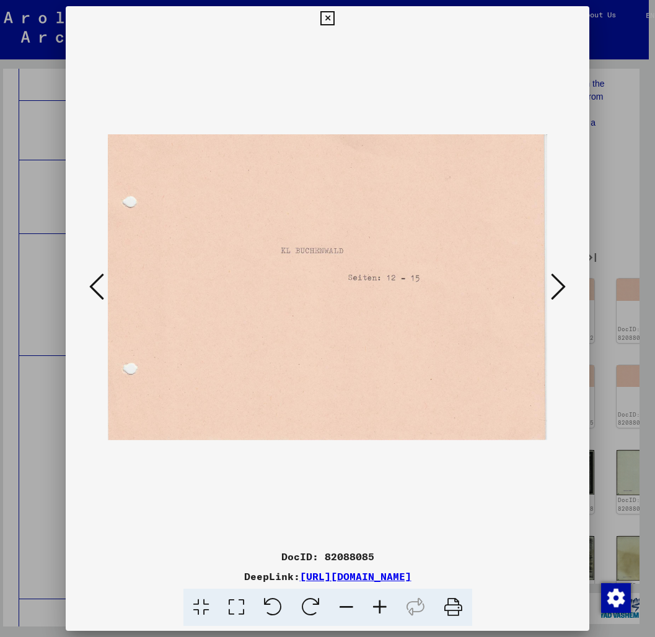
click at [554, 289] on icon at bounding box center [558, 287] width 15 height 30
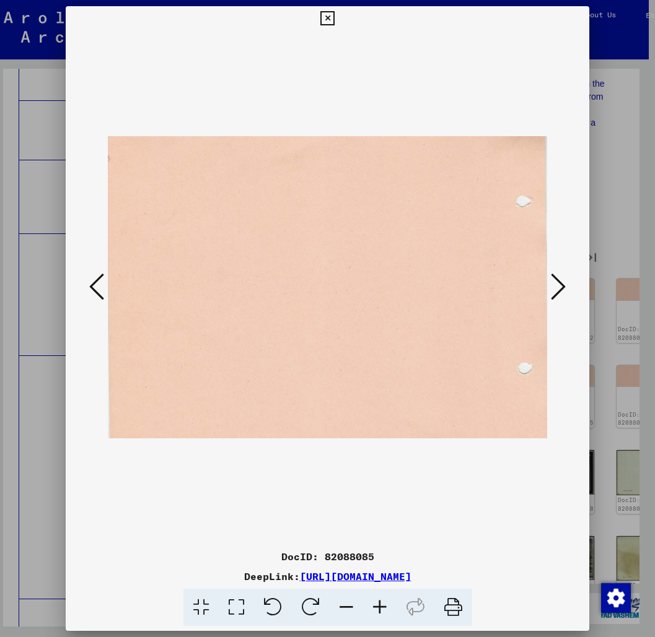
click at [554, 289] on icon at bounding box center [558, 287] width 15 height 30
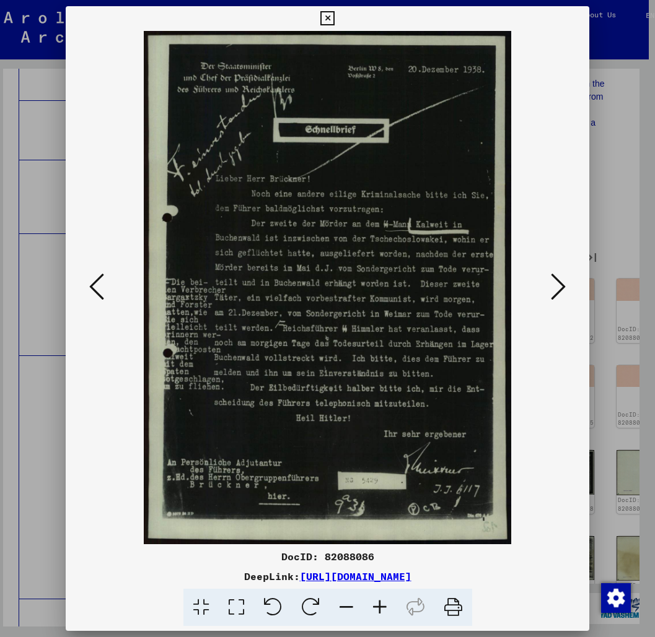
click at [554, 289] on icon at bounding box center [558, 287] width 15 height 30
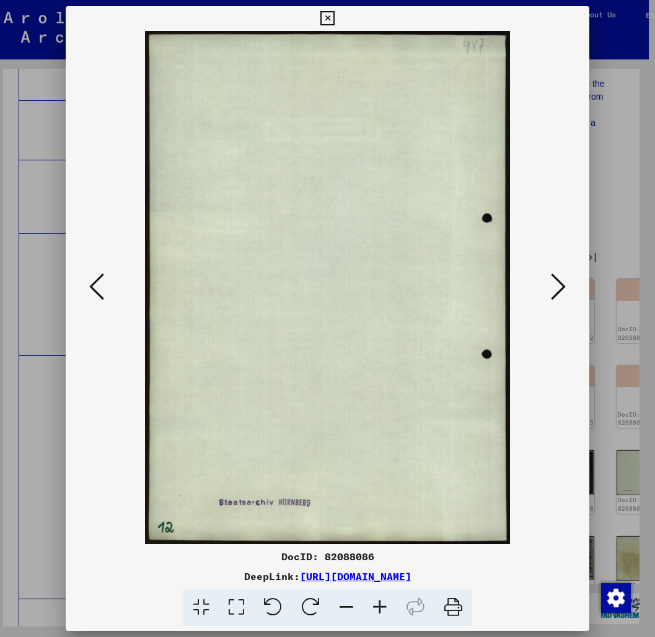
click at [554, 289] on icon at bounding box center [558, 287] width 15 height 30
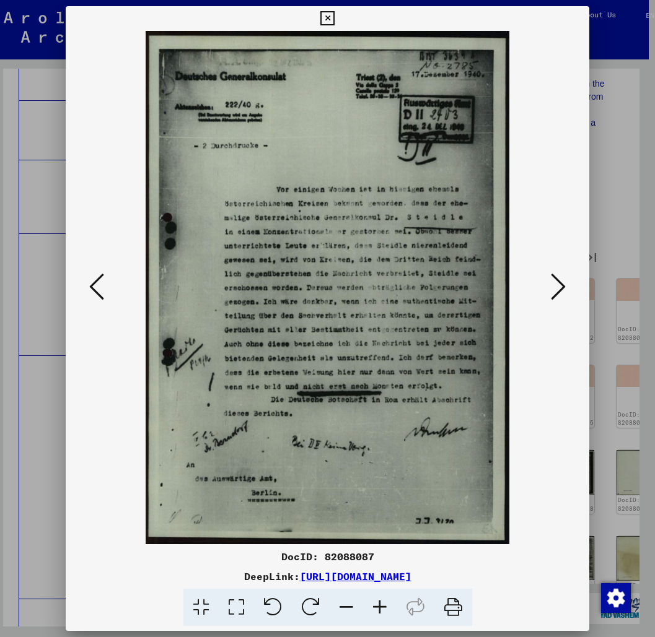
click at [554, 289] on icon at bounding box center [558, 287] width 15 height 30
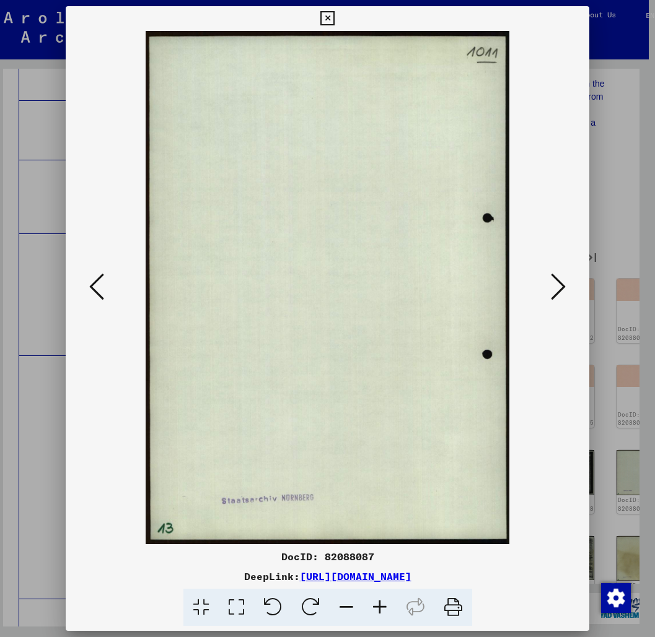
click at [554, 289] on icon at bounding box center [558, 287] width 15 height 30
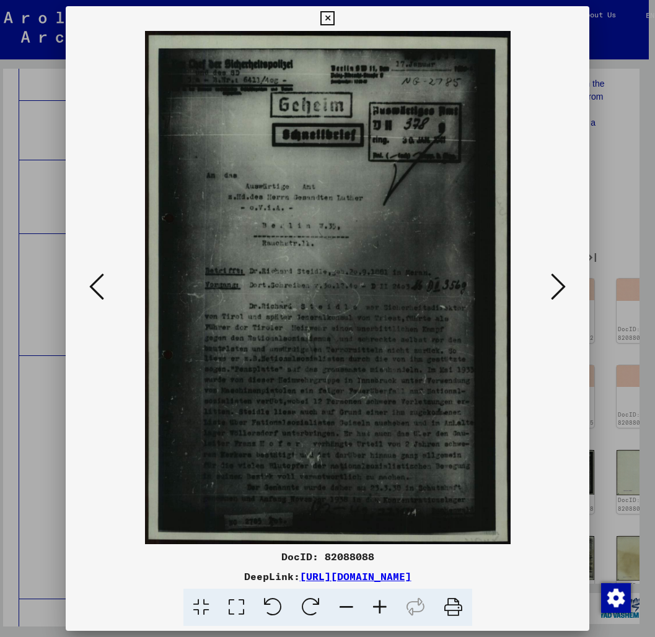
click at [554, 289] on icon at bounding box center [558, 287] width 15 height 30
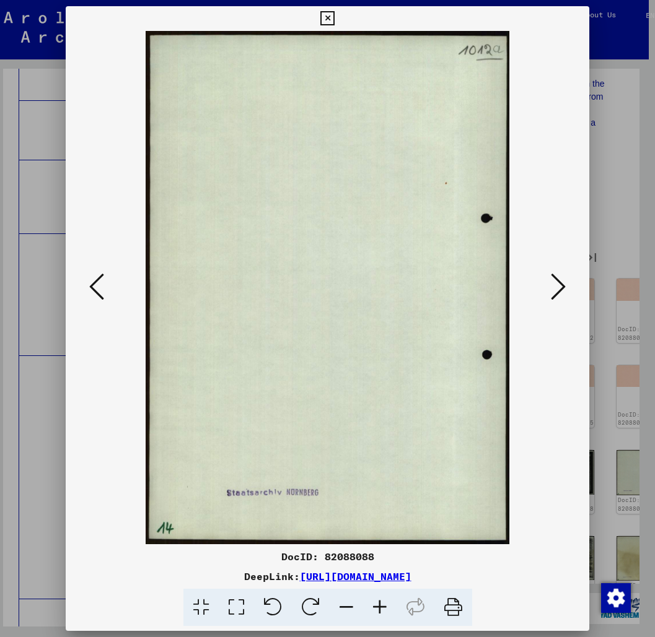
click at [554, 289] on icon at bounding box center [558, 287] width 15 height 30
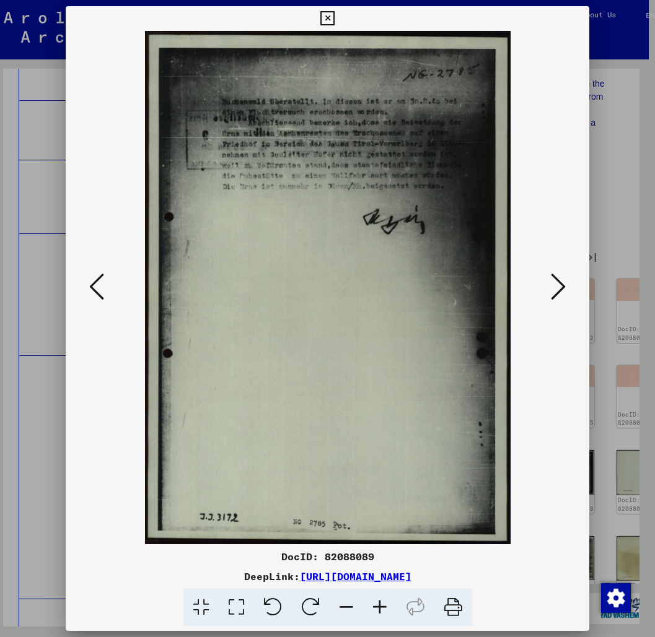
click at [554, 289] on icon at bounding box center [558, 287] width 15 height 30
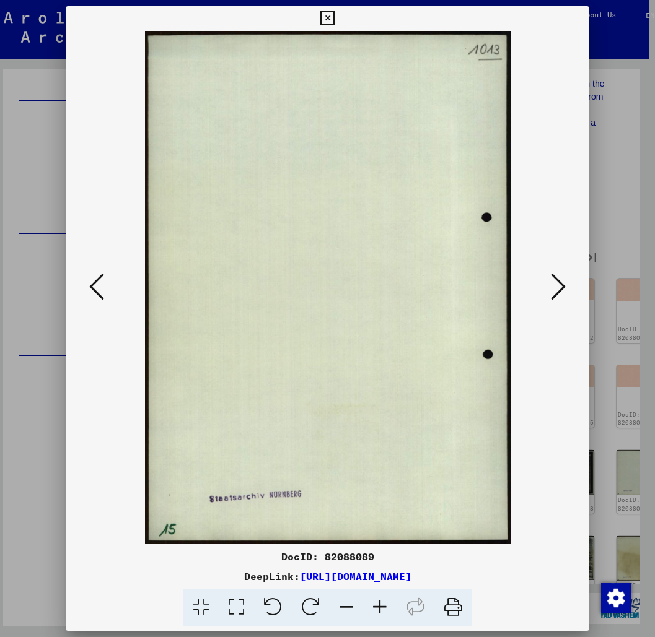
click at [554, 289] on icon at bounding box center [558, 287] width 15 height 30
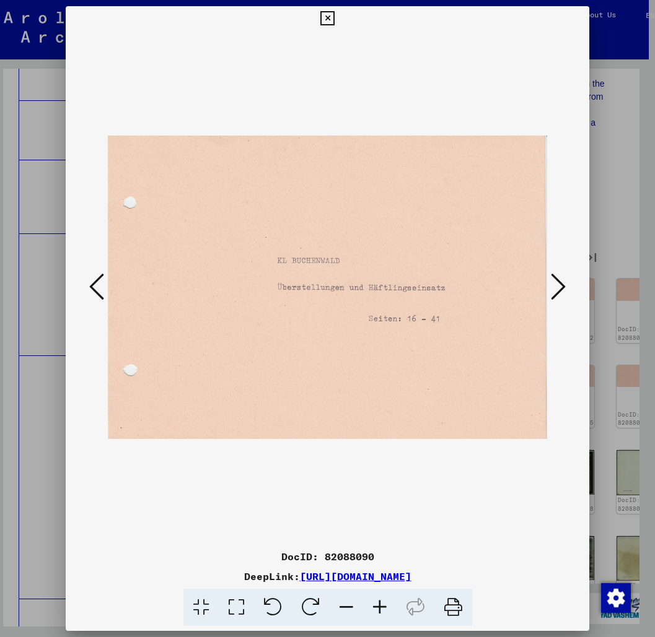
click at [554, 289] on icon at bounding box center [558, 287] width 15 height 30
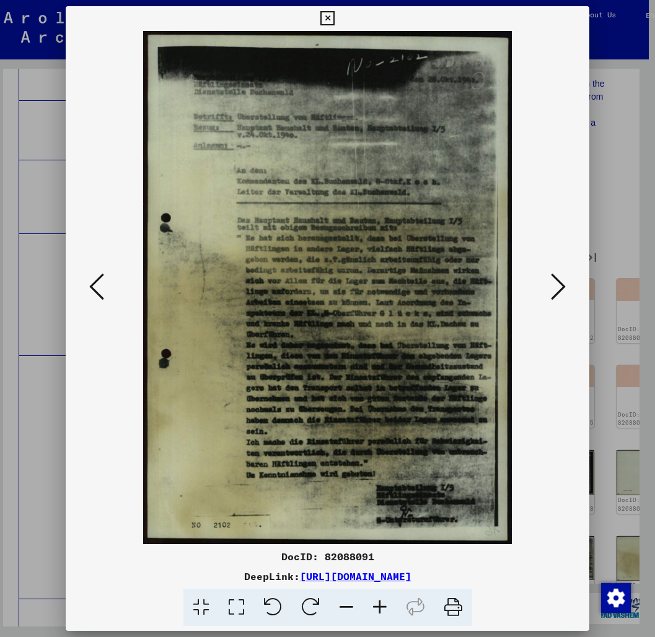
click at [554, 289] on icon at bounding box center [558, 287] width 15 height 30
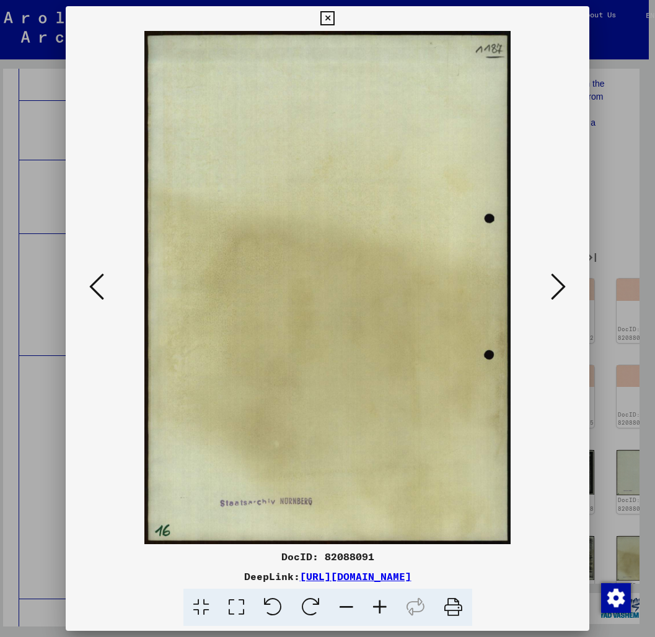
click at [554, 289] on icon at bounding box center [558, 287] width 15 height 30
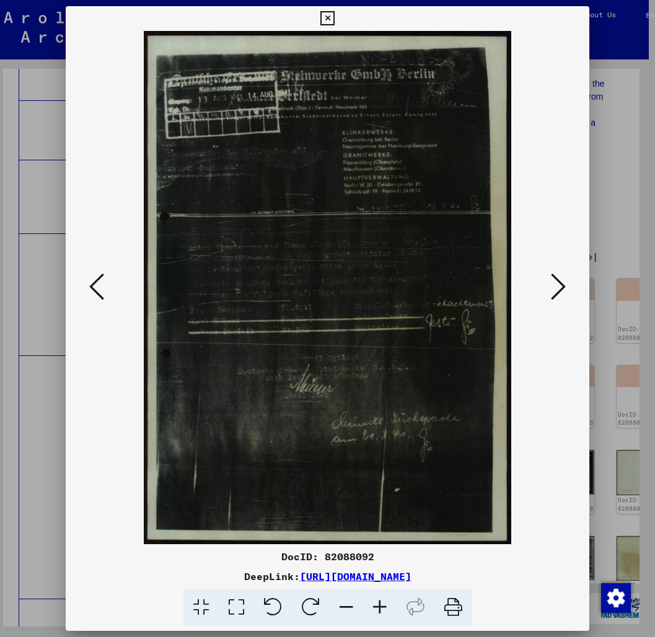
click at [554, 289] on icon at bounding box center [558, 287] width 15 height 30
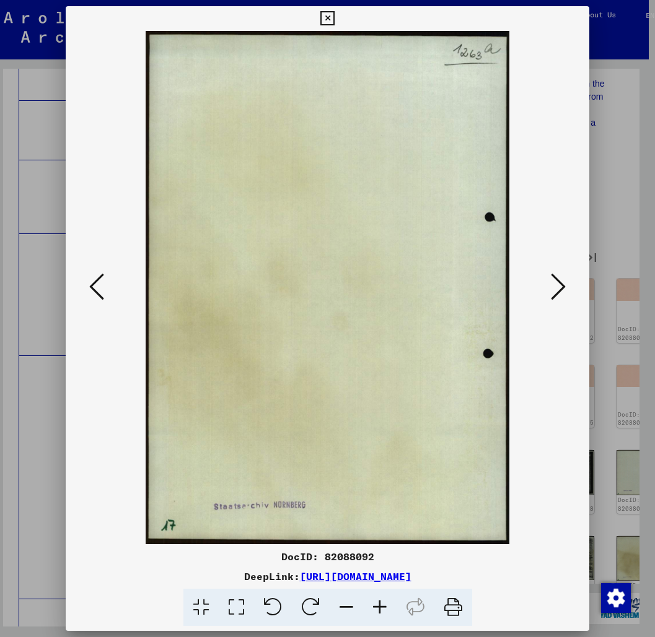
click at [554, 289] on icon at bounding box center [558, 287] width 15 height 30
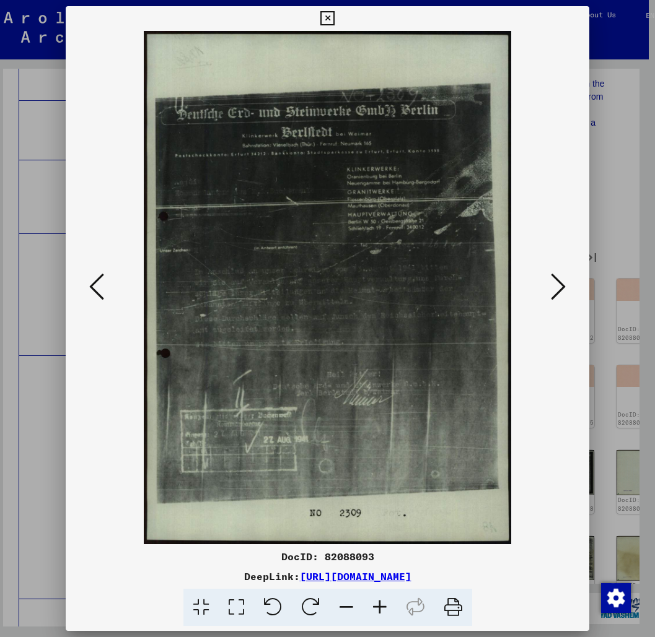
click at [554, 289] on icon at bounding box center [558, 287] width 15 height 30
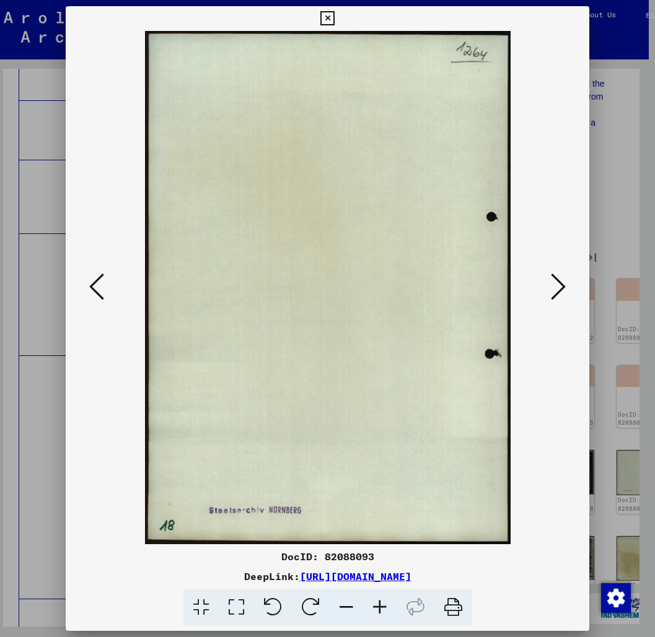
click at [554, 289] on icon at bounding box center [558, 287] width 15 height 30
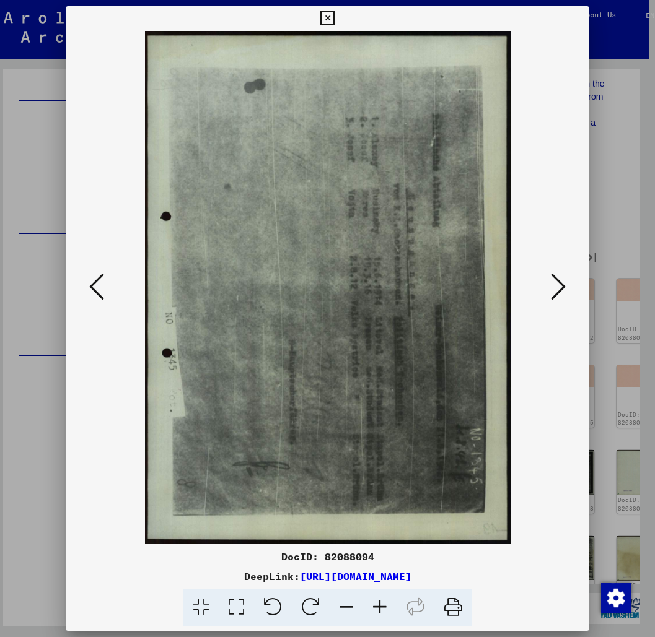
click at [334, 14] on icon at bounding box center [327, 18] width 14 height 15
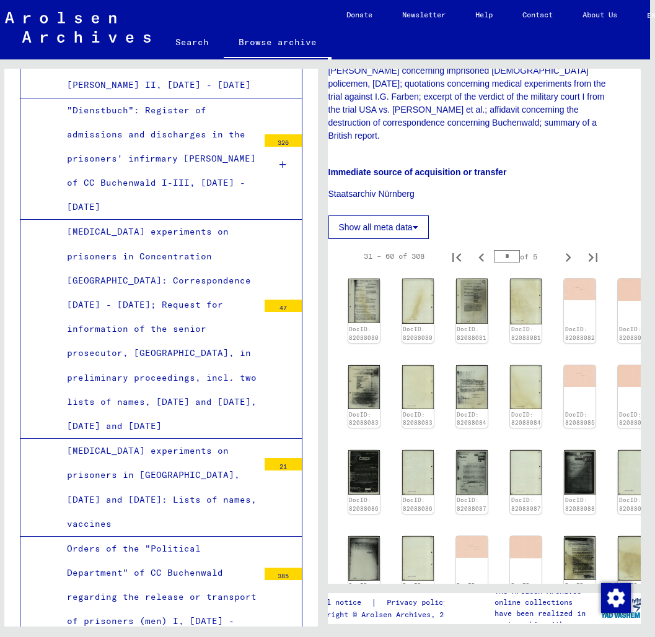
scroll to position [25385, 0]
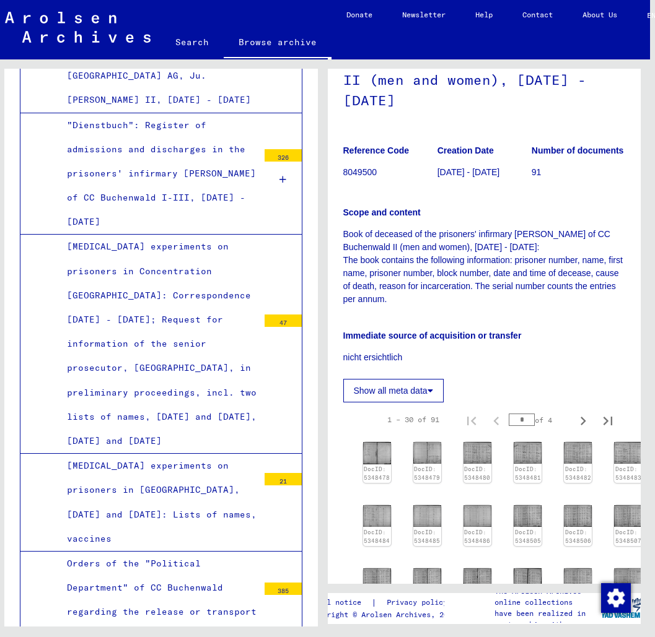
scroll to position [151, 0]
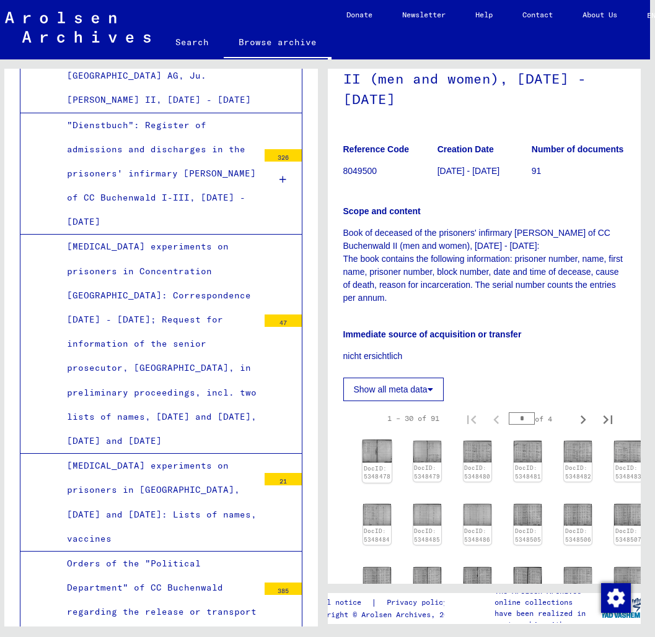
click at [373, 440] on img at bounding box center [376, 451] width 29 height 23
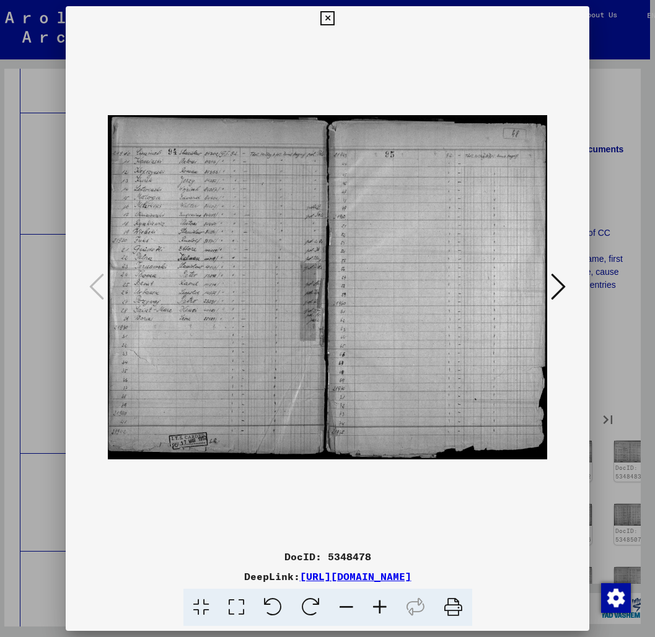
click at [554, 281] on icon at bounding box center [558, 287] width 15 height 30
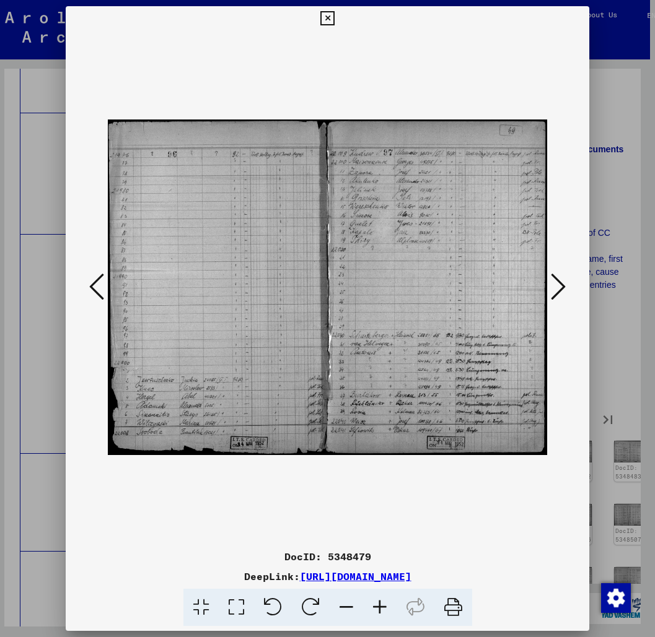
click at [554, 281] on icon at bounding box center [558, 287] width 15 height 30
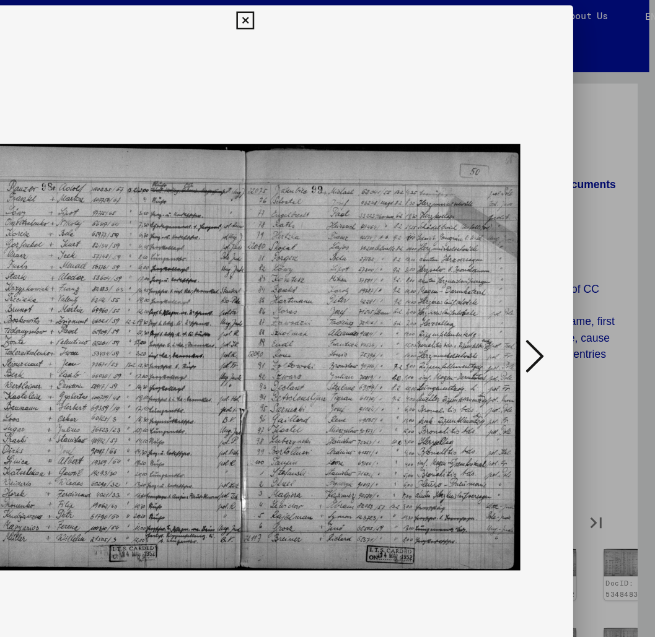
click at [338, 14] on button at bounding box center [328, 18] width 22 height 25
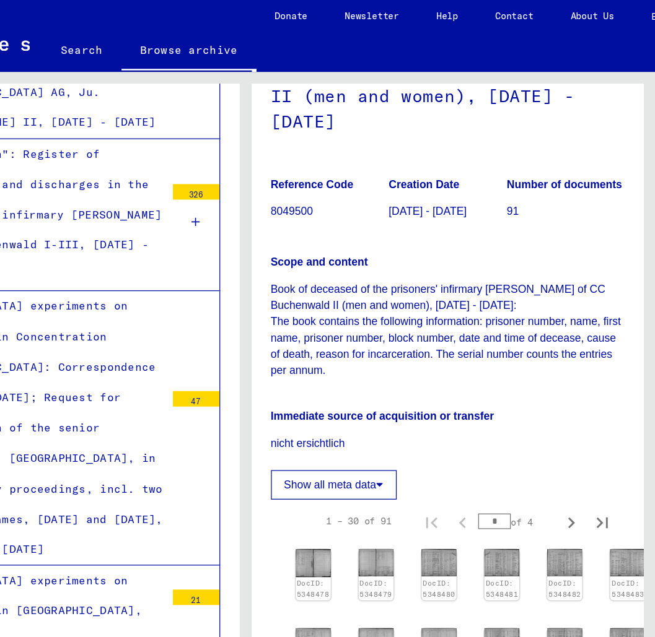
scroll to position [0, 0]
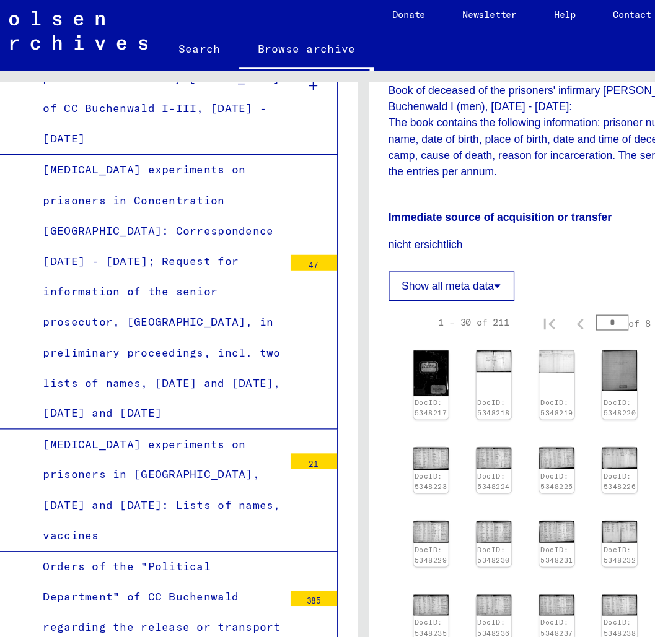
scroll to position [495, 0]
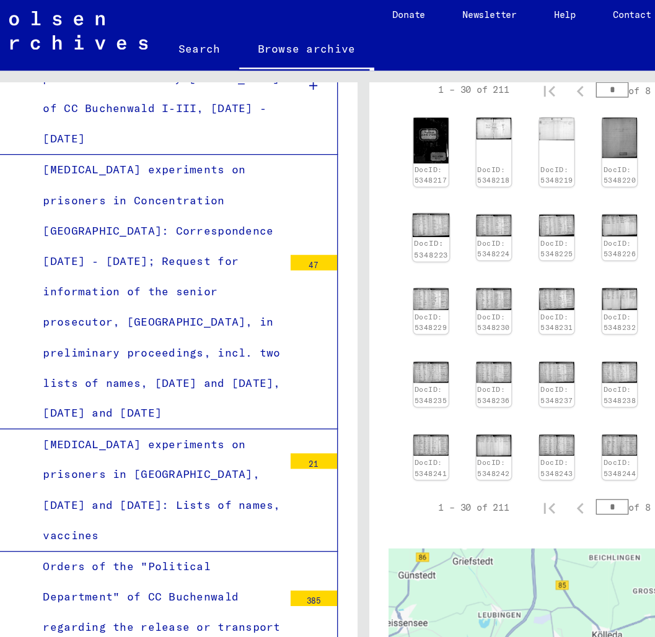
click at [339, 193] on div "DocID: 5348223" at bounding box center [344, 203] width 29 height 20
click at [339, 173] on img at bounding box center [344, 182] width 29 height 19
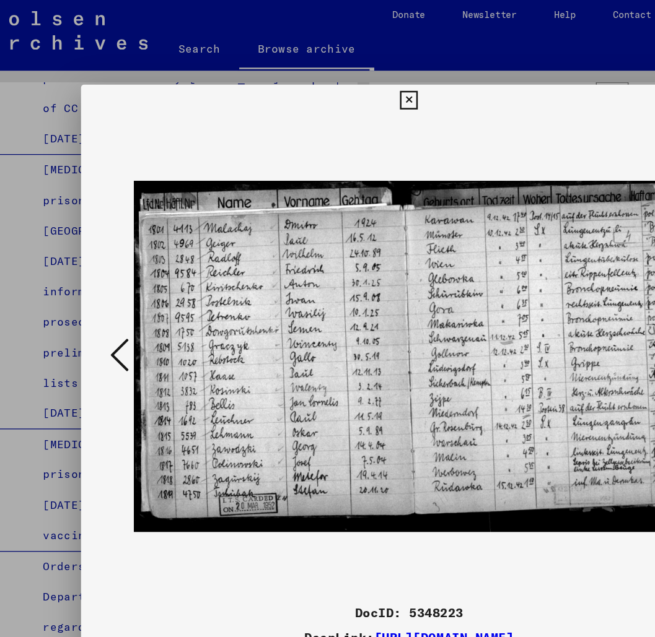
click at [339, 155] on img at bounding box center [328, 287] width 440 height 385
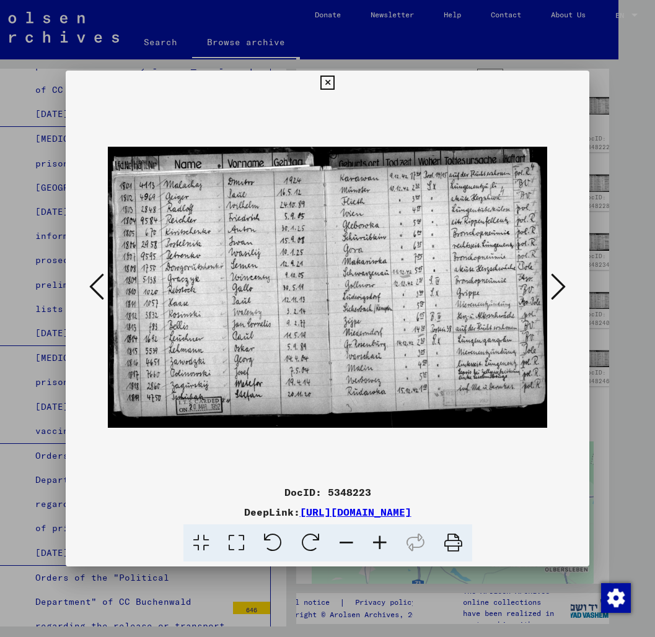
click at [334, 79] on icon at bounding box center [327, 83] width 14 height 15
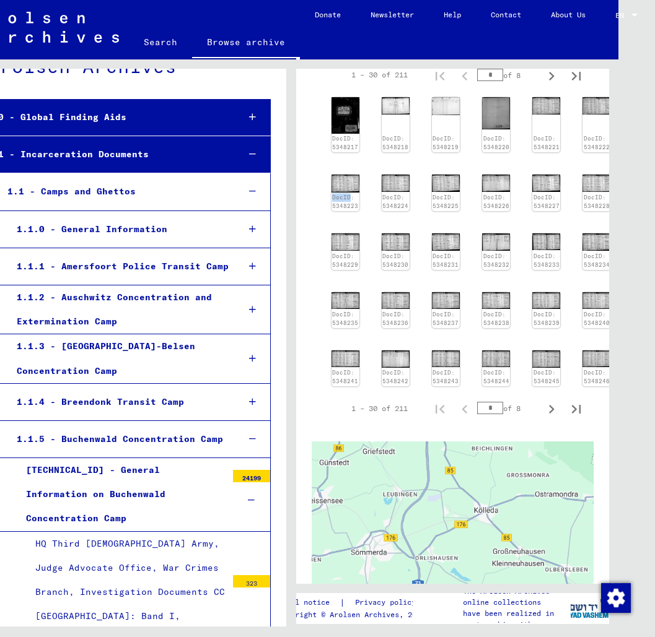
scroll to position [76, 0]
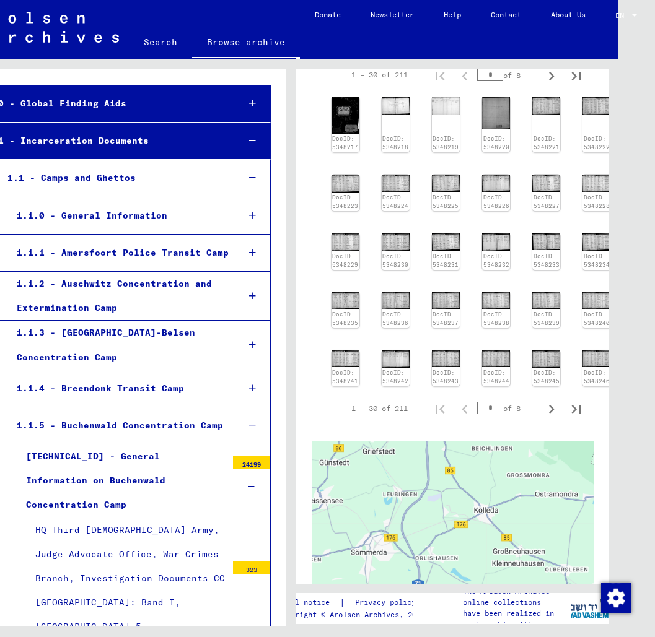
click at [249, 483] on icon at bounding box center [251, 487] width 7 height 9
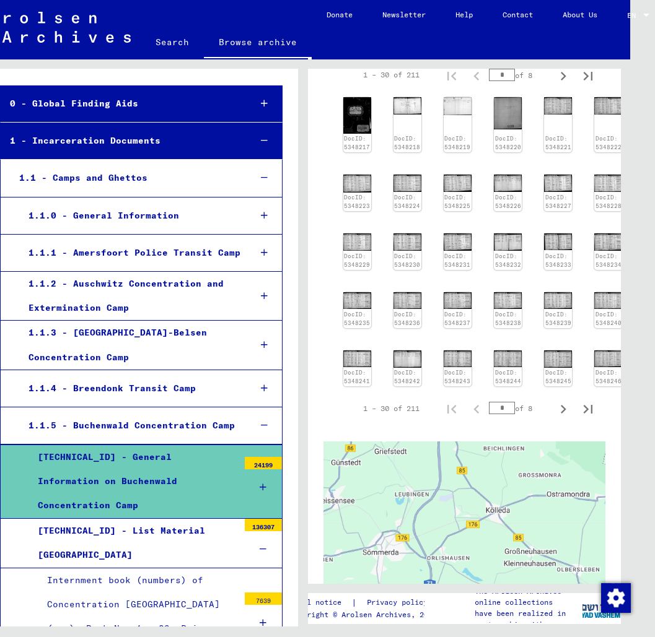
click at [269, 531] on div at bounding box center [263, 549] width 37 height 37
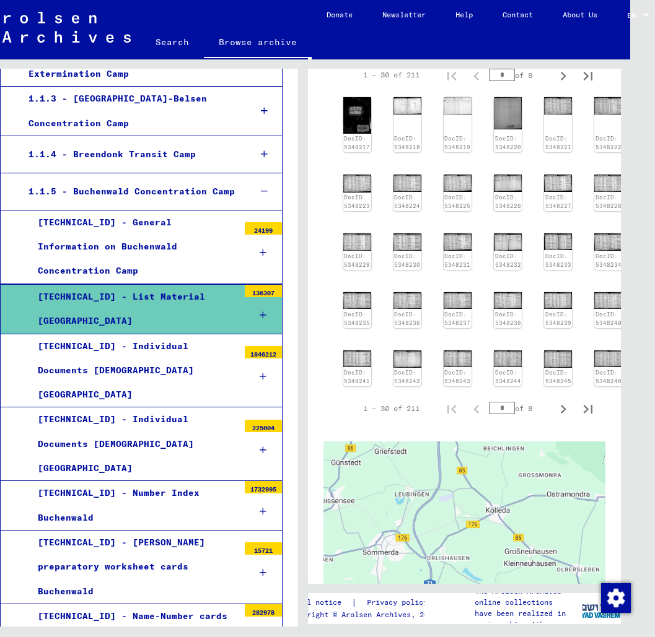
scroll to position [312, 0]
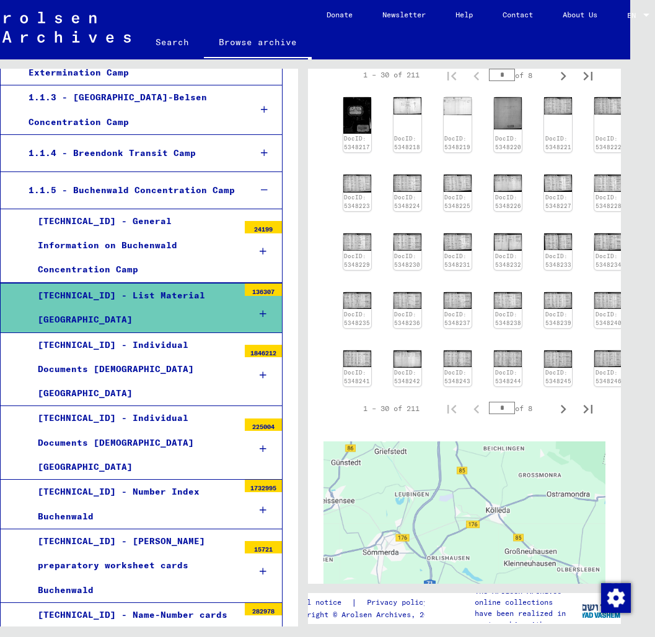
click at [264, 186] on icon at bounding box center [264, 190] width 7 height 9
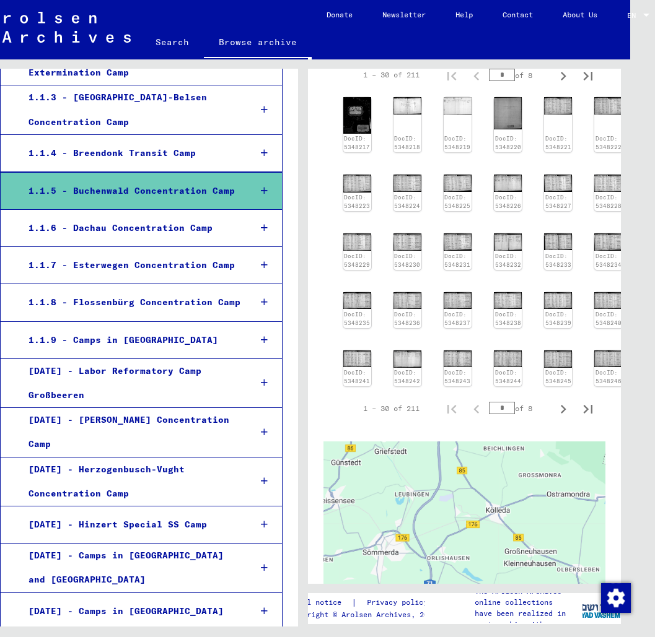
click at [147, 268] on div "1.1.7 - Esterwegen Concentration Camp" at bounding box center [129, 265] width 221 height 24
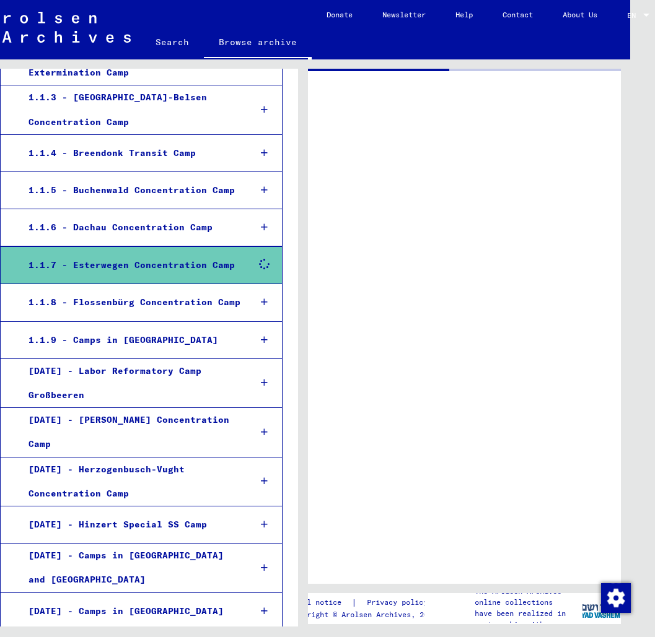
click at [147, 268] on div "1.1.7 - Esterwegen Concentration Camp" at bounding box center [129, 265] width 221 height 24
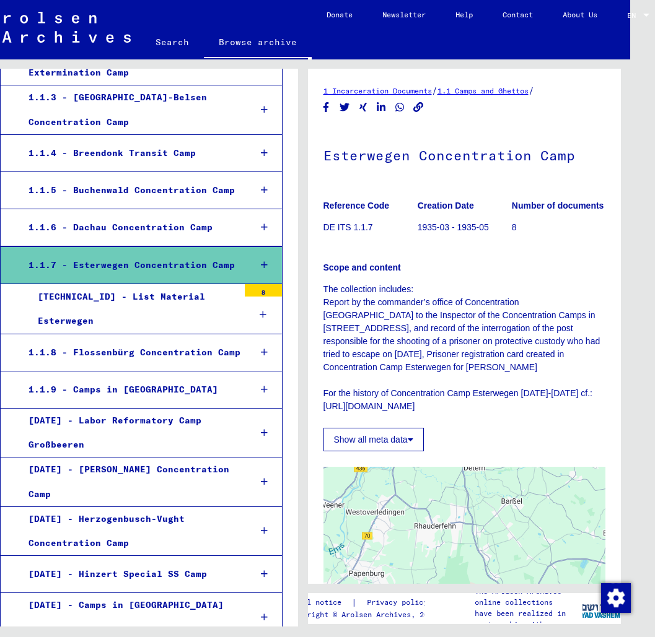
click at [132, 315] on div "[TECHNICAL_ID] - List Material Esterwegen" at bounding box center [133, 309] width 210 height 48
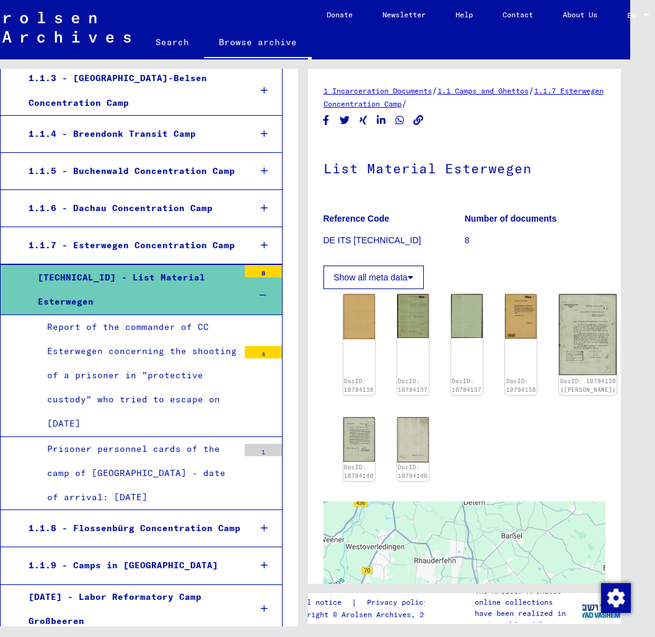
scroll to position [344, 0]
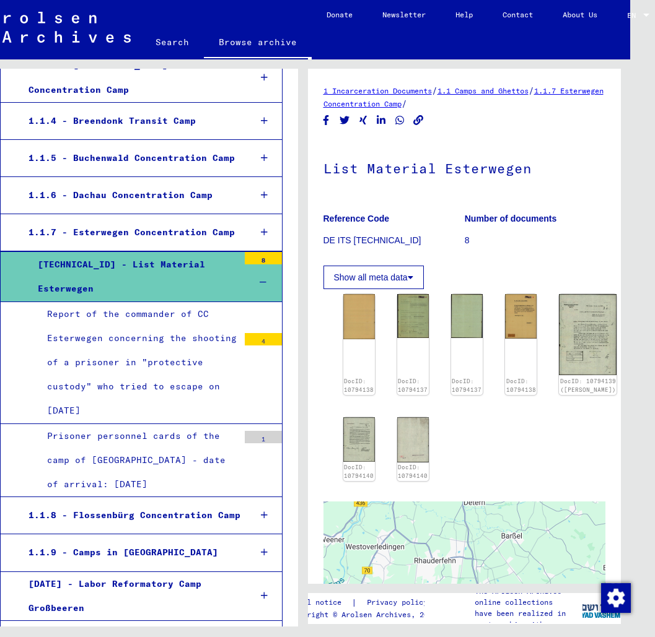
click at [142, 447] on div "Prisoner personnel cards of the camp of [GEOGRAPHIC_DATA] - date of arrival: [D…" at bounding box center [138, 460] width 201 height 73
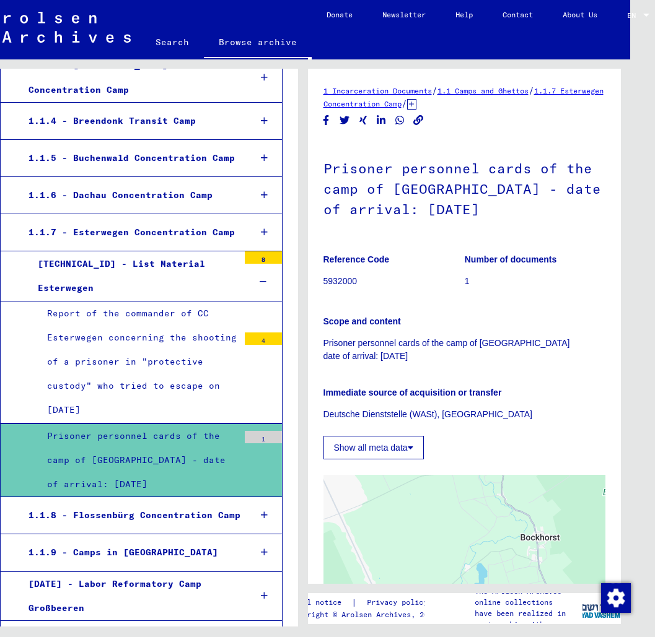
click at [418, 349] on p "Prisoner personnel cards of the camp of [GEOGRAPHIC_DATA] date of arrival: [DAT…" at bounding box center [464, 350] width 282 height 26
click at [172, 372] on div "Report of the commander of CC Esterwegen concerning the shooting of a prisoner …" at bounding box center [138, 362] width 201 height 121
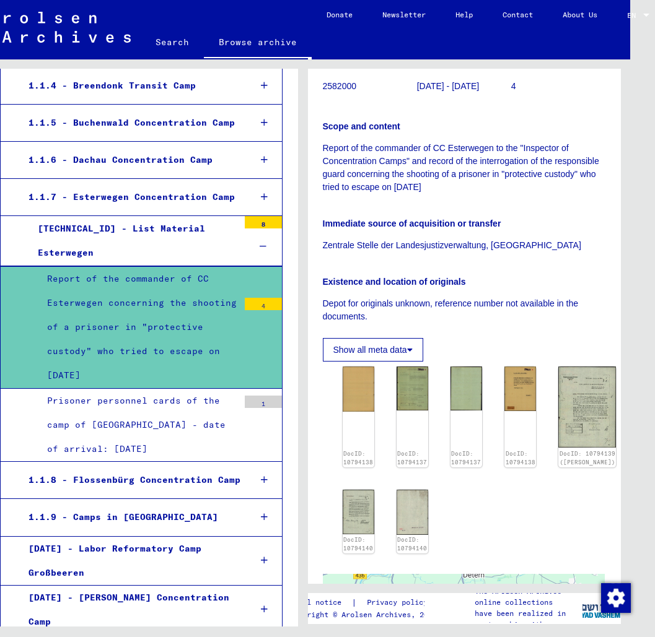
scroll to position [410, 0]
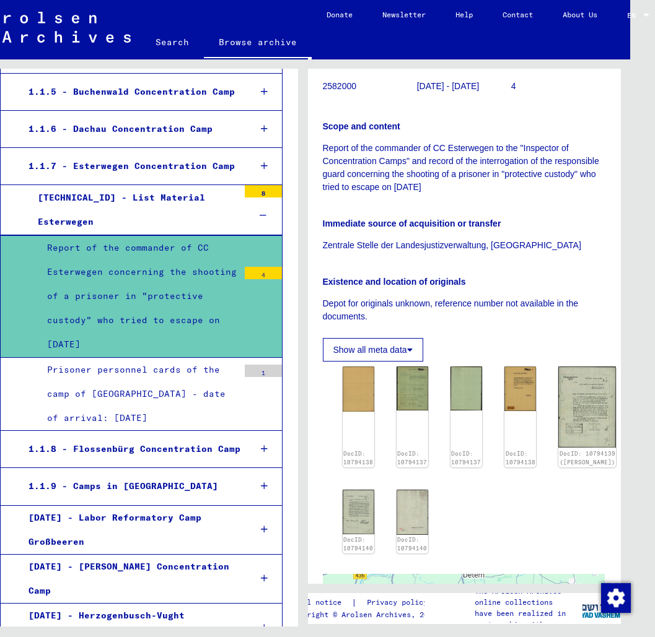
click at [268, 208] on div at bounding box center [263, 216] width 37 height 37
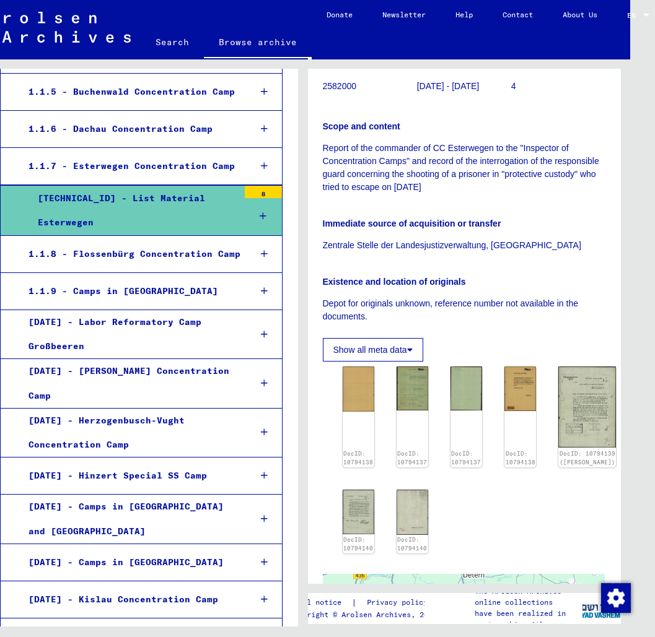
click at [213, 245] on div "1.1.8 - Flossenbürg Concentration Camp" at bounding box center [129, 254] width 221 height 24
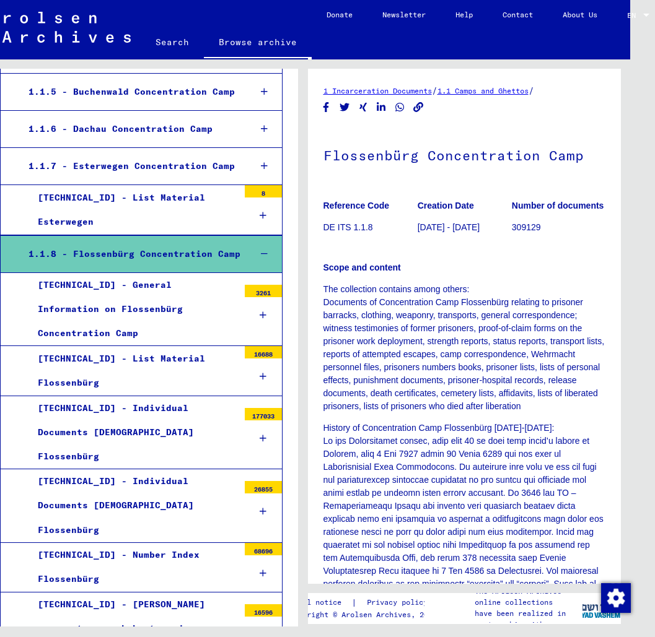
click at [180, 347] on div "[TECHNICAL_ID] - List Material Flossenbürg" at bounding box center [133, 371] width 210 height 48
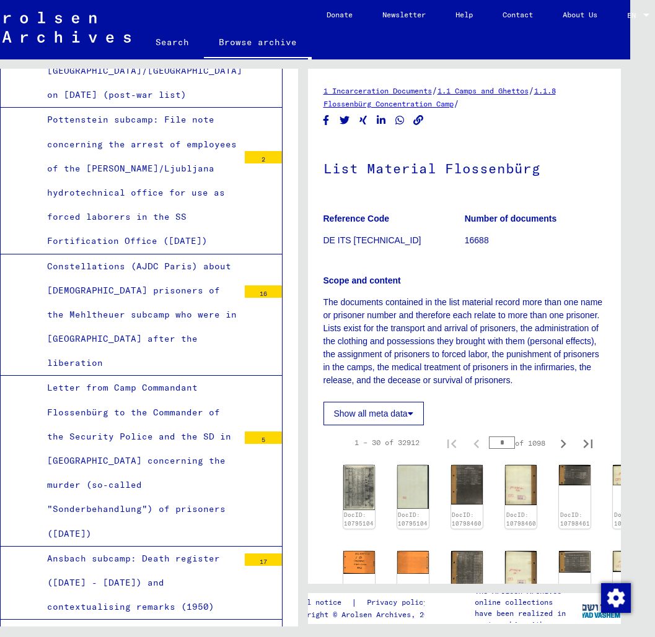
scroll to position [3147, 0]
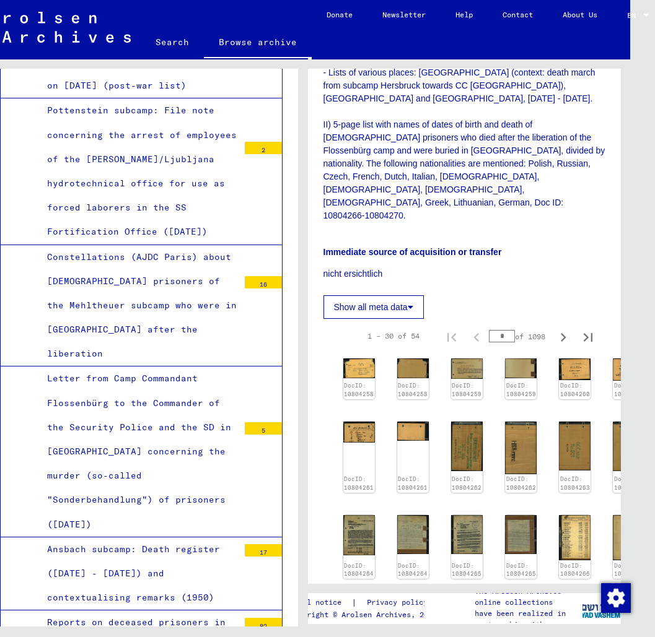
scroll to position [435, 0]
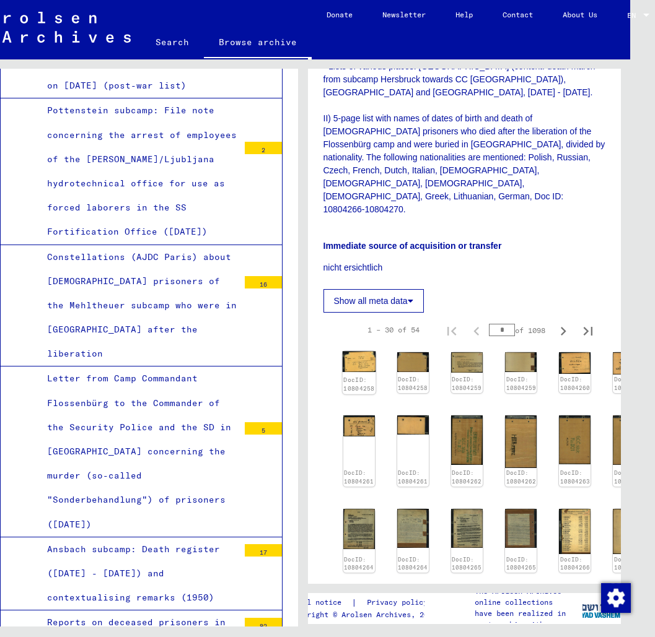
click at [354, 376] on div "DocID: 10804258" at bounding box center [358, 384] width 31 height 17
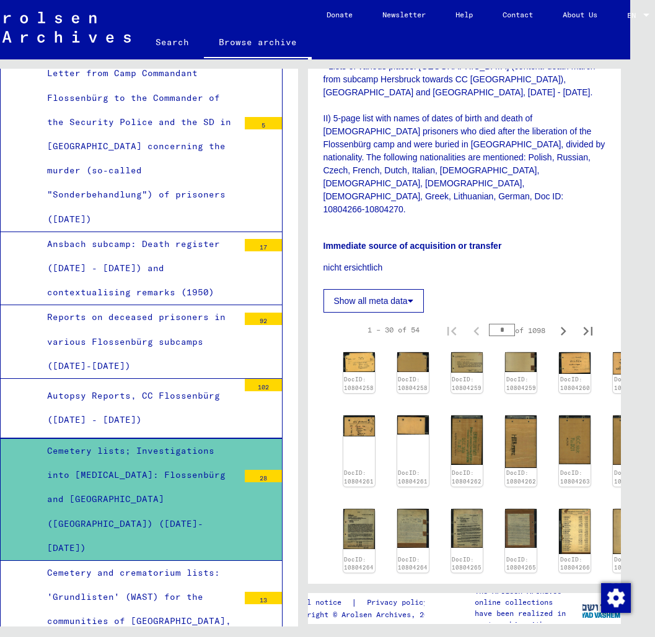
scroll to position [3453, 0]
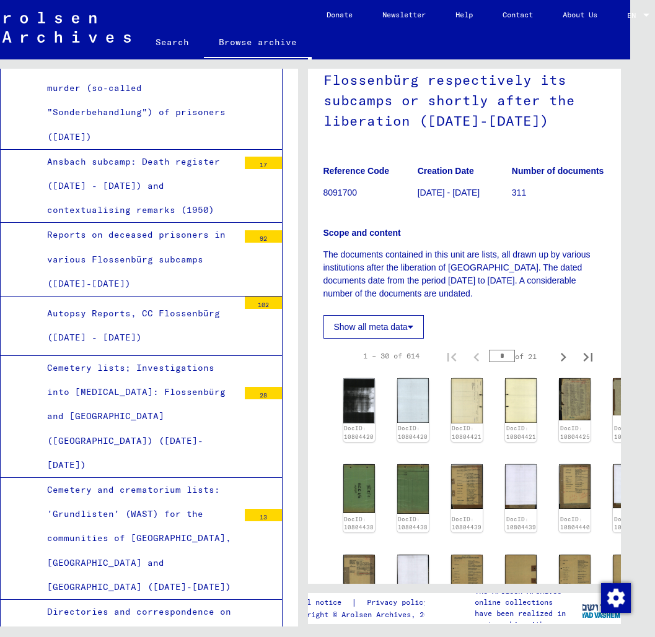
scroll to position [3546, 0]
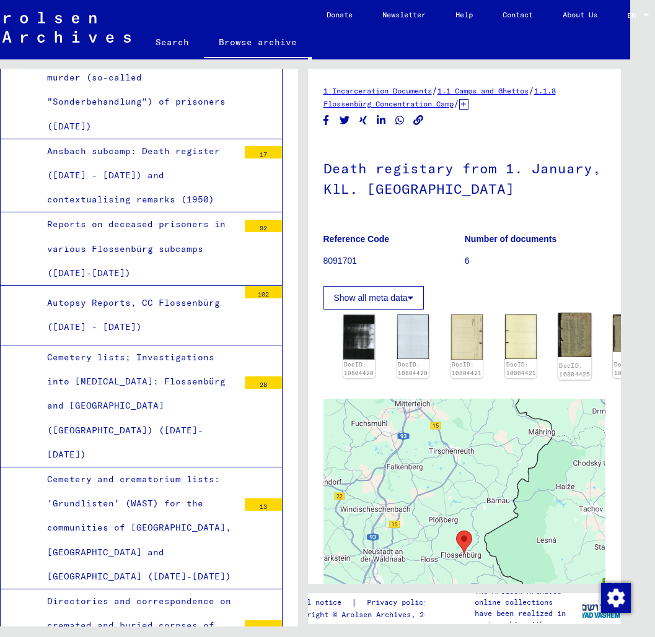
click at [570, 339] on img at bounding box center [574, 335] width 33 height 44
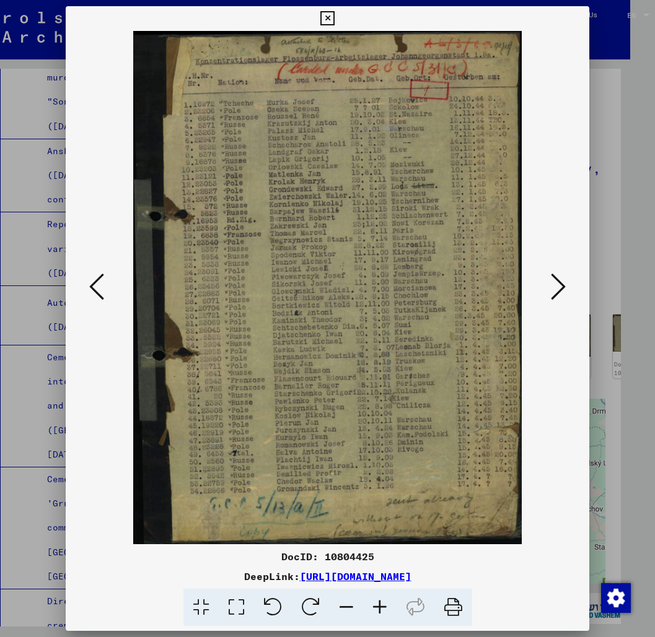
click at [448, 599] on icon at bounding box center [453, 608] width 38 height 38
click at [334, 22] on icon at bounding box center [327, 18] width 14 height 15
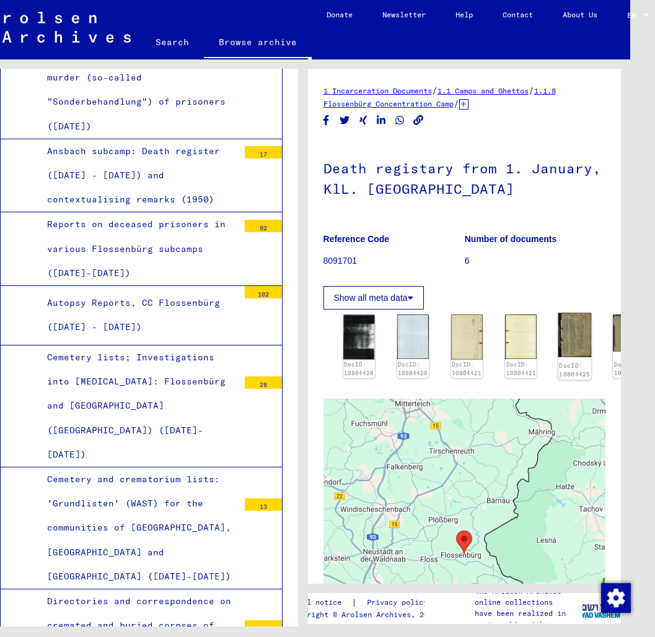
click at [558, 325] on img at bounding box center [574, 335] width 33 height 44
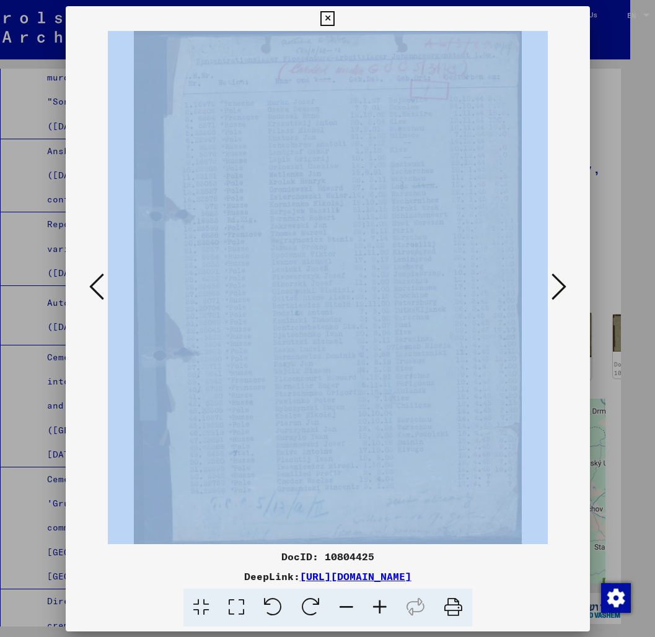
click at [554, 325] on div at bounding box center [328, 288] width 524 height 514
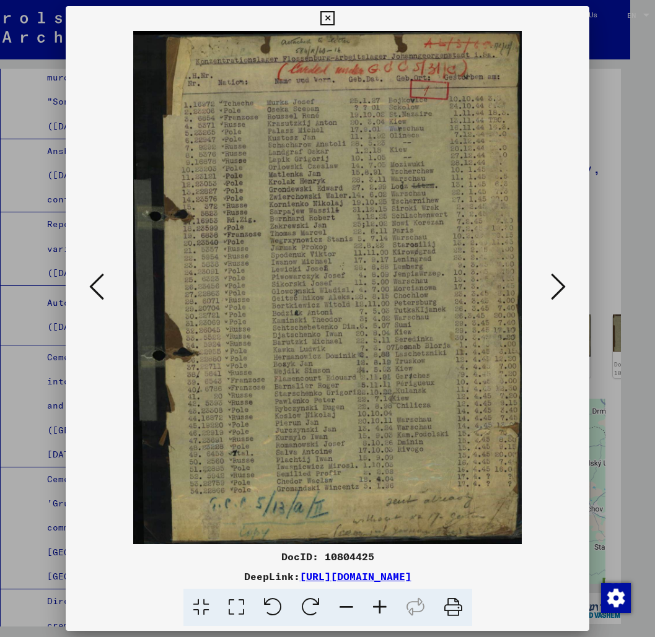
click at [339, 575] on link "[URL][DOMAIN_NAME]" at bounding box center [355, 576] width 111 height 12
